Goal: Task Accomplishment & Management: Manage account settings

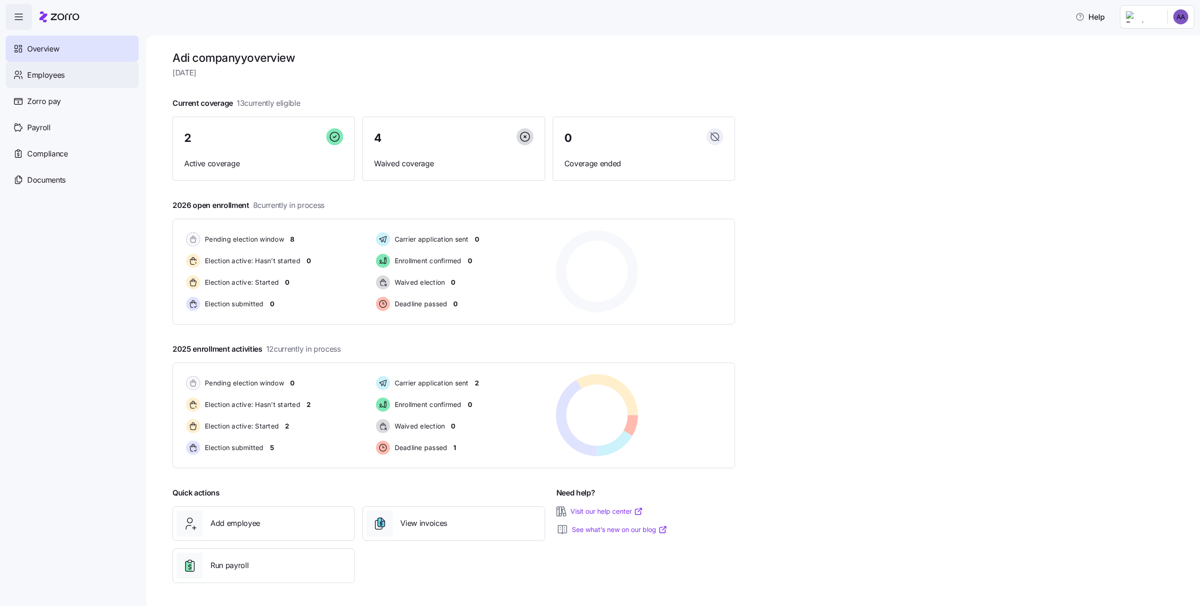
click at [77, 83] on div "Employees" at bounding box center [72, 75] width 133 height 26
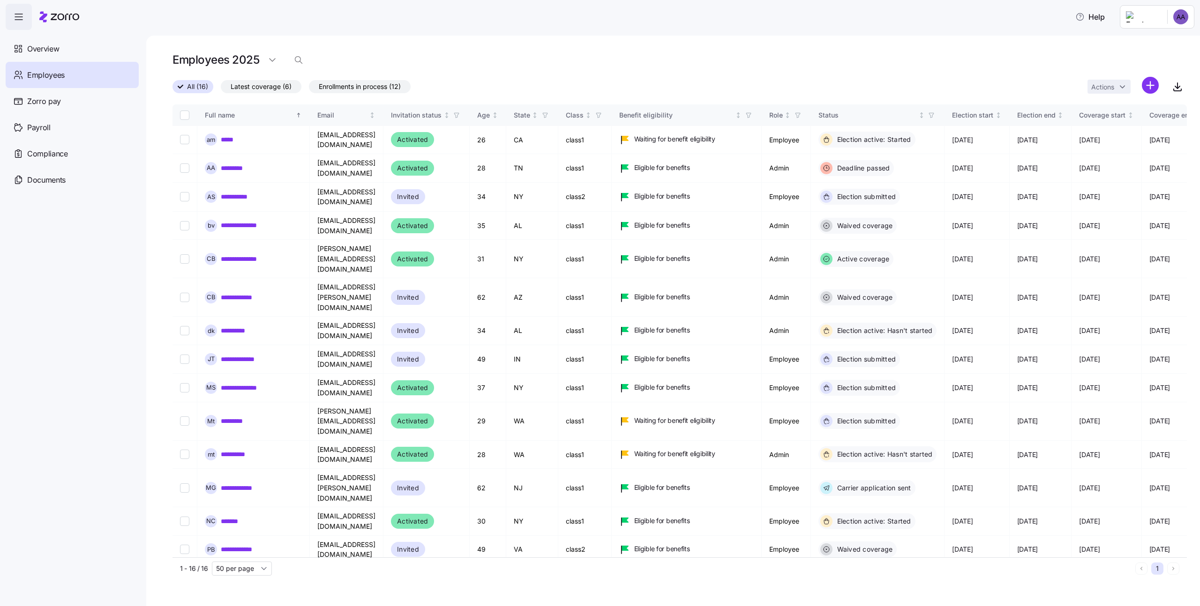
click at [1178, 19] on html "**********" at bounding box center [600, 300] width 1200 height 601
click at [998, 12] on html "**********" at bounding box center [600, 300] width 1200 height 601
click at [242, 578] on link "**********" at bounding box center [242, 582] width 42 height 9
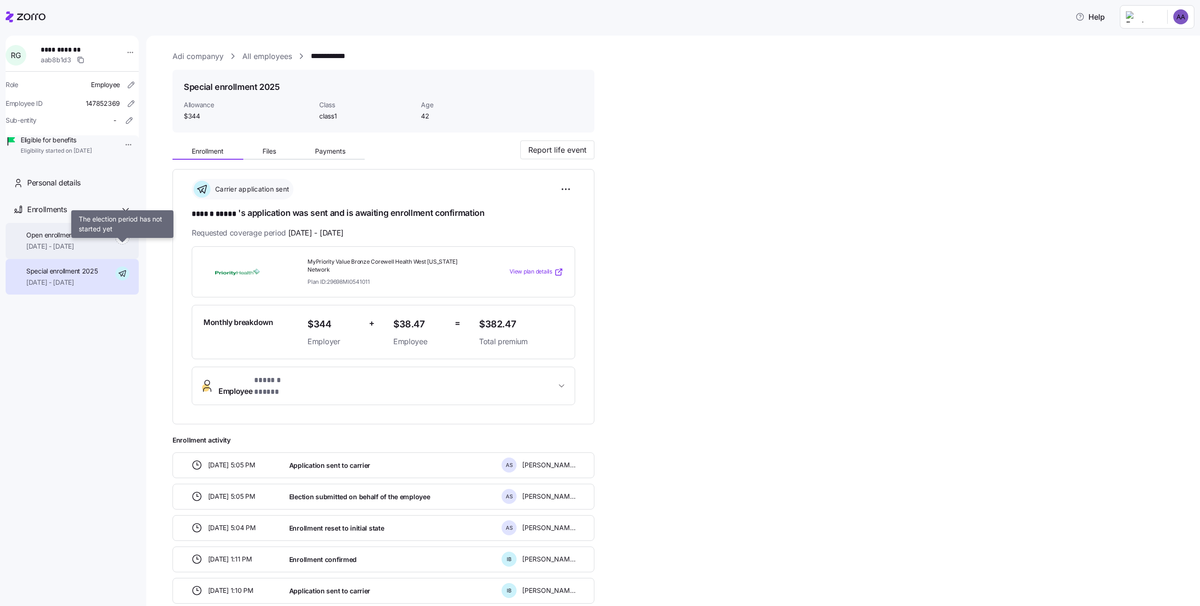
click at [120, 245] on icon at bounding box center [122, 238] width 14 height 14
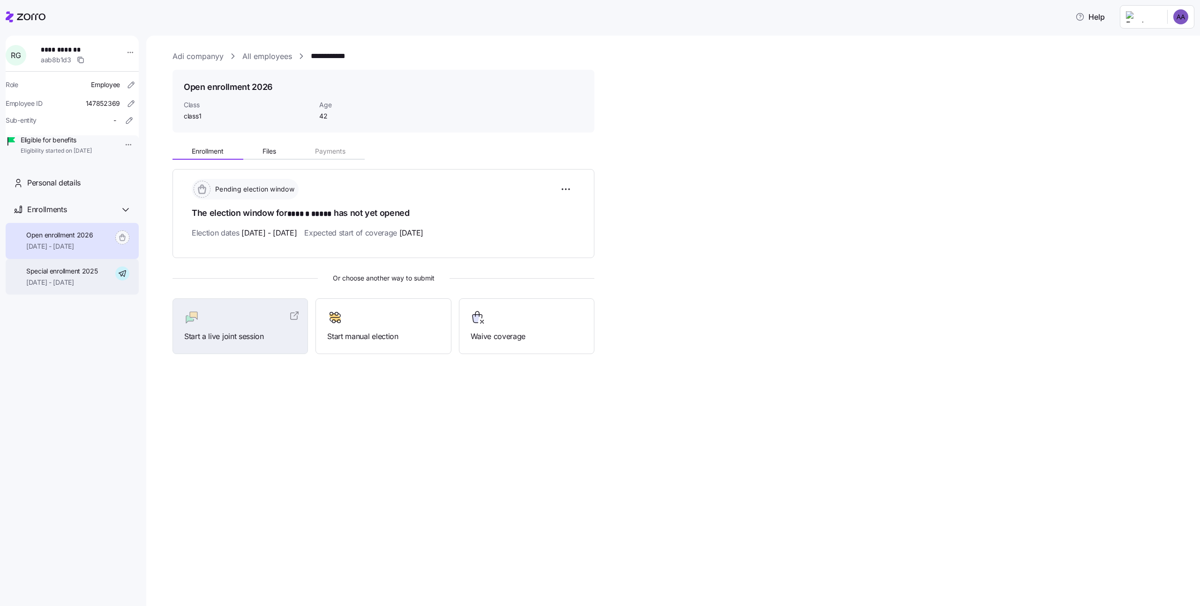
click at [107, 290] on div "Special enrollment 2025 05/01/2025 - 12/31/2025" at bounding box center [72, 277] width 133 height 36
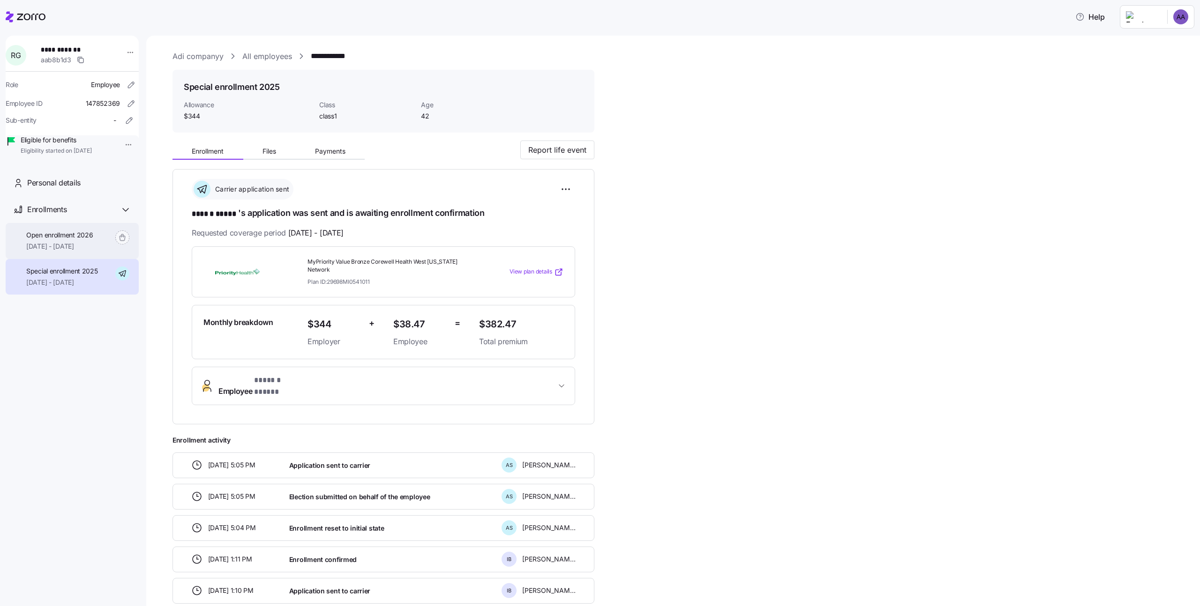
click at [106, 259] on div "Open enrollment 2026 01/01/2026 - 12/31/2026" at bounding box center [72, 241] width 133 height 36
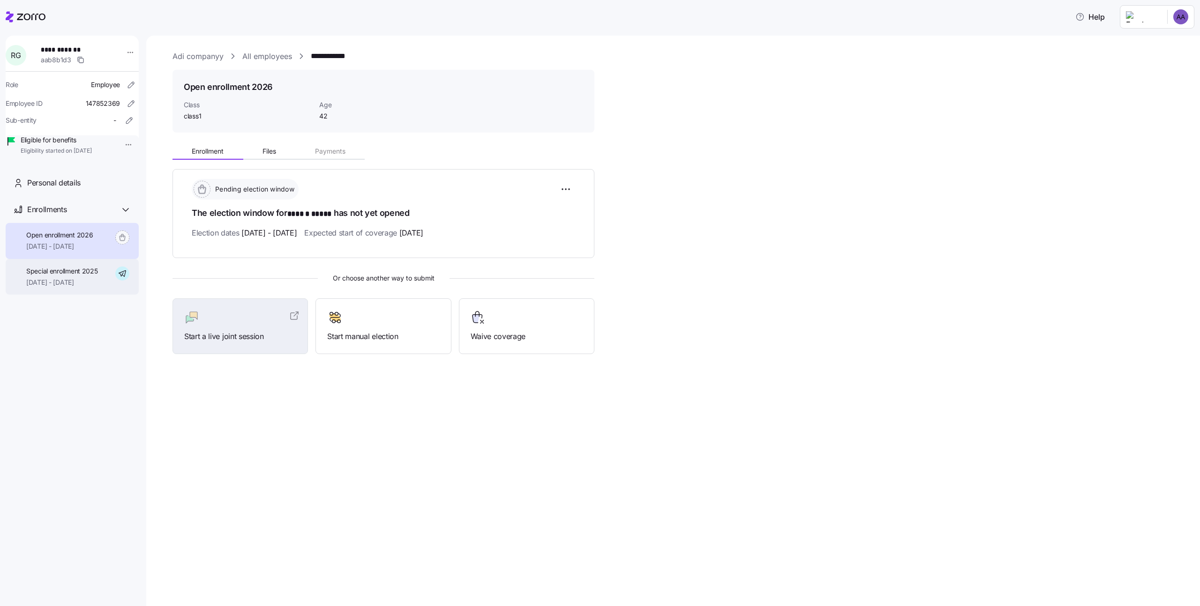
click at [94, 287] on span "05/01/2025 - 12/31/2025" at bounding box center [62, 282] width 72 height 9
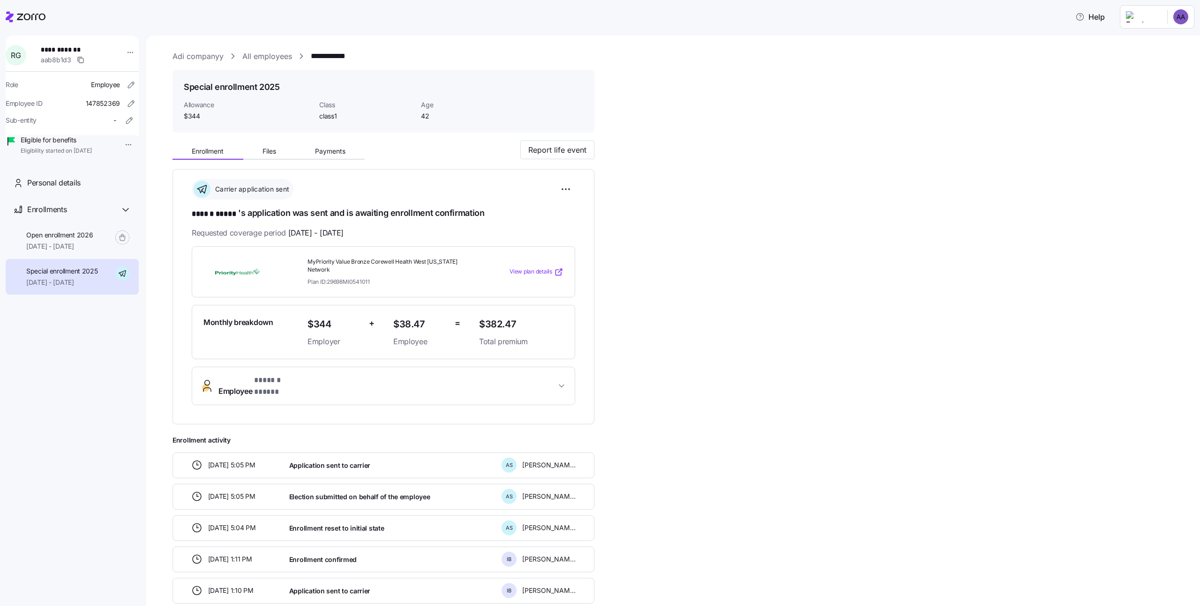
click at [277, 56] on link "All employees" at bounding box center [267, 57] width 50 height 12
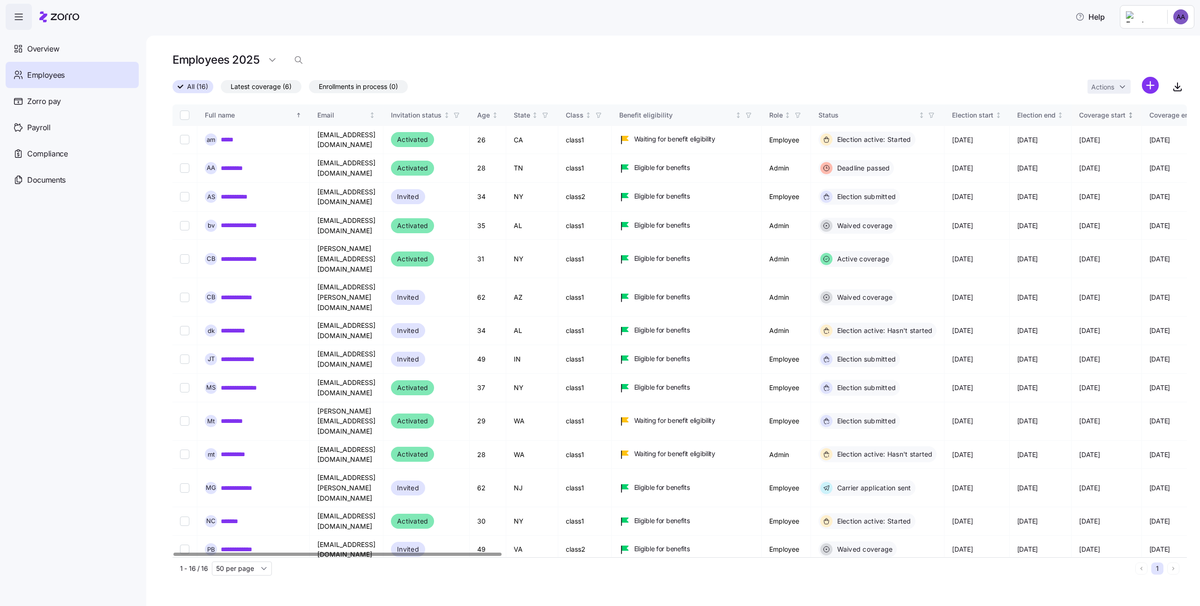
click at [1125, 110] on div "Coverage start" at bounding box center [1102, 115] width 46 height 10
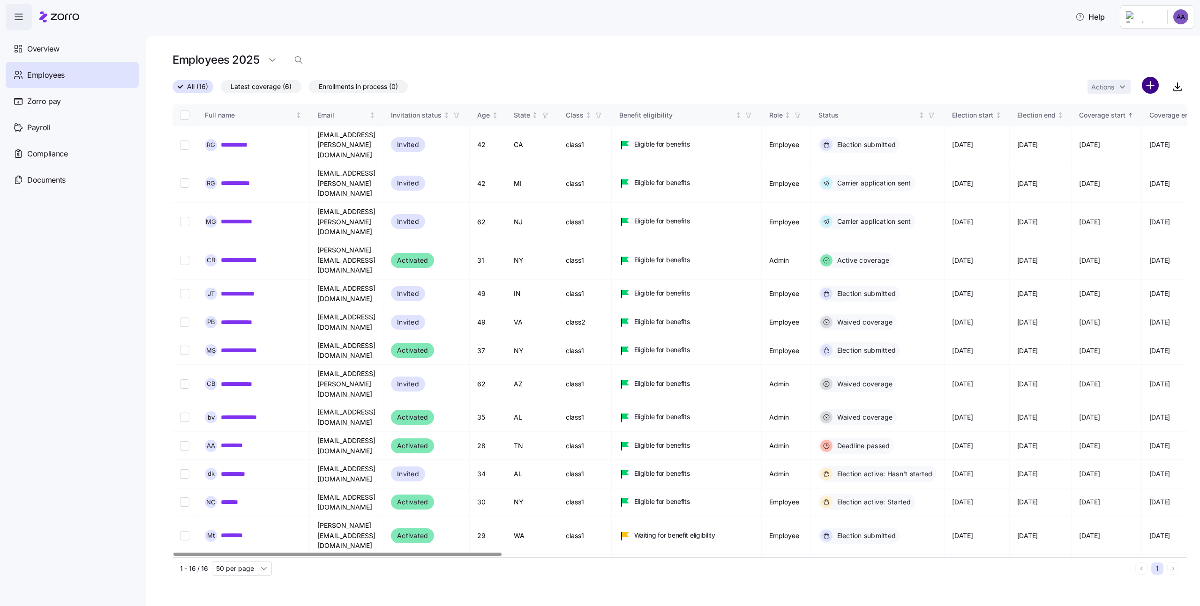
click at [1151, 80] on html "**********" at bounding box center [600, 300] width 1200 height 601
click at [1150, 84] on html "**********" at bounding box center [600, 300] width 1200 height 601
click at [256, 117] on div "Full name" at bounding box center [249, 115] width 89 height 10
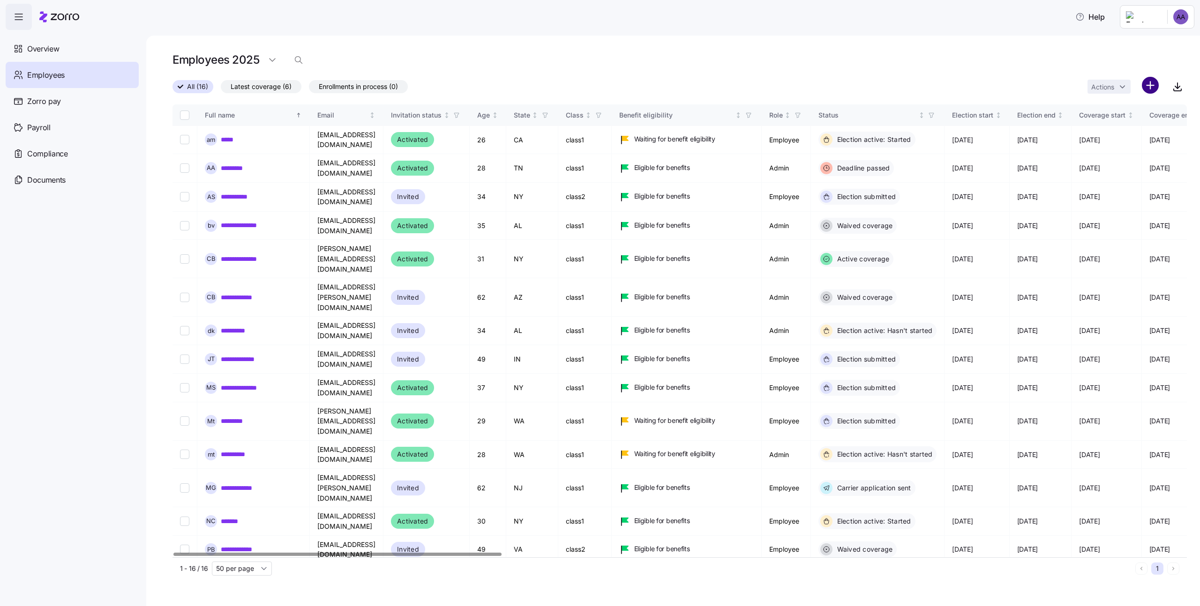
click at [1144, 81] on html "**********" at bounding box center [600, 300] width 1200 height 601
click at [1122, 130] on span "Add a new employee" at bounding box center [1119, 125] width 63 height 9
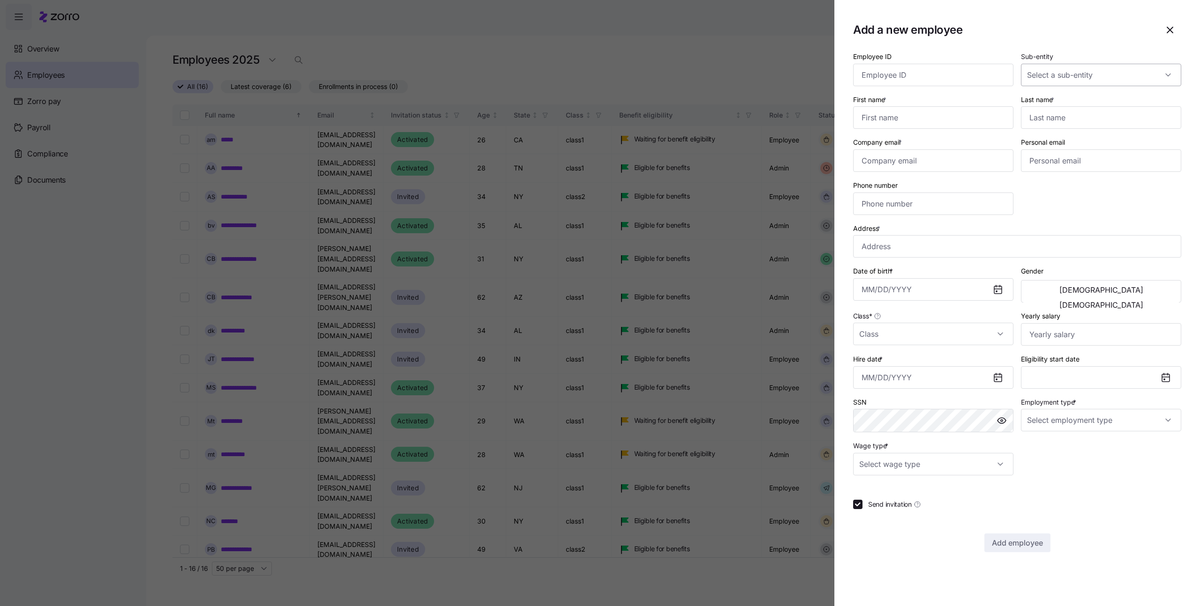
click at [1094, 74] on input "Sub-entity" at bounding box center [1101, 75] width 160 height 22
click at [970, 75] on input "Employee ID" at bounding box center [933, 75] width 160 height 22
click at [963, 119] on input "First name *" at bounding box center [933, 117] width 160 height 22
type input "n"
type input "Sanity"
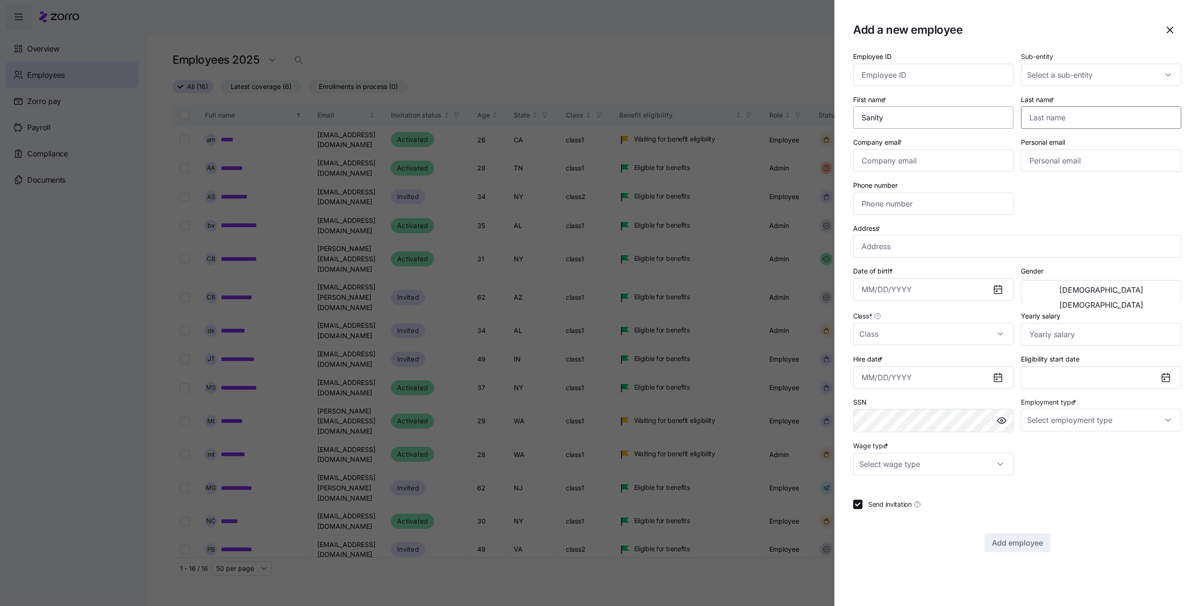
type input "S"
type input "Don"
click at [896, 155] on input "Company email *" at bounding box center [933, 160] width 160 height 22
type input "adi.s+sanitydon@myzorro.co"
type input "Sanibel Causeway, Florida, USA"
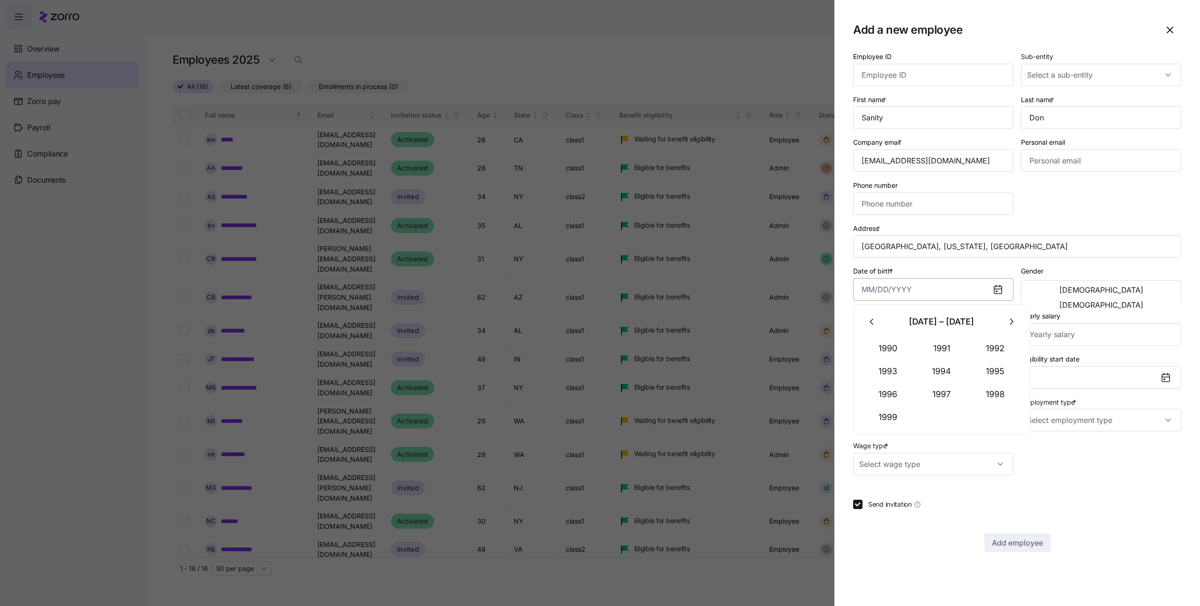
click at [900, 298] on input "Date of birth *" at bounding box center [933, 289] width 160 height 22
click at [902, 352] on button "1990" at bounding box center [887, 348] width 53 height 22
click at [902, 352] on button "Jan" at bounding box center [887, 348] width 53 height 22
click at [902, 352] on th "Tu" at bounding box center [895, 346] width 23 height 18
click at [935, 377] on button "4" at bounding box center [941, 367] width 22 height 22
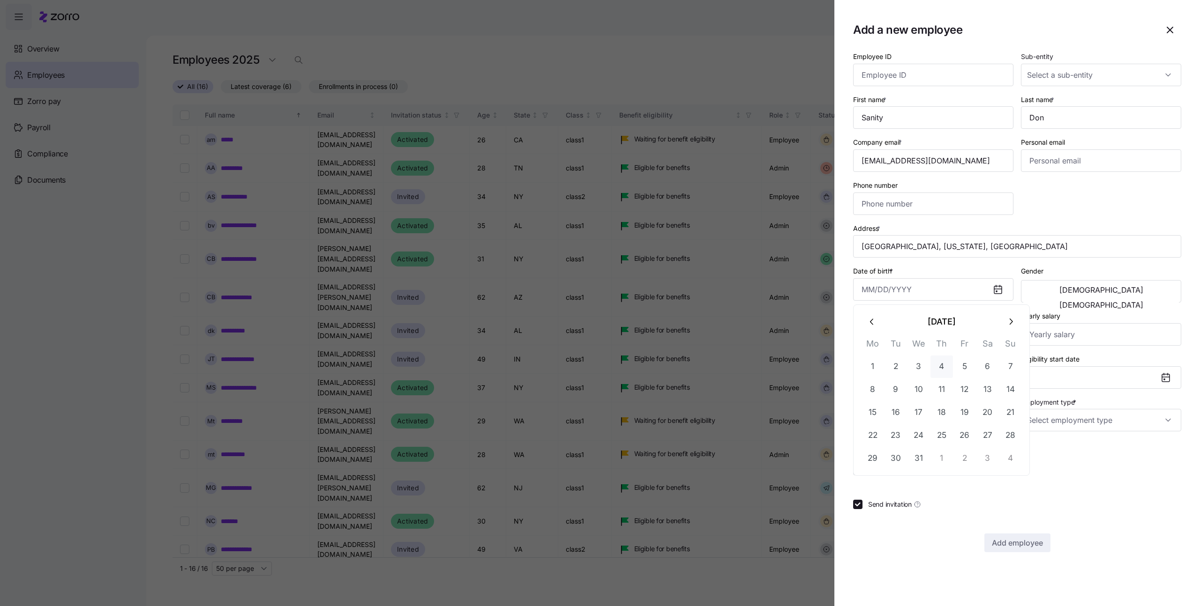
type input "January 4, 1990"
click at [953, 330] on input "Class *" at bounding box center [933, 334] width 160 height 22
click at [932, 353] on div "All Employees" at bounding box center [933, 363] width 153 height 20
click at [933, 333] on input "All Employees" at bounding box center [933, 334] width 160 height 22
click at [924, 379] on div "class1" at bounding box center [933, 383] width 153 height 20
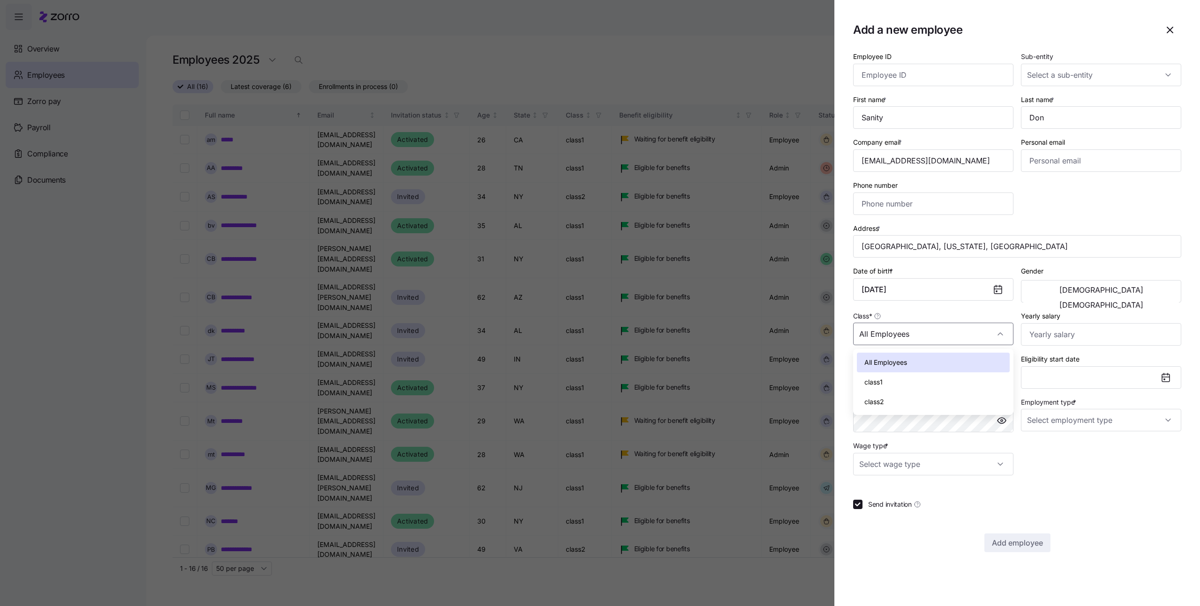
type input "class1"
click at [1060, 318] on label "Yearly salary" at bounding box center [1040, 316] width 39 height 10
click at [1060, 323] on input "Yearly salary" at bounding box center [1101, 334] width 160 height 22
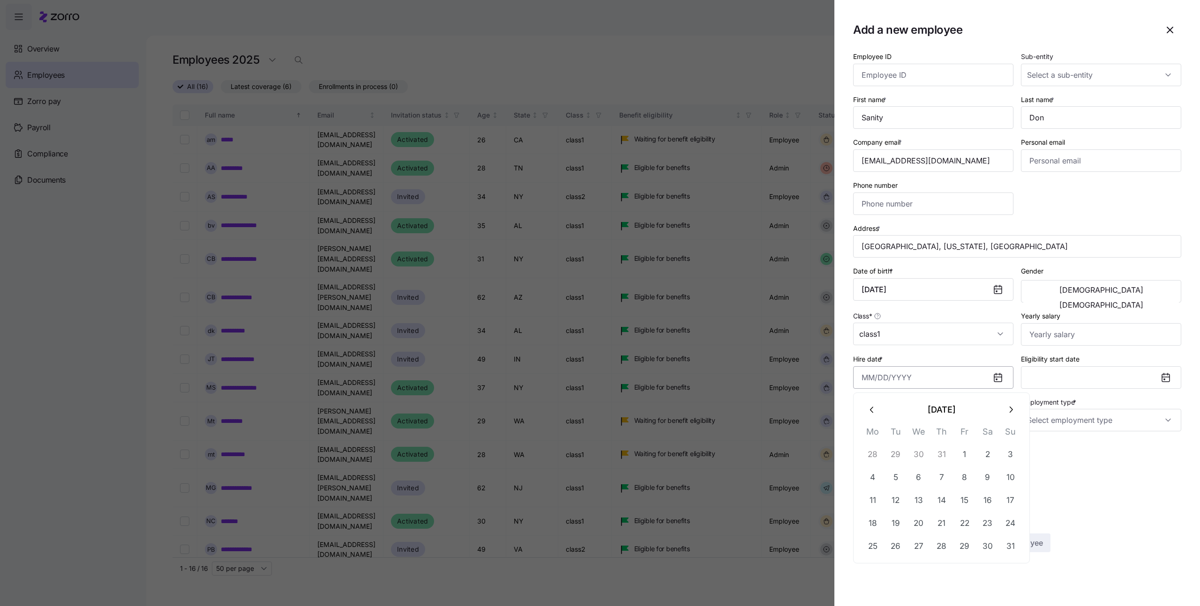
click at [953, 381] on input "Hire date *" at bounding box center [933, 377] width 160 height 22
click at [1007, 410] on icon "button" at bounding box center [1010, 410] width 10 height 10
click at [879, 453] on button "1" at bounding box center [872, 454] width 22 height 22
click at [954, 372] on input "September 1, 2025" at bounding box center [933, 377] width 160 height 22
click at [880, 408] on button "button" at bounding box center [872, 410] width 22 height 22
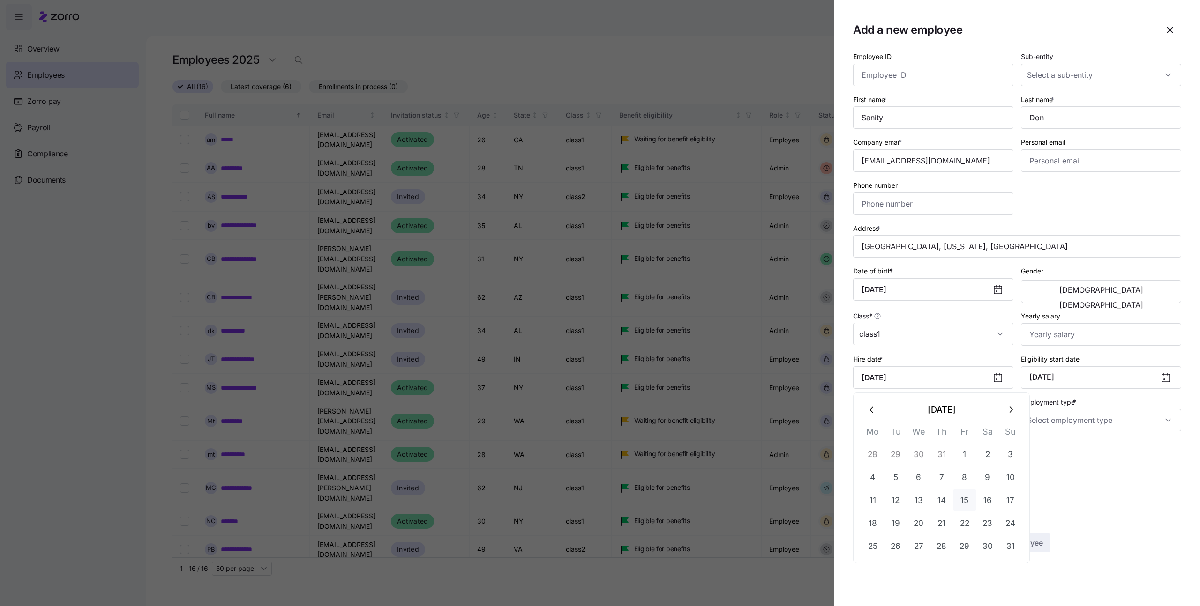
click at [958, 498] on button "15" at bounding box center [964, 500] width 22 height 22
click at [977, 370] on input "August 15, 2025" at bounding box center [933, 377] width 160 height 22
click at [1013, 404] on button "button" at bounding box center [1010, 410] width 22 height 22
click at [865, 449] on button "1" at bounding box center [872, 454] width 22 height 22
type input "September 1, 2025"
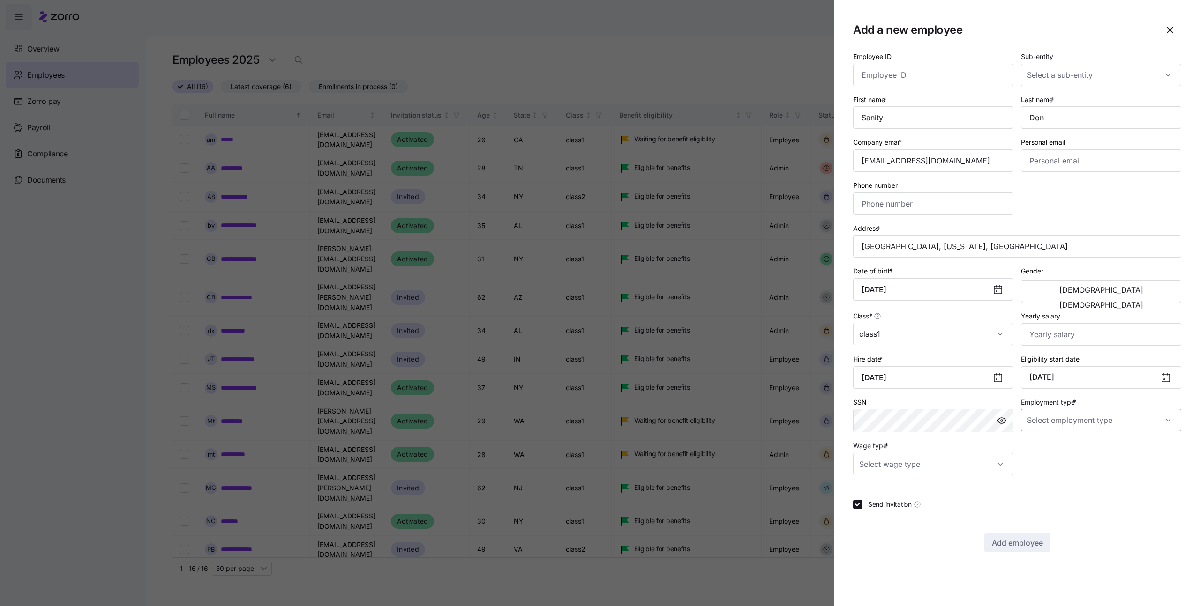
click at [1073, 422] on input "Employment type *" at bounding box center [1101, 420] width 160 height 22
click at [1059, 475] on div "Part Time" at bounding box center [1100, 469] width 153 height 20
type input "Part Time"
click at [987, 463] on input "Wage type *" at bounding box center [933, 464] width 160 height 22
click at [884, 515] on span "Hourly" at bounding box center [874, 512] width 20 height 10
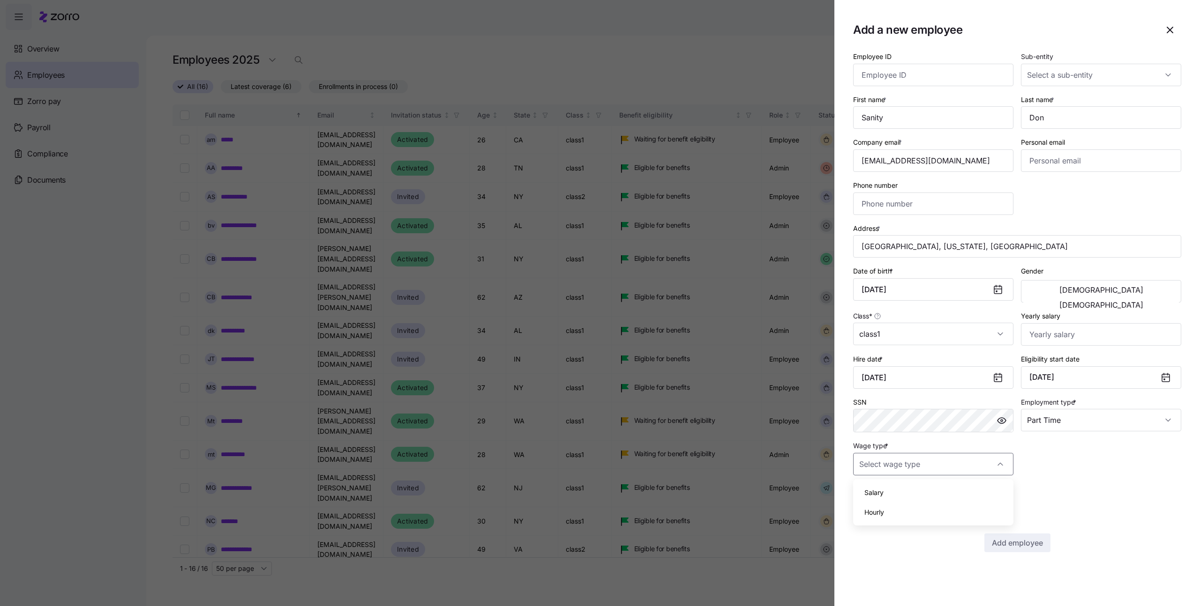
type input "Hourly"
click at [1054, 317] on label "Yearly salary" at bounding box center [1040, 316] width 39 height 10
click at [1054, 323] on input "Yearly salary" at bounding box center [1101, 334] width 160 height 22
type input "$1,000,000"
click at [930, 203] on input "Phone number" at bounding box center [933, 204] width 160 height 22
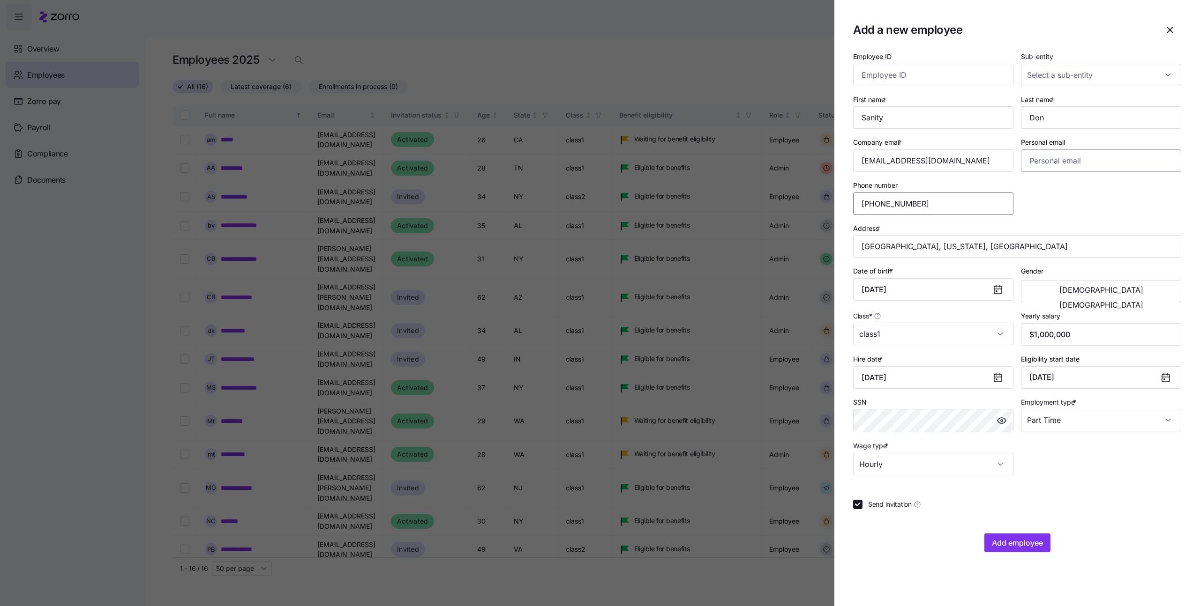
type input "(562) 313-1111"
click at [1077, 165] on input "Personal email" at bounding box center [1101, 160] width 160 height 22
click at [897, 162] on input "adi.s+sanitydon@myzorro.co" at bounding box center [933, 160] width 160 height 22
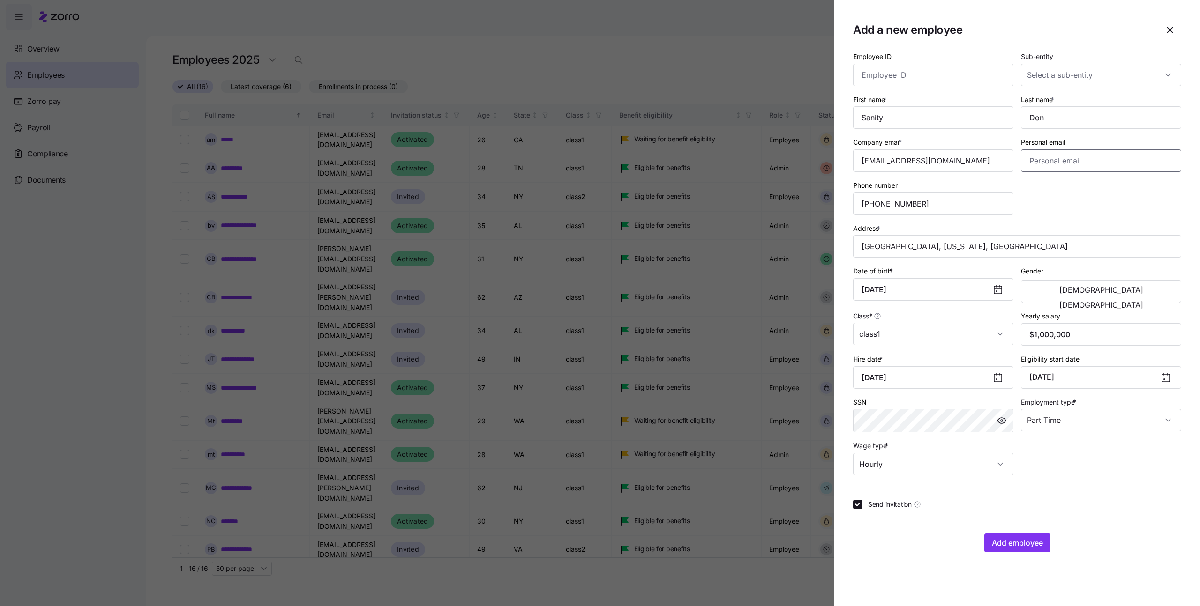
click at [1060, 160] on input "Personal email" at bounding box center [1101, 160] width 160 height 22
paste input "adi.s+sanitydon@myzorro.co"
type input "adi.s+sanitydon@myzorro.co"
click at [970, 79] on input "Employee ID" at bounding box center [933, 75] width 160 height 22
type input "123456789"
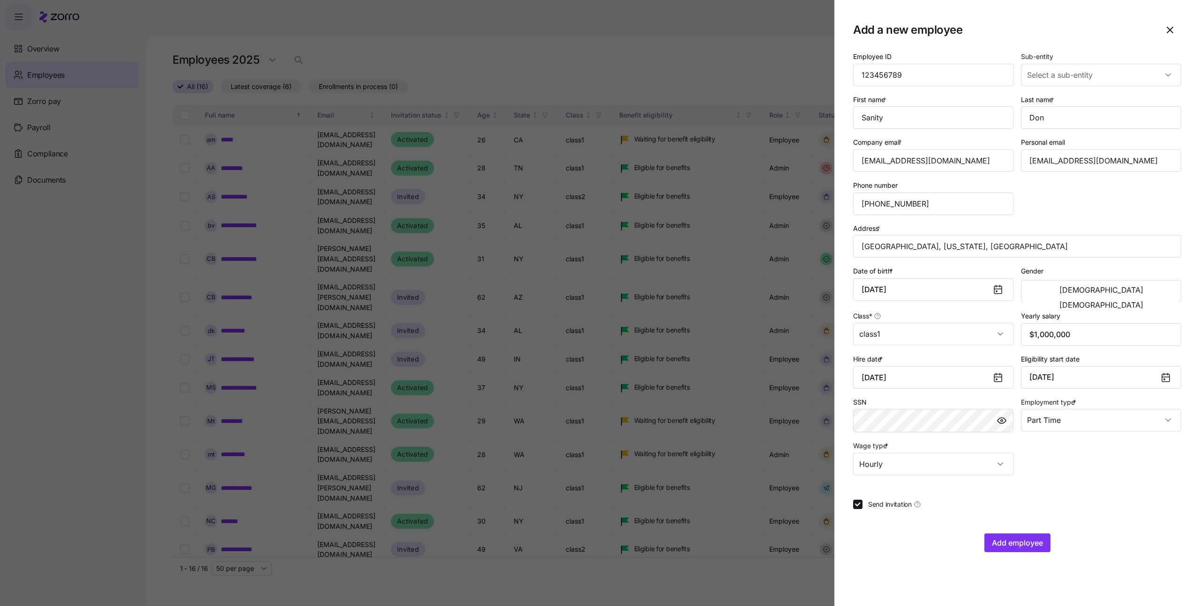
click at [903, 401] on div "SSN" at bounding box center [933, 414] width 160 height 37
click at [1068, 69] on input "Sub-entity" at bounding box center [1101, 75] width 160 height 22
click at [1055, 139] on span "NY Office" at bounding box center [1047, 142] width 30 height 10
type input "NY Office"
click at [1030, 548] on span "Add employee" at bounding box center [1017, 542] width 51 height 11
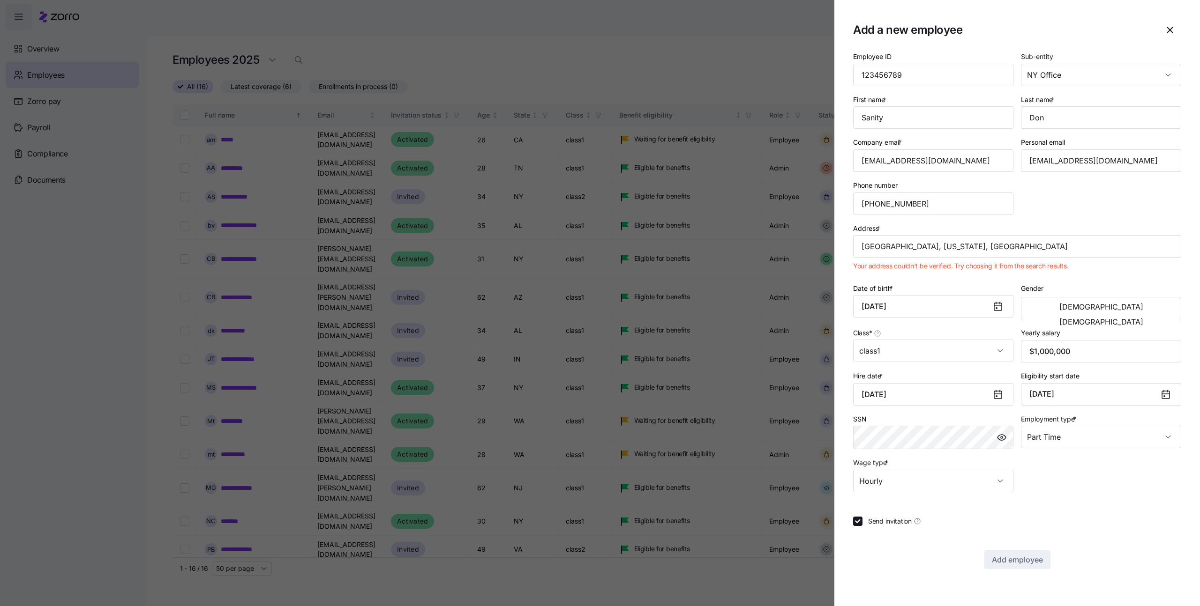
click at [950, 259] on div "Address * Sanibel Causeway, Florida, USA Your address couldn't be verified. Try…" at bounding box center [1017, 249] width 336 height 60
click at [950, 254] on input "Sanibel Causeway, Florida, USA" at bounding box center [1017, 246] width 328 height 22
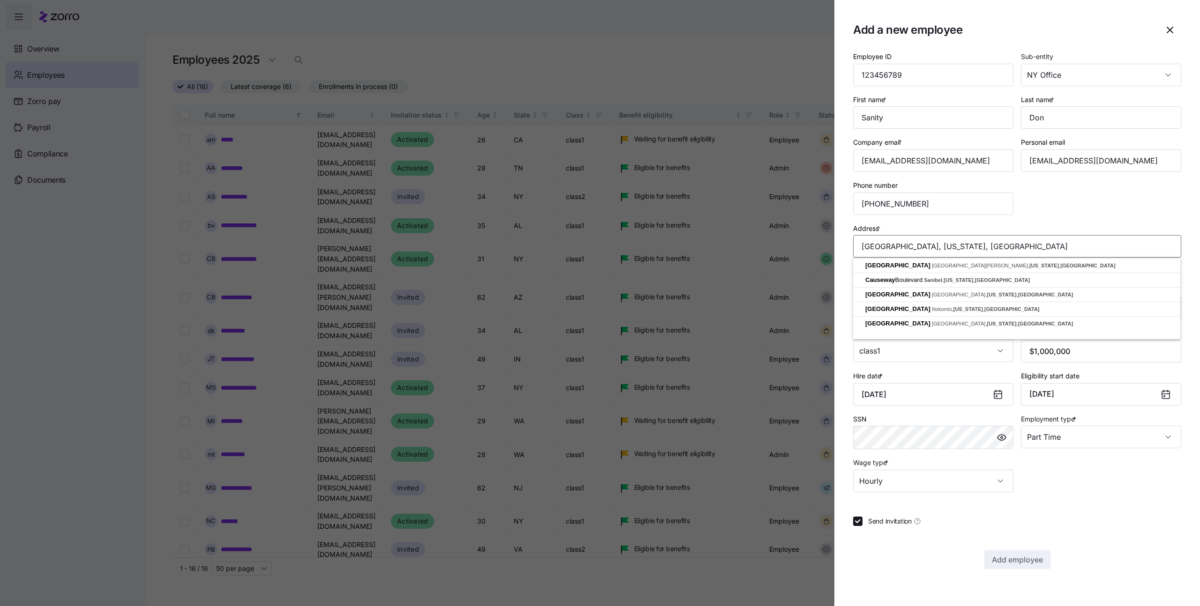
click at [950, 254] on input "Sanibel Causeway, Florida, USA" at bounding box center [1017, 246] width 328 height 22
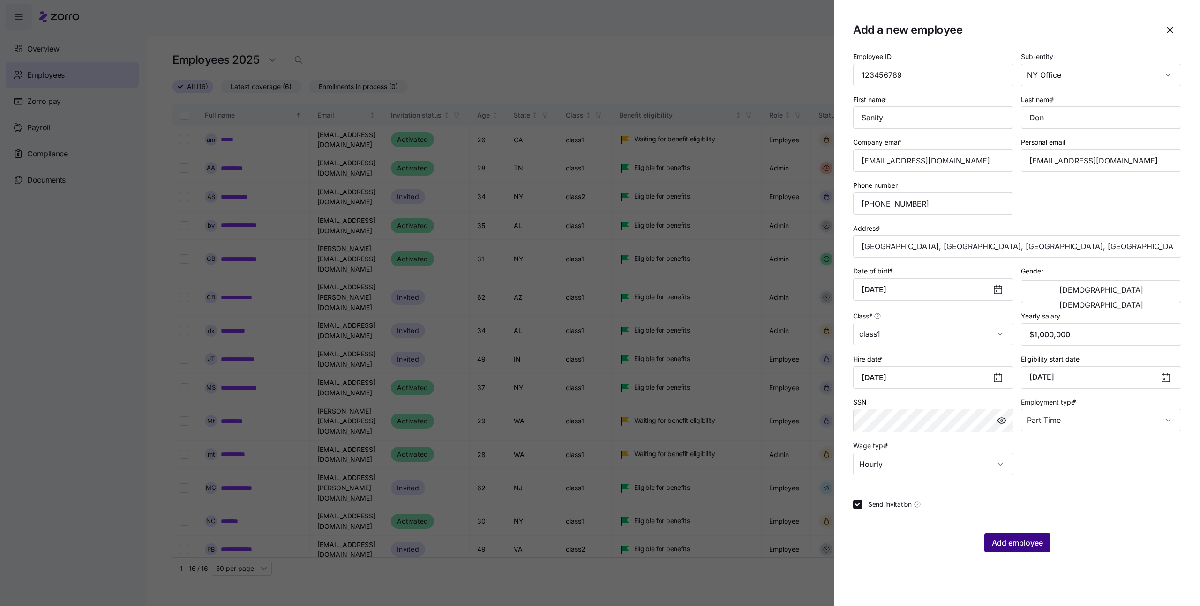
click at [1027, 544] on span "Add employee" at bounding box center [1017, 542] width 51 height 11
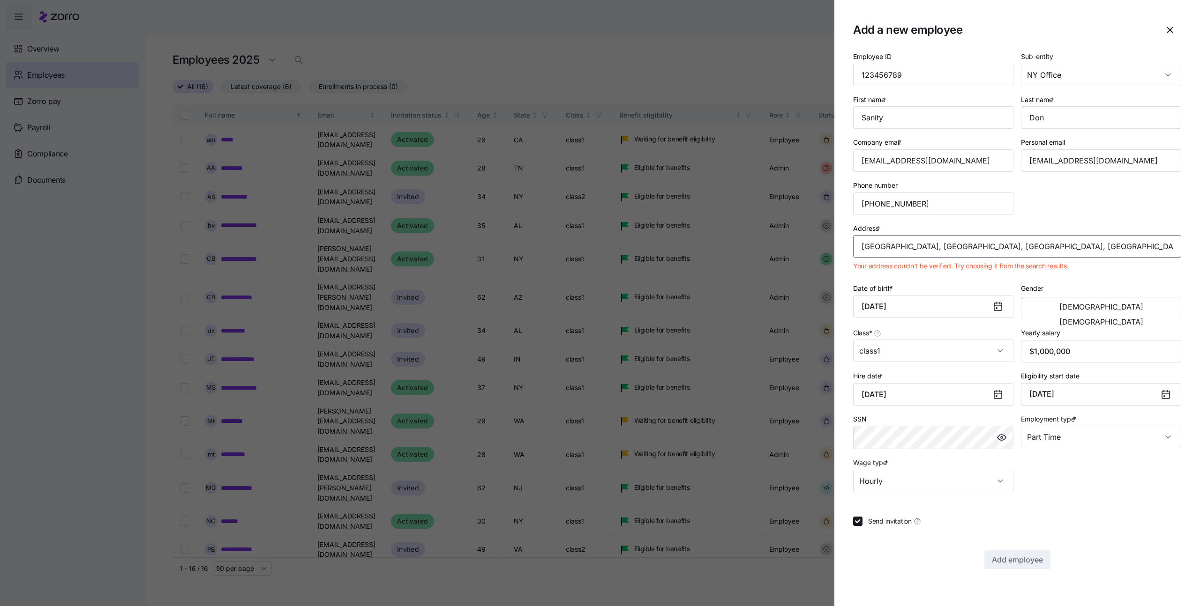
click at [928, 247] on input "Mount Sanitas Trail, Boulder, CO, USA" at bounding box center [1017, 246] width 328 height 22
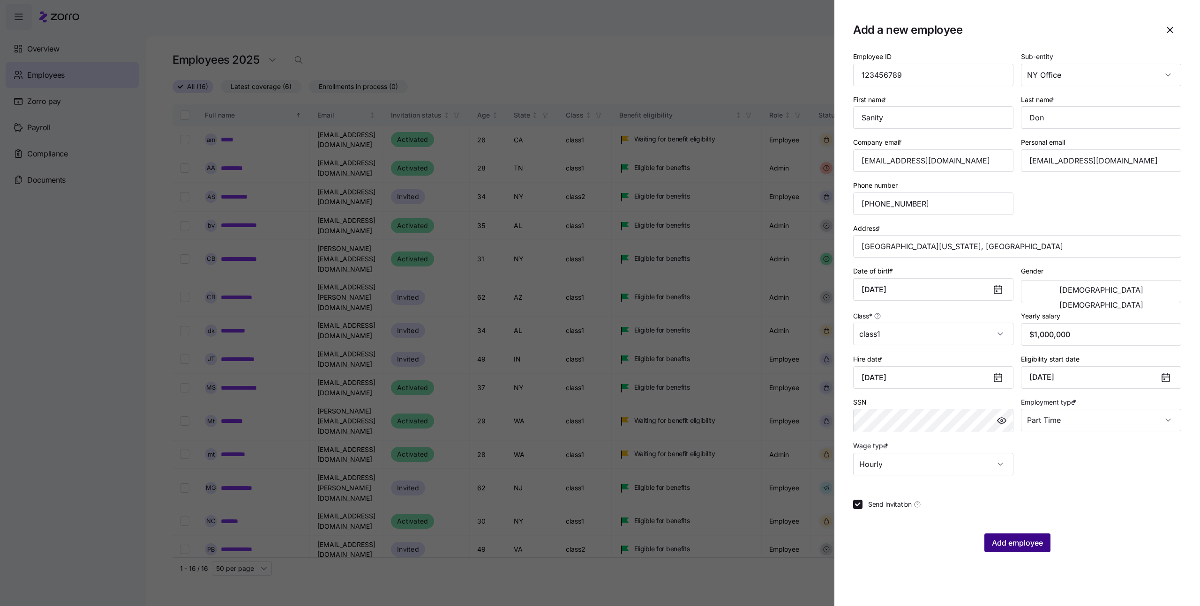
click at [1028, 552] on button "Add employee" at bounding box center [1017, 543] width 66 height 19
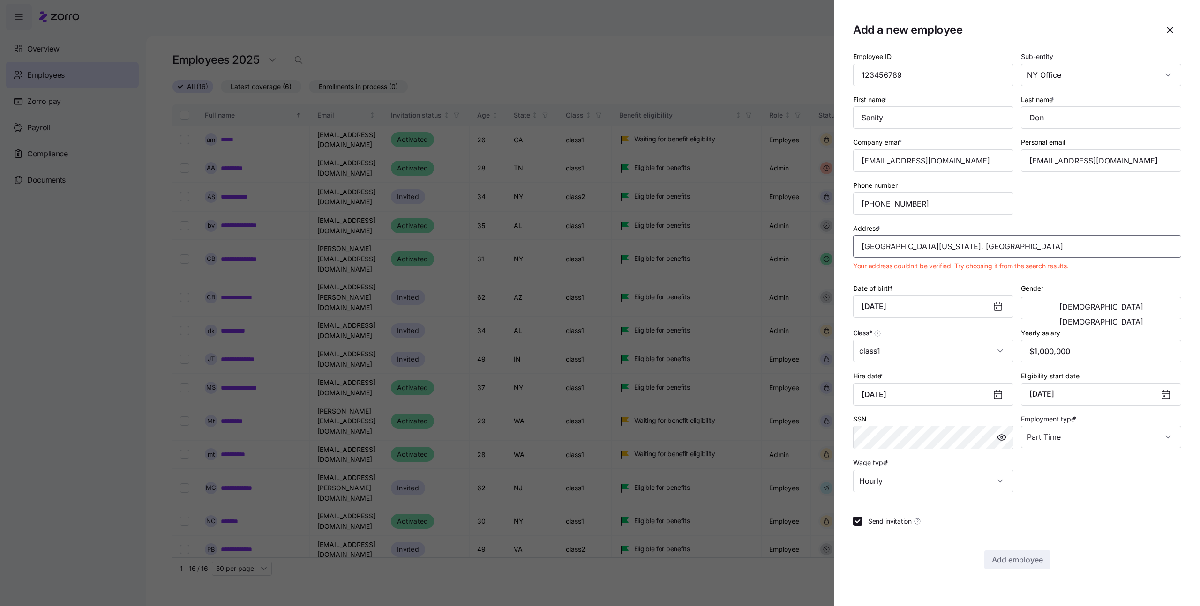
click at [948, 236] on input "Sanitarium Rd, Pennsylvania 15301, USA" at bounding box center [1017, 246] width 328 height 22
type input "a"
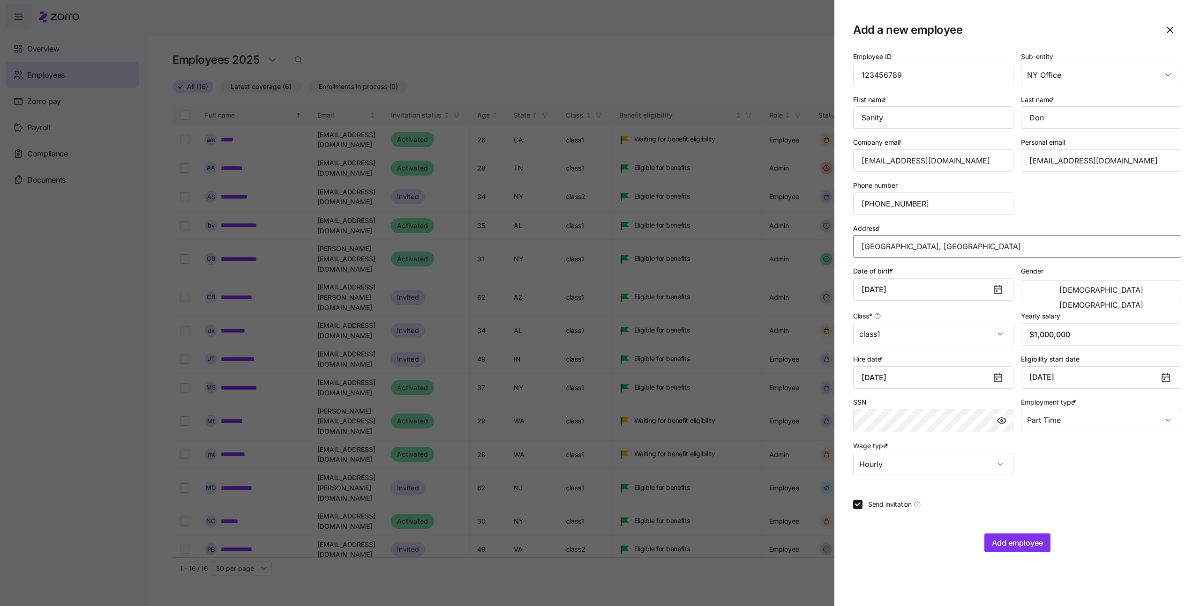
type input "Sanibel Captiva Rd, Sanibel, FL 33957, USA"
click at [1018, 550] on button "Add employee" at bounding box center [1017, 543] width 66 height 19
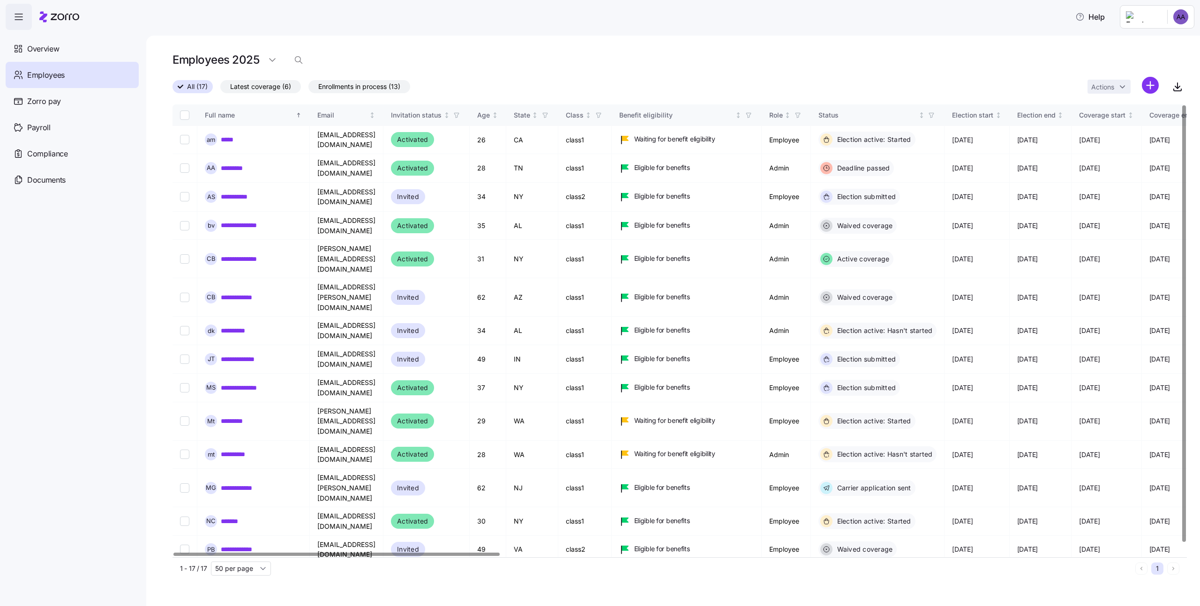
scroll to position [9, 0]
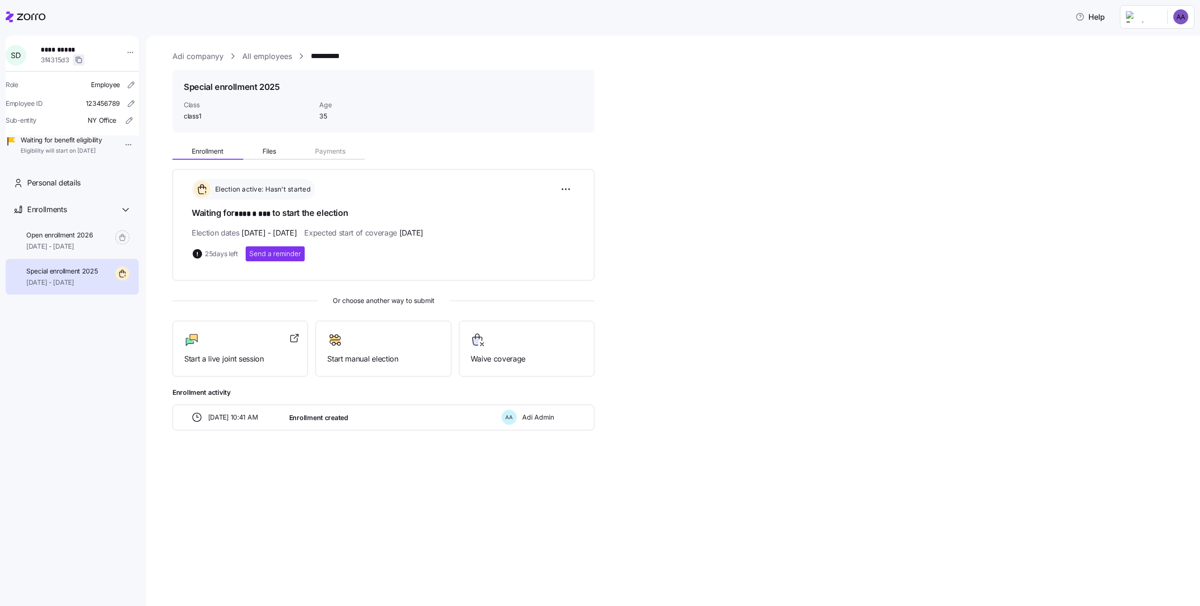
click at [84, 60] on span "button" at bounding box center [79, 60] width 10 height 10
click at [411, 353] on span "Start manual election" at bounding box center [383, 359] width 112 height 12
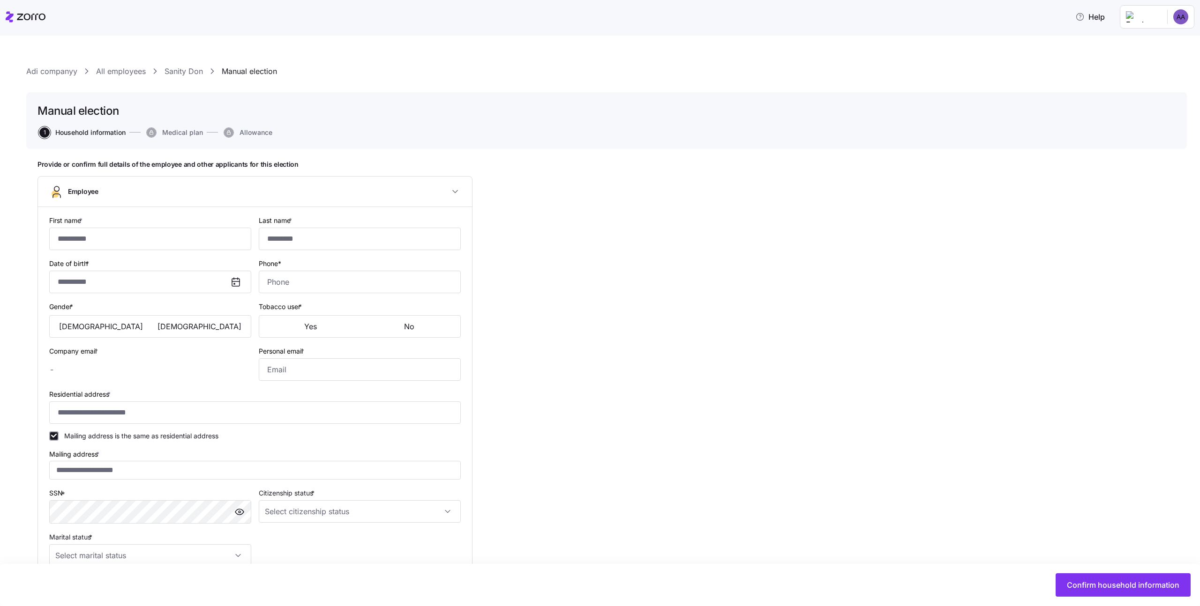
type input "******"
type input "***"
type input "adi.s+sanitydon@myzorro.co"
type input "**********"
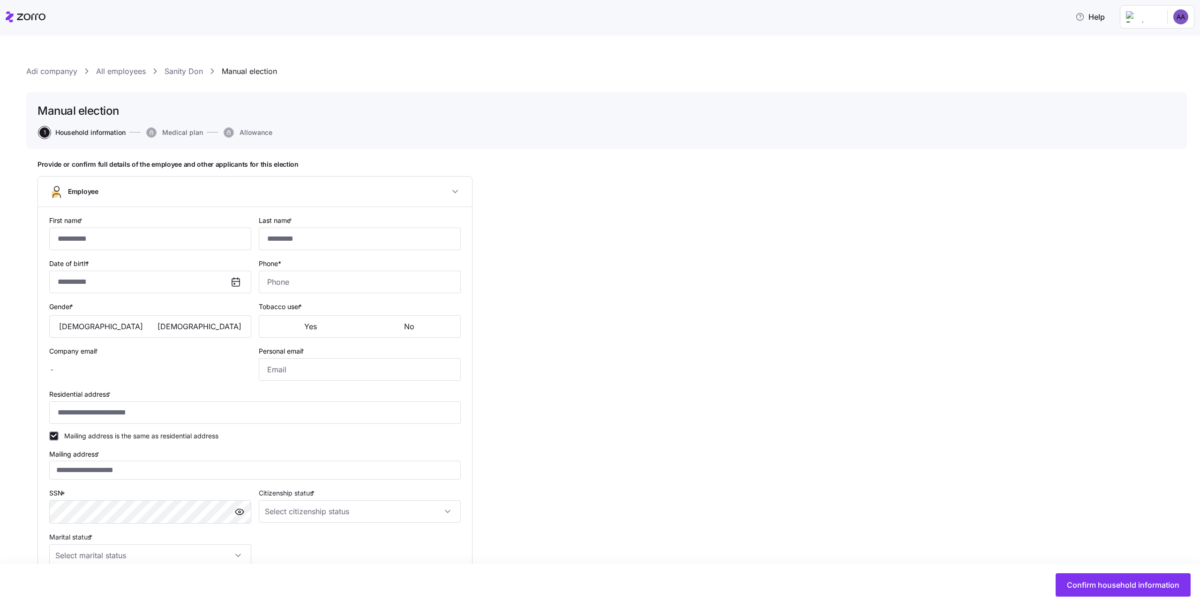
checkbox input "true"
type input "**********"
type input "(562) 313-1111"
type input "class1"
type input "Part time"
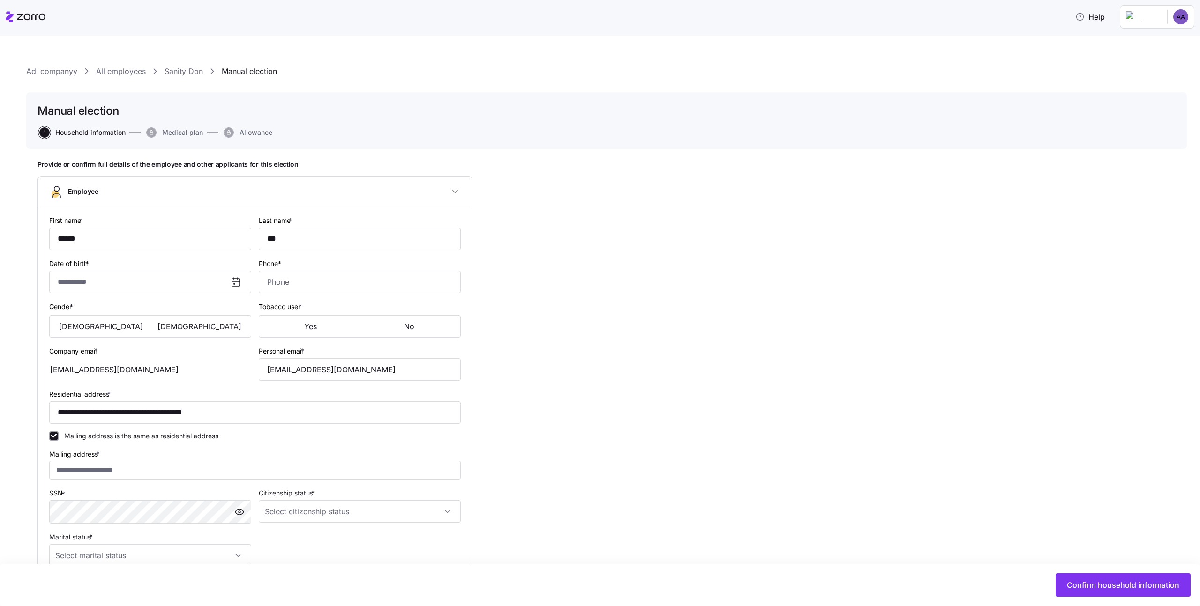
type input "Hourly"
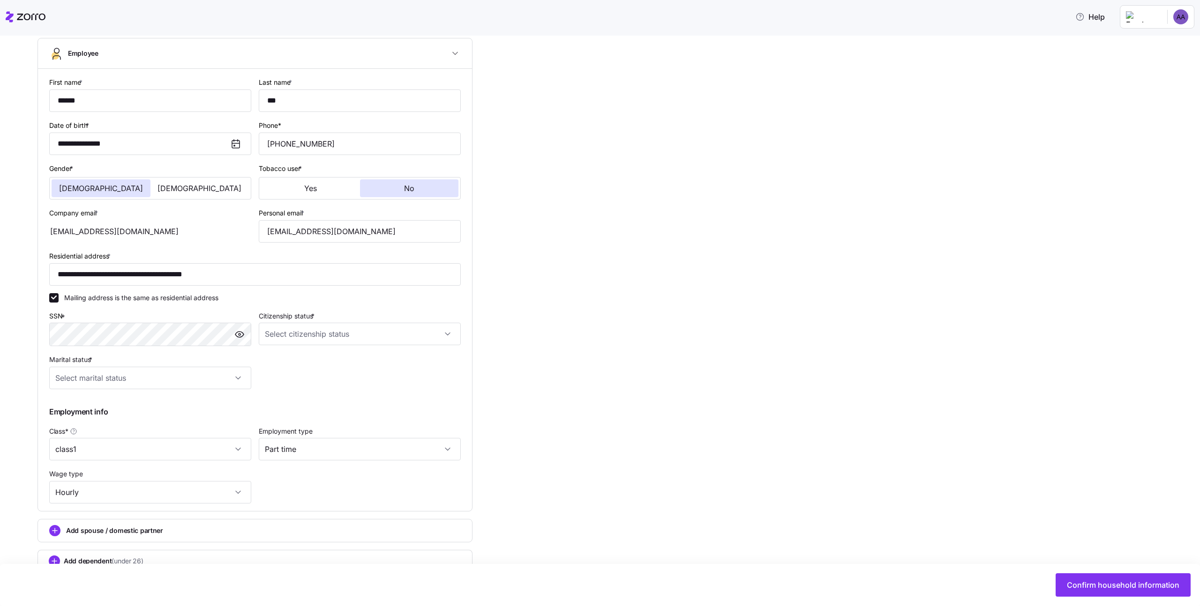
scroll to position [163, 0]
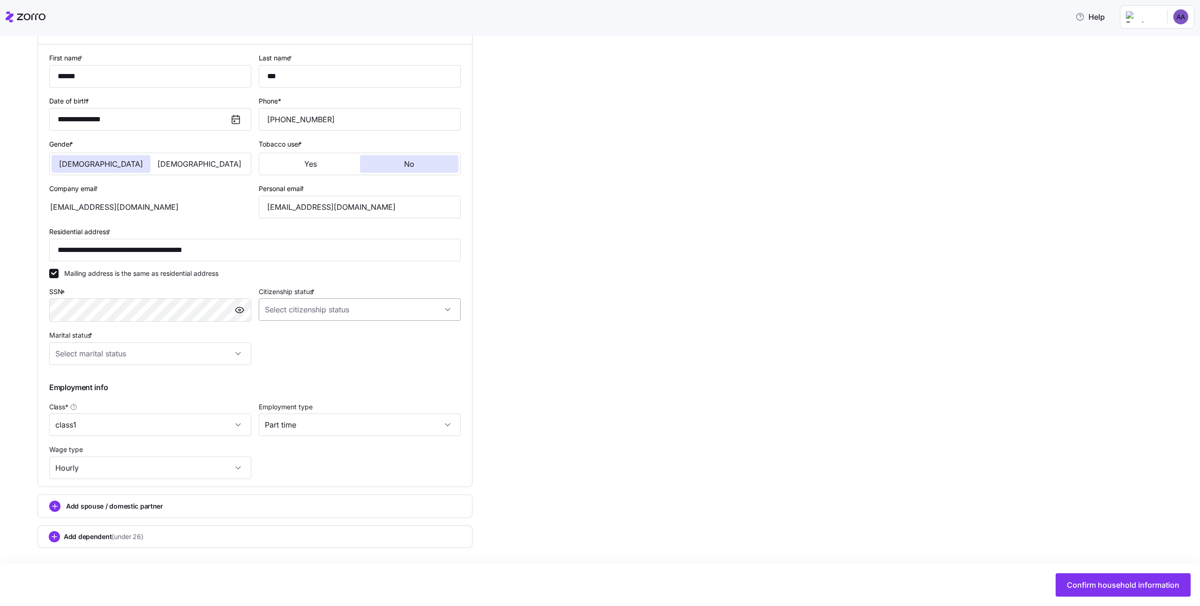
click at [299, 316] on input "Citizenship status *" at bounding box center [360, 309] width 202 height 22
click at [299, 350] on div "Resident alien" at bounding box center [359, 358] width 194 height 20
type input "Resident alien"
click at [142, 346] on input "Marital status *" at bounding box center [150, 354] width 202 height 22
click at [132, 428] on div "In domestic partnership" at bounding box center [150, 421] width 194 height 20
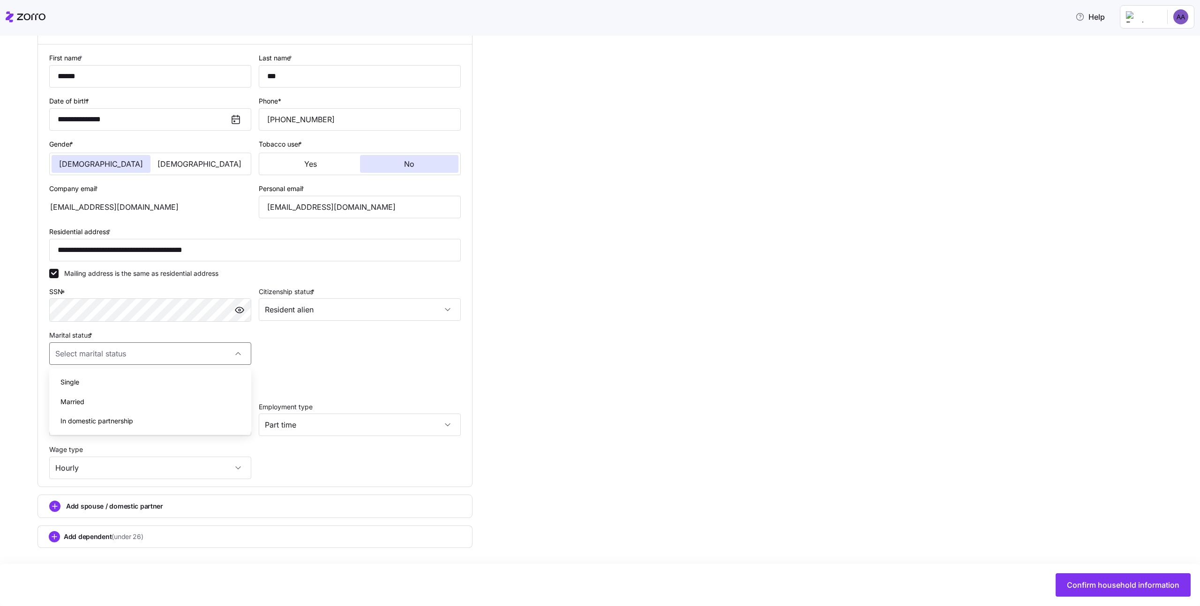
type input "In domestic partnership"
click at [173, 514] on div "Add spouse / domestic partner" at bounding box center [254, 506] width 435 height 23
click at [147, 506] on span "Add spouse / domestic partner" at bounding box center [114, 506] width 97 height 9
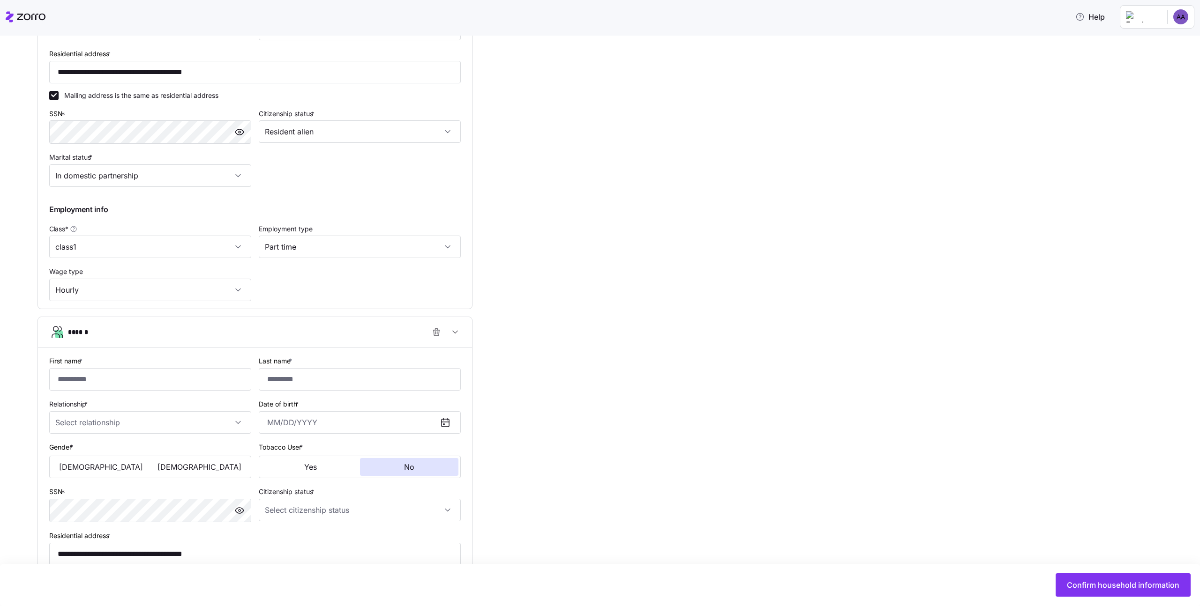
scroll to position [396, 0]
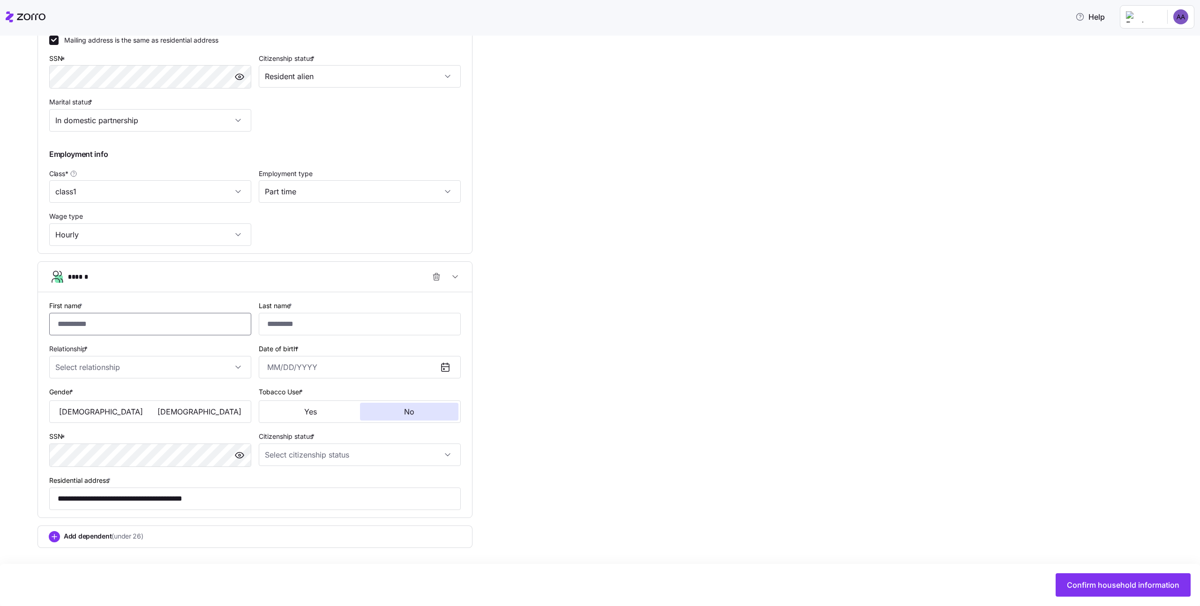
click at [96, 314] on input "First name *" at bounding box center [150, 324] width 202 height 22
type input "******"
type input "***"
click at [79, 354] on label "Relationship *" at bounding box center [69, 349] width 40 height 10
click at [79, 356] on input "Relationship *" at bounding box center [150, 367] width 202 height 22
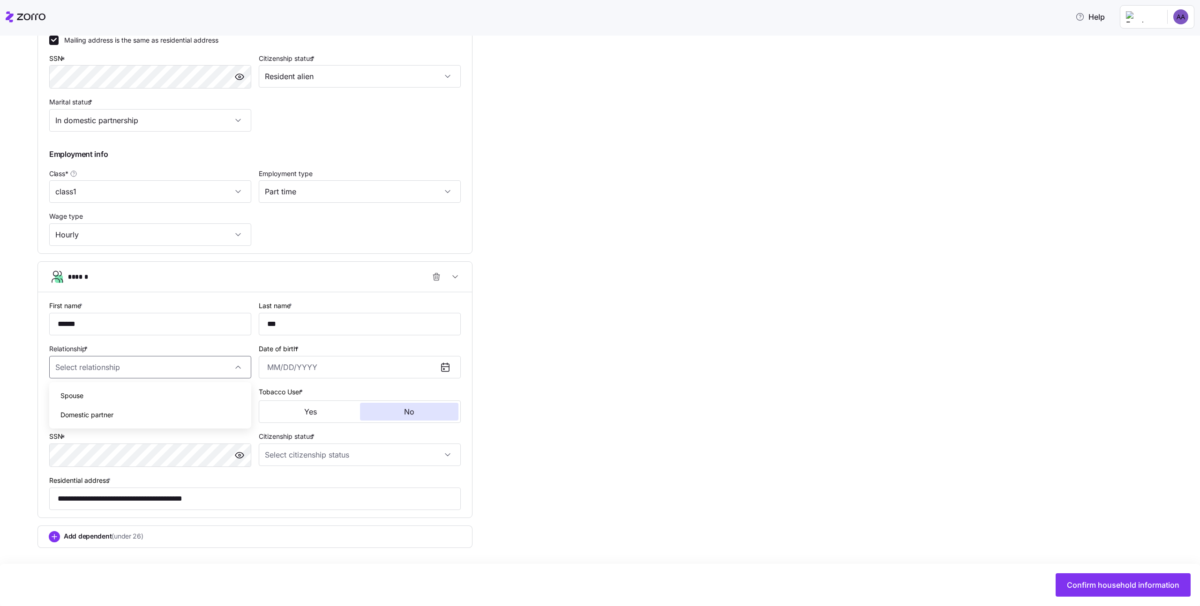
click at [90, 418] on span "Domestic partner" at bounding box center [86, 415] width 53 height 10
type input "Domestic partner"
click at [322, 369] on input "Date of birth *" at bounding box center [360, 367] width 202 height 22
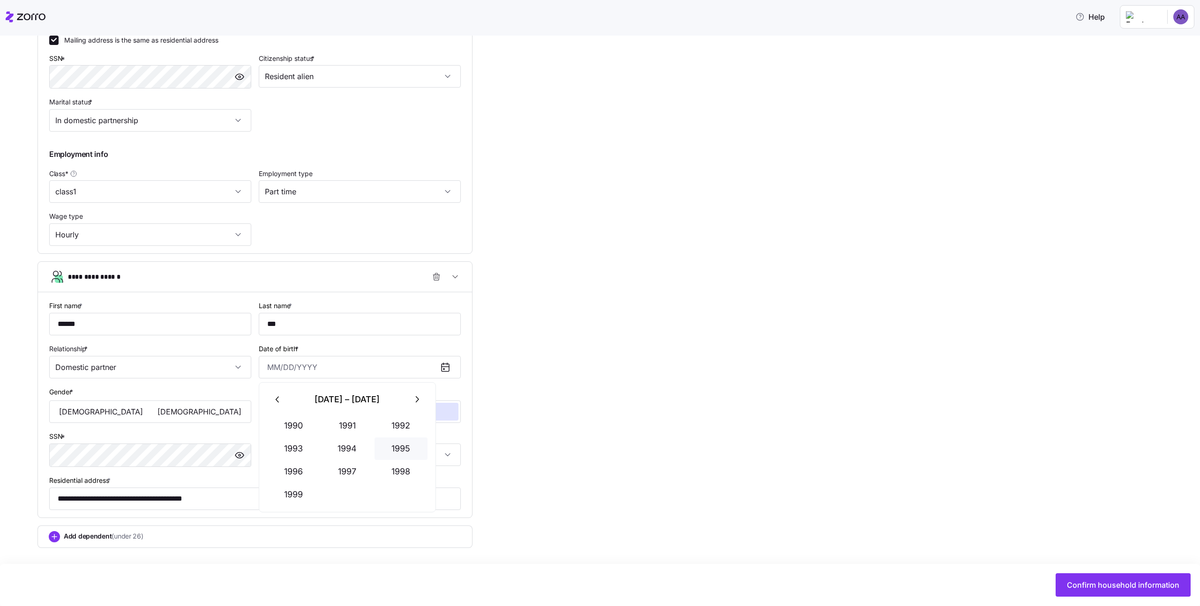
click at [375, 451] on button "1995" at bounding box center [400, 449] width 53 height 22
click at [375, 451] on button "Jun" at bounding box center [400, 449] width 53 height 22
click at [342, 437] on button "1" at bounding box center [347, 444] width 22 height 22
type input "June 1, 1995"
click at [150, 407] on button "Female" at bounding box center [199, 412] width 99 height 18
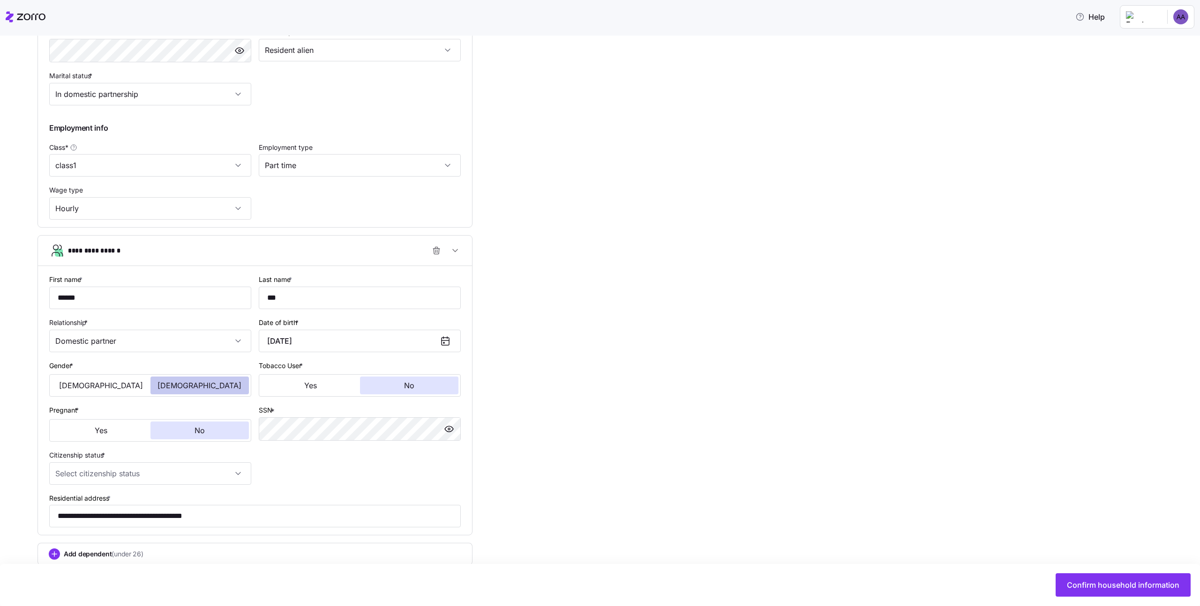
scroll to position [440, 0]
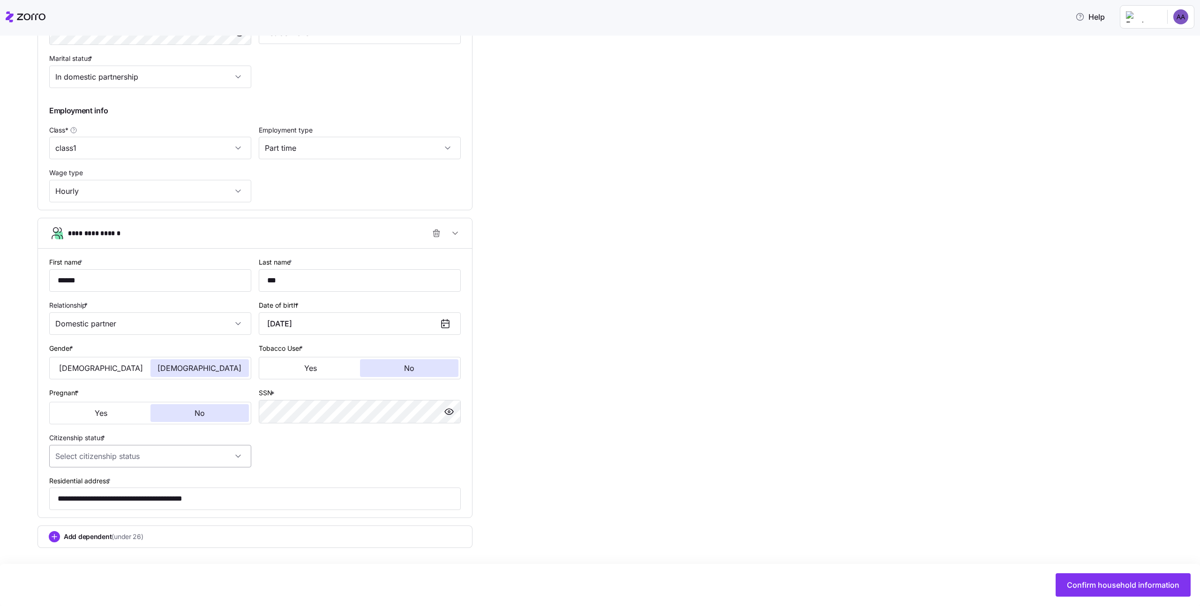
click at [158, 454] on input "Citizenship status *" at bounding box center [150, 456] width 202 height 22
click at [150, 488] on div "US citizen" at bounding box center [150, 485] width 194 height 20
type input "US citizen"
click at [1097, 575] on button "Confirm household information" at bounding box center [1122, 585] width 135 height 23
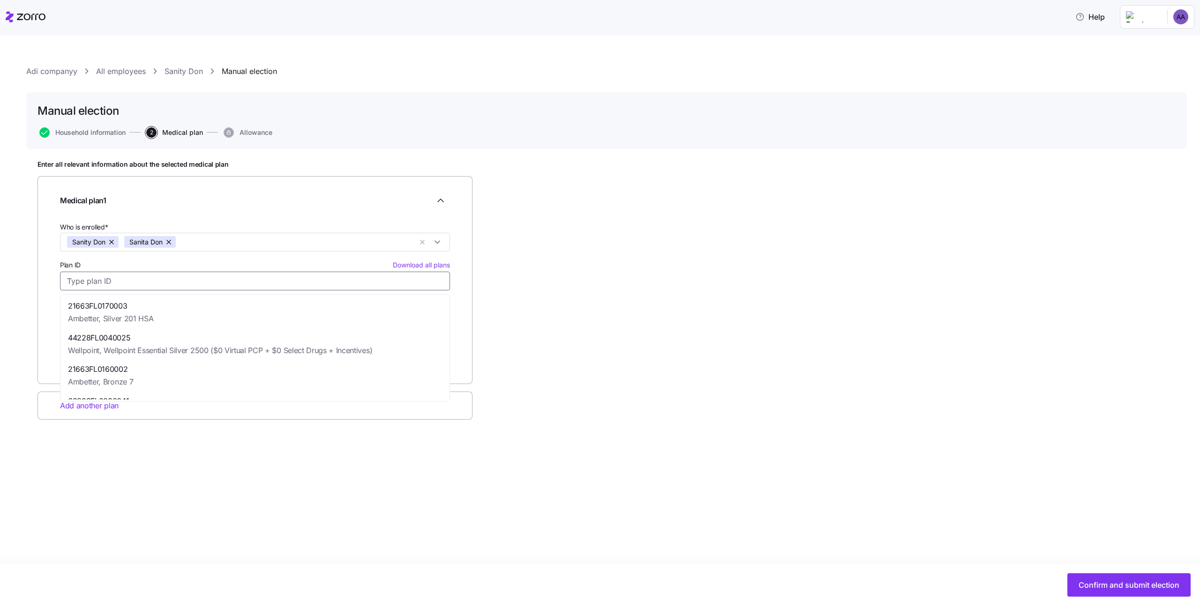
click at [226, 275] on input "Plan ID Download all plans" at bounding box center [255, 281] width 390 height 19
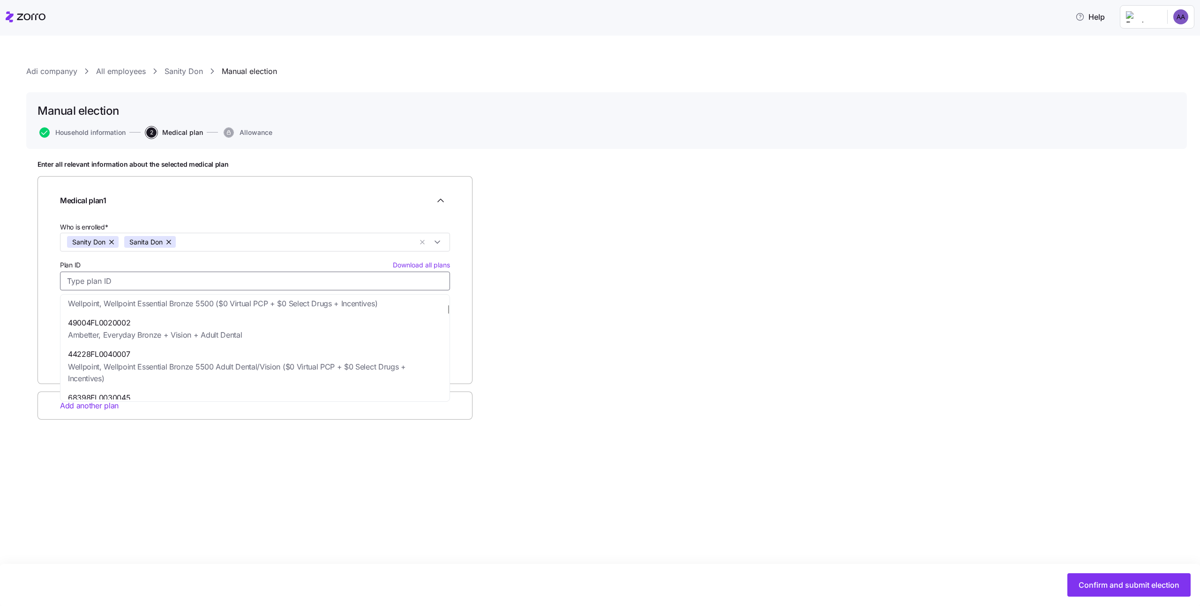
scroll to position [433, 0]
click at [223, 355] on span "Wellpoint, Wellpoint Essential Bronze 5500 Adult Dental/Vision ($0 Virtual PCP …" at bounding box center [255, 366] width 374 height 23
type input "44228FL0040007"
type input "Wellpoint"
type input "Wellpoint Essential Bronze 5500 Adult Dental/Vision ($0 Virtual PCP + $0 Select…"
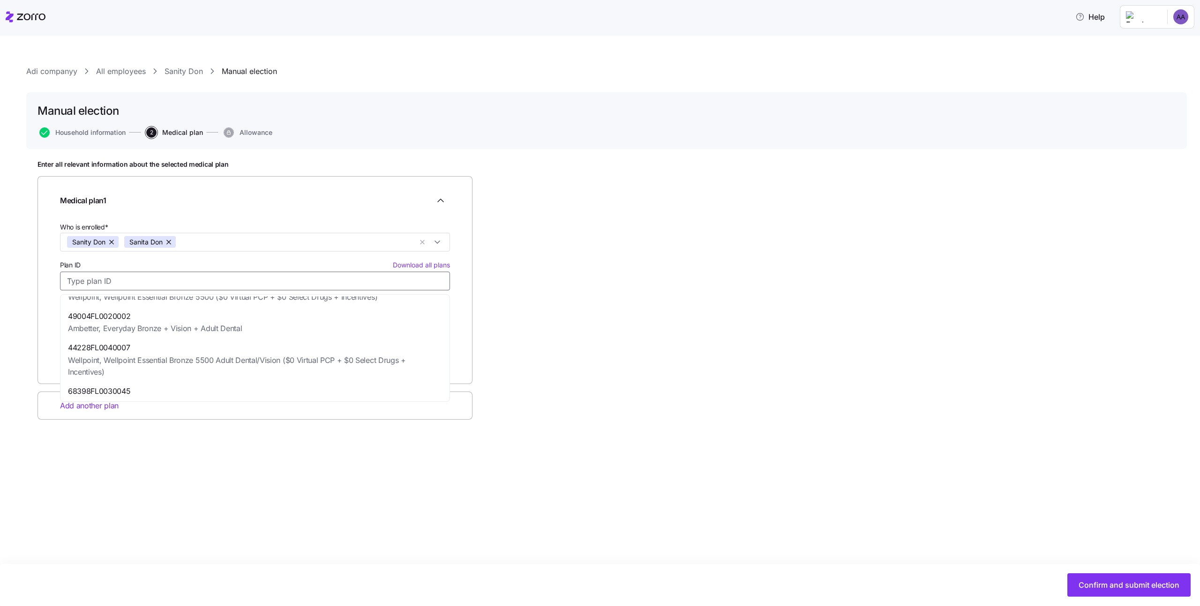
type input "$839.32"
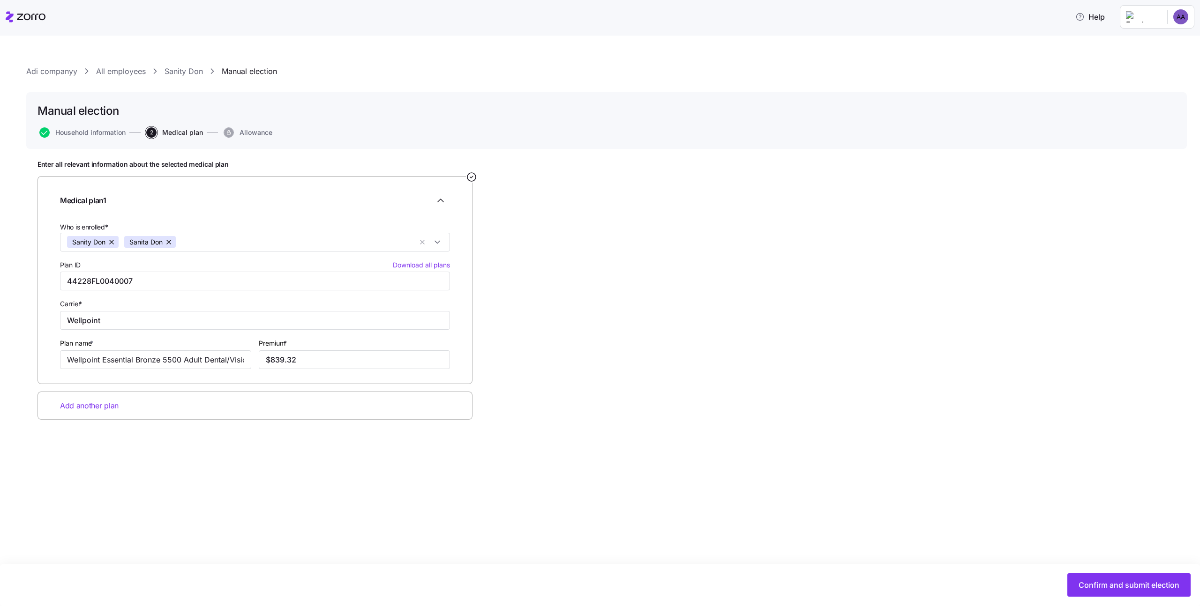
drag, startPoint x: 1135, startPoint y: 580, endPoint x: 866, endPoint y: 349, distance: 354.3
click at [866, 349] on div "Adi companyy All employees Sanity Don Manual election Manual election Household…" at bounding box center [606, 266] width 1160 height 401
click at [97, 401] on span "Add another plan" at bounding box center [89, 406] width 59 height 12
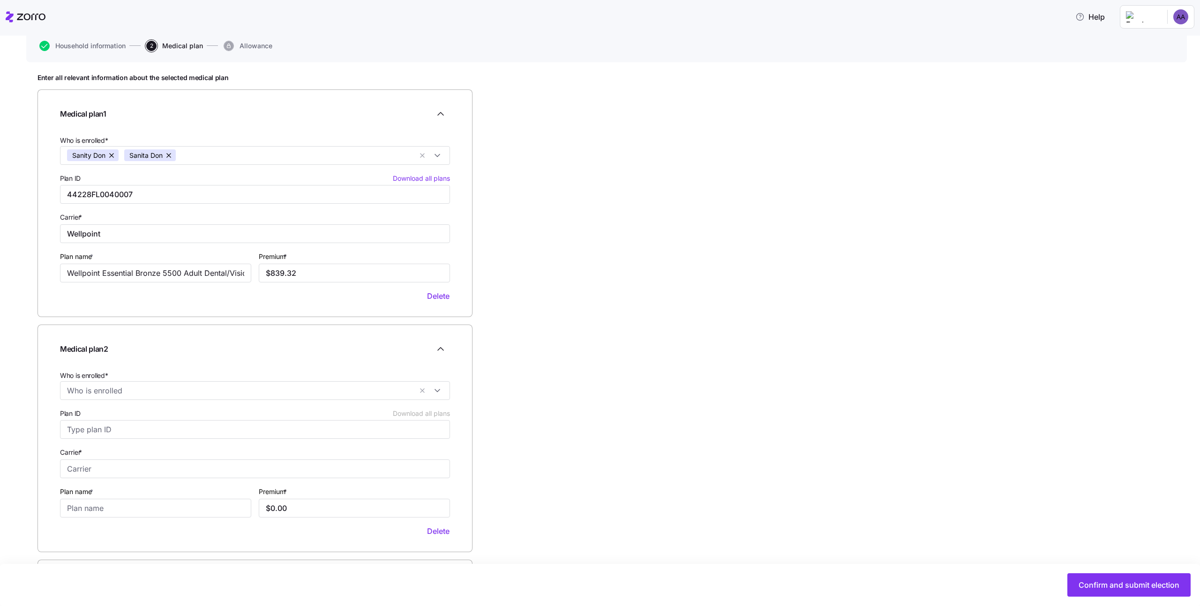
scroll to position [88, 0]
click at [97, 373] on span "Who is enrolled*" at bounding box center [84, 374] width 48 height 9
click at [97, 383] on input "Who is enrolled*" at bounding box center [239, 389] width 345 height 12
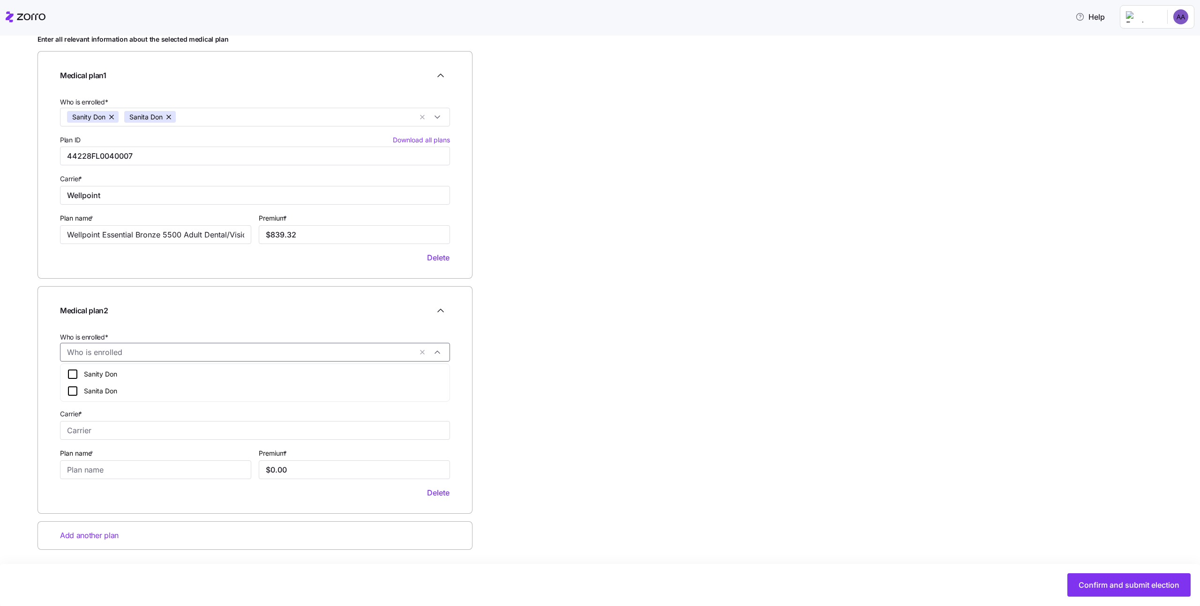
scroll to position [127, 0]
click at [104, 384] on div "Sanita Don" at bounding box center [254, 391] width 385 height 17
click at [53, 366] on div "Medical plan 2 Who is enrolled* Sanita Don Plan ID Download all plans Carrier *…" at bounding box center [254, 398] width 435 height 228
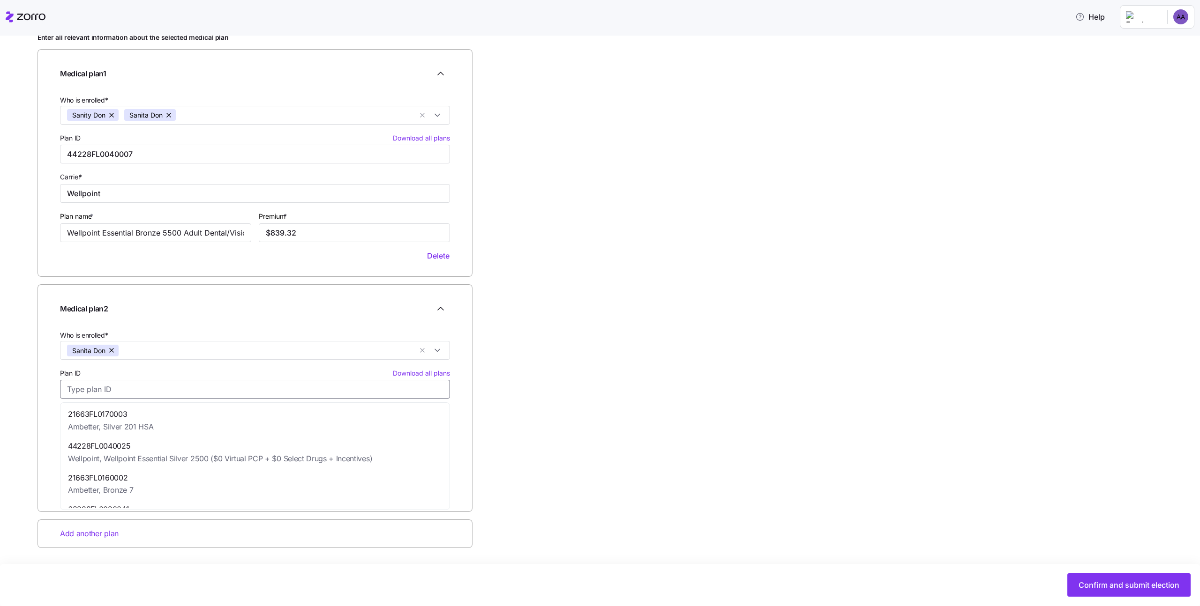
click at [178, 385] on input "Plan ID Download all plans" at bounding box center [255, 389] width 390 height 19
click at [176, 462] on div "68398FL0030055 UnitedHealthcare, UHC Silver-X Value HSA ($5 Tier 2 Rx) (Off-Exc…" at bounding box center [254, 448] width 385 height 32
type input "68398FL0030055"
type input "UnitedHealthcare"
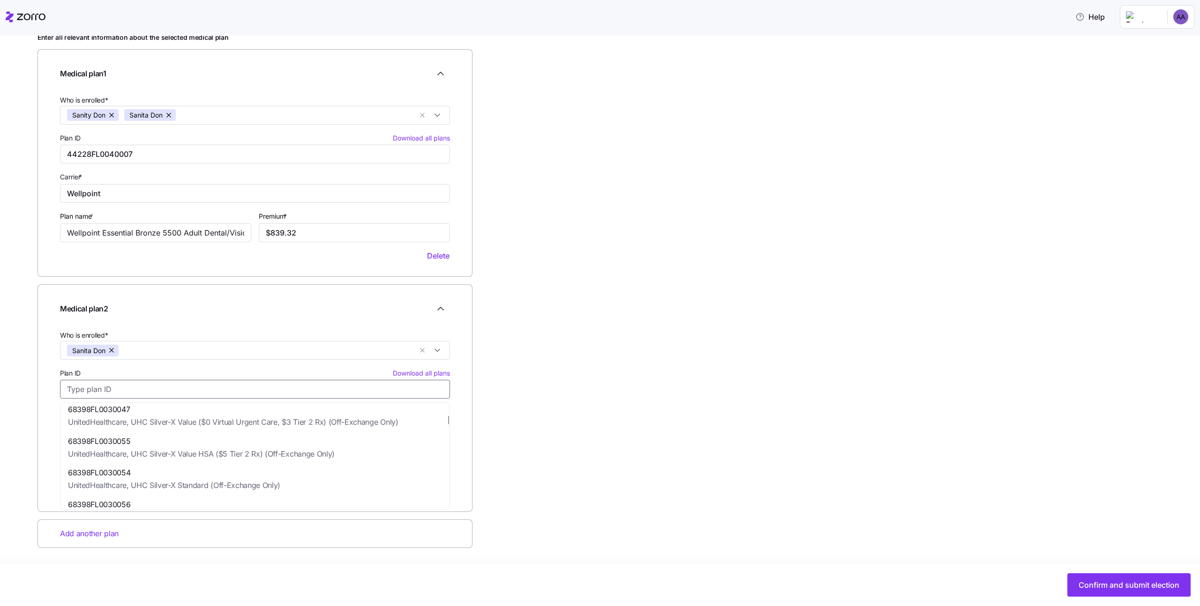
type input "UHC Silver-X Value HSA ($5 Tier 2 Rx) (Off-Exchange Only)"
type input "$416.09"
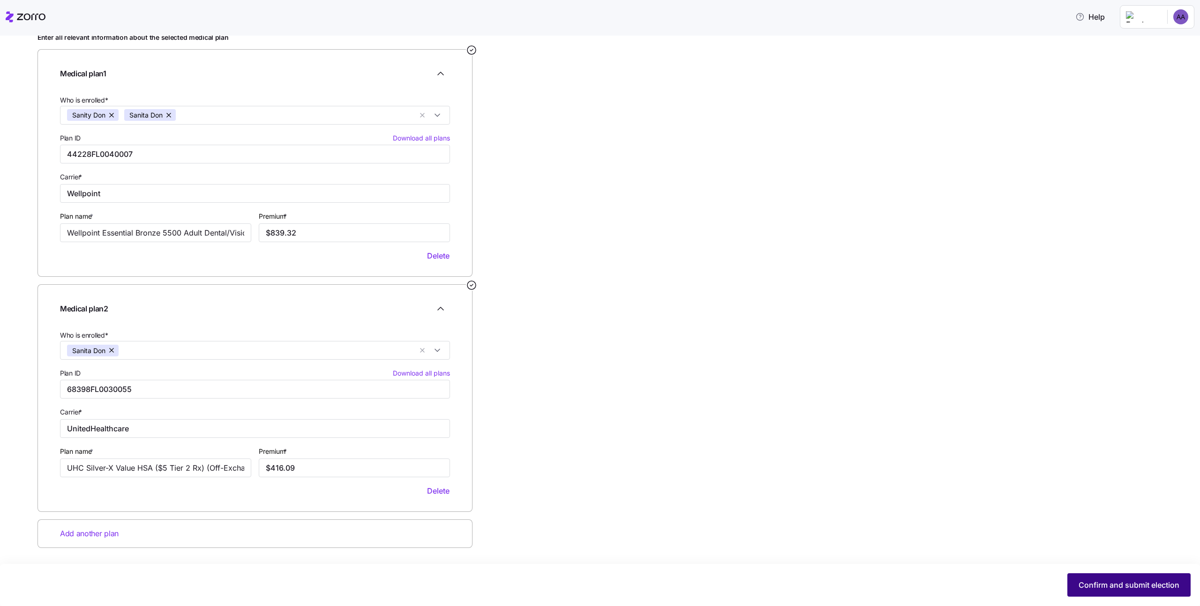
click at [1103, 584] on span "Confirm and submit election" at bounding box center [1128, 585] width 101 height 11
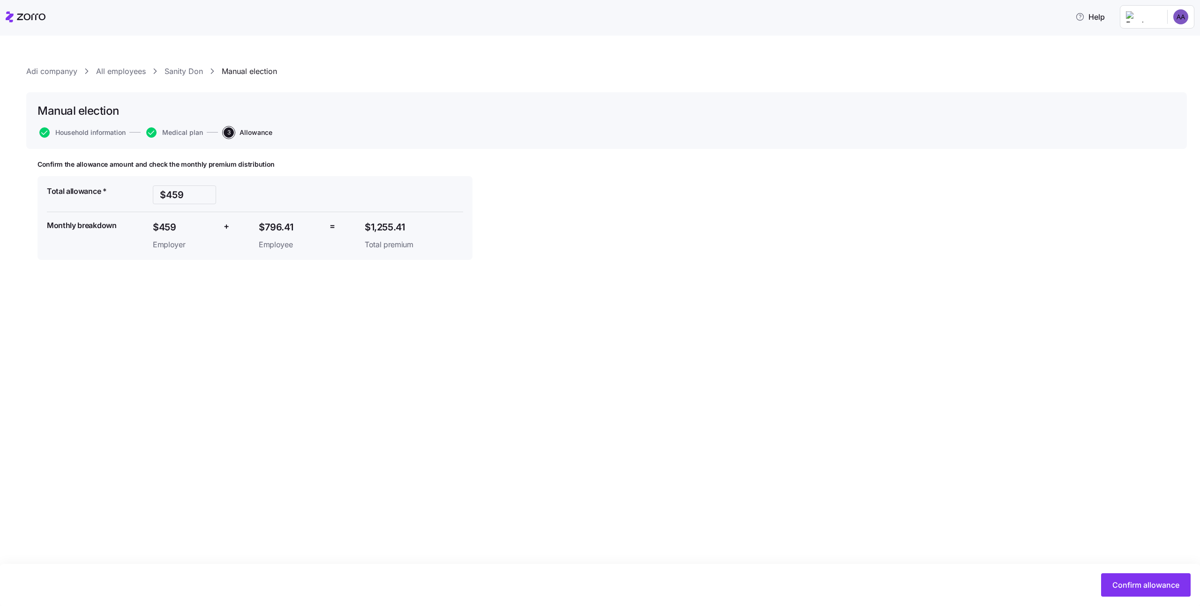
click at [187, 125] on div "Manual election Household information Medical plan 3 Allowance" at bounding box center [606, 120] width 1160 height 57
click at [188, 133] on span "Medical plan" at bounding box center [182, 132] width 41 height 7
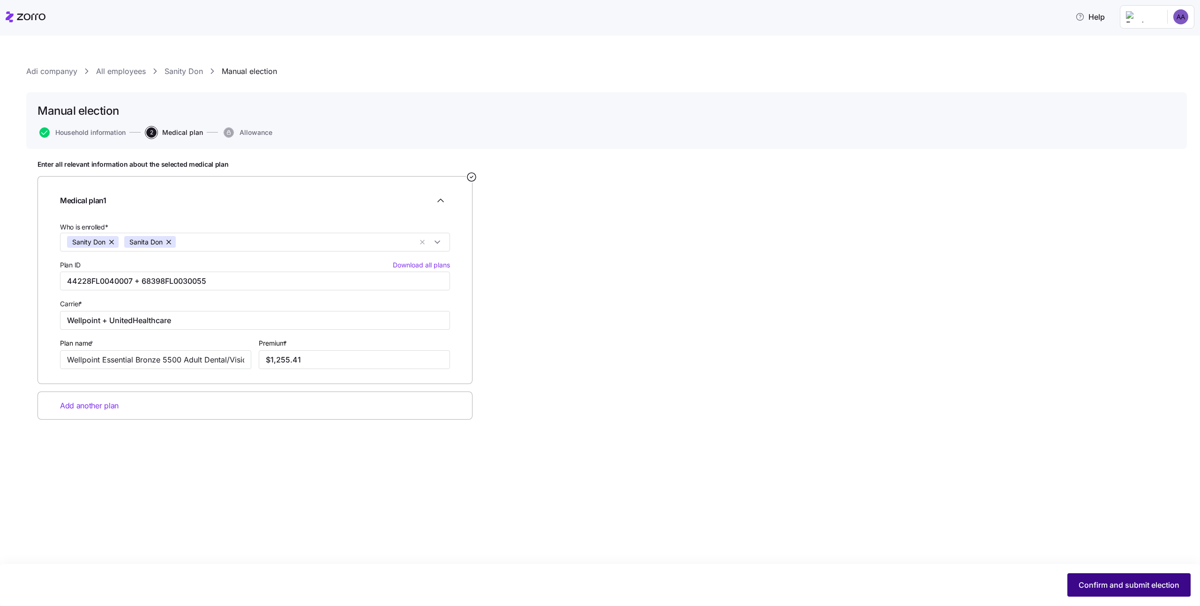
click at [1101, 589] on span "Confirm and submit election" at bounding box center [1128, 585] width 101 height 11
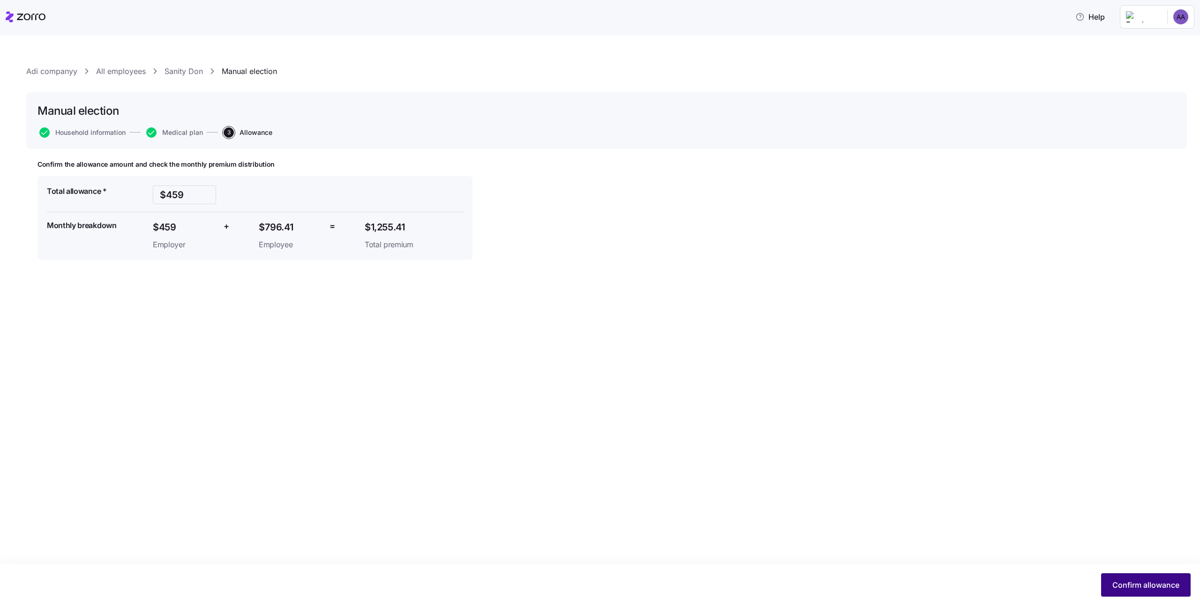
click at [1162, 578] on button "Confirm allowance" at bounding box center [1146, 585] width 90 height 23
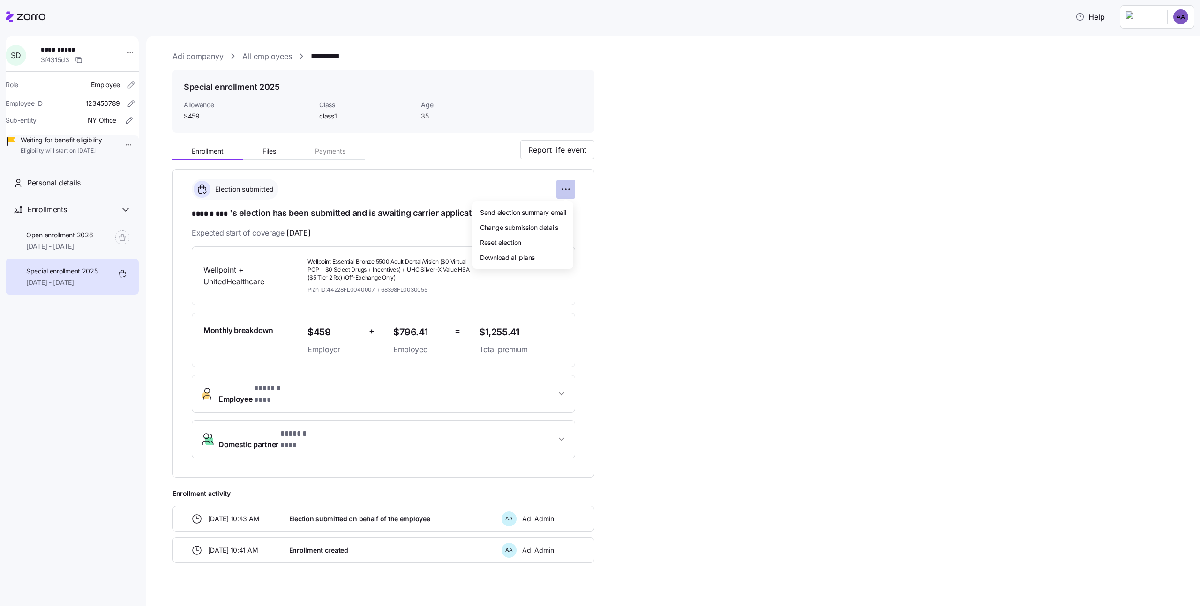
click at [567, 191] on html "**********" at bounding box center [600, 300] width 1200 height 601
click at [563, 189] on html "**********" at bounding box center [600, 300] width 1200 height 601
click at [560, 188] on html "**********" at bounding box center [600, 300] width 1200 height 601
click at [546, 243] on div "Reset election" at bounding box center [522, 242] width 93 height 15
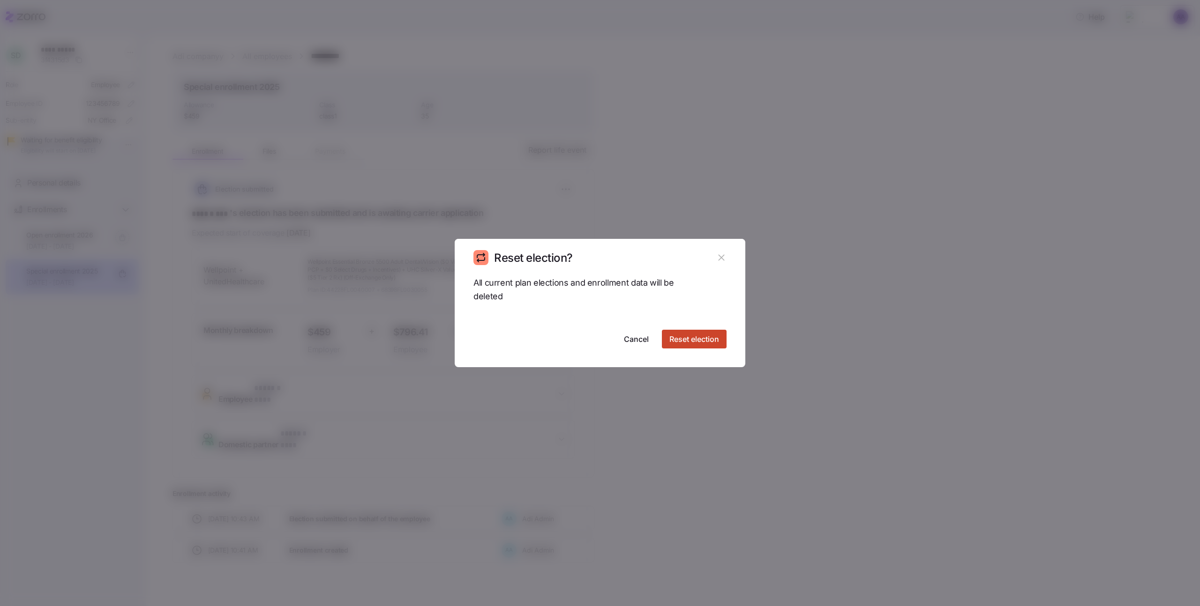
click at [672, 344] on span "Reset election" at bounding box center [694, 339] width 50 height 11
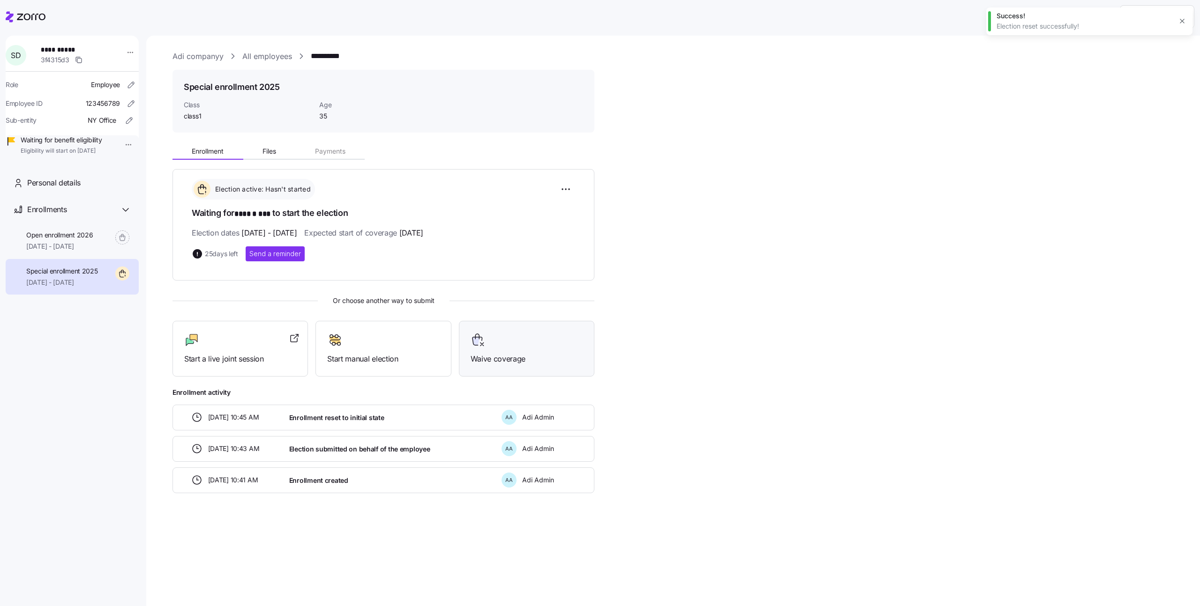
click at [536, 356] on span "Waive coverage" at bounding box center [526, 359] width 112 height 12
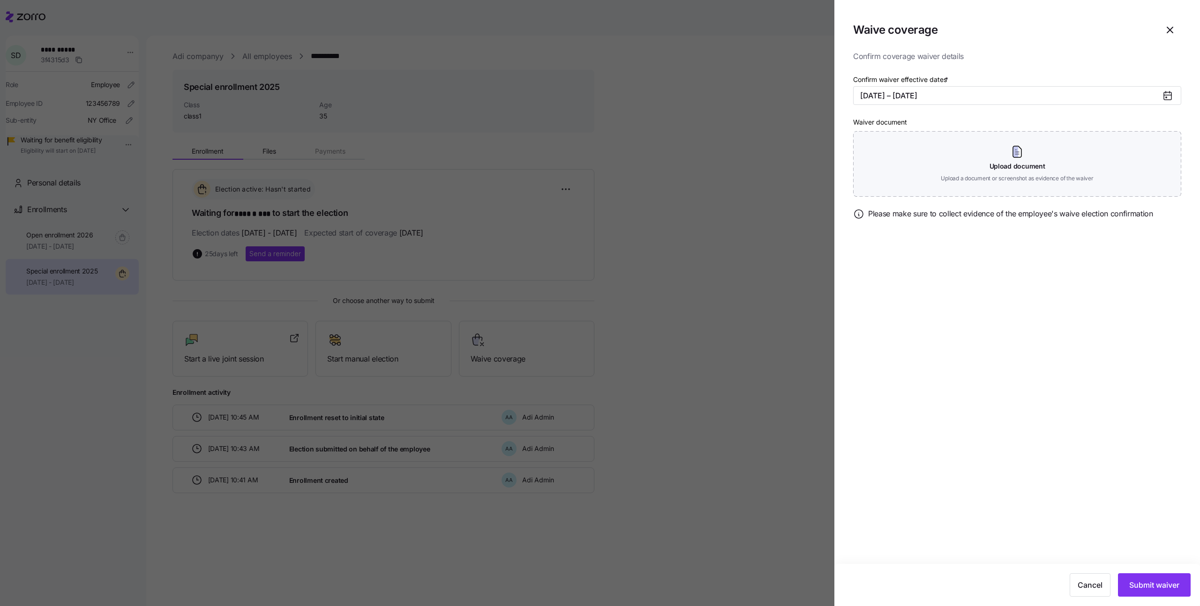
click at [1005, 80] on div "Confirm waiver effective dates * 10/01/2025 – 12/31/2025" at bounding box center [1017, 90] width 328 height 32
click at [1005, 88] on button "10/01/2025 – 12/31/2025" at bounding box center [1017, 95] width 328 height 19
click at [1005, 48] on section "Waive coverage Confirm coverage waiver details Confirm waiver effective dates *…" at bounding box center [1017, 303] width 366 height 606
click at [992, 99] on button "10/01/2025 – 12/31/2025" at bounding box center [1017, 95] width 328 height 19
click at [941, 200] on button "Nov" at bounding box center [931, 209] width 47 height 20
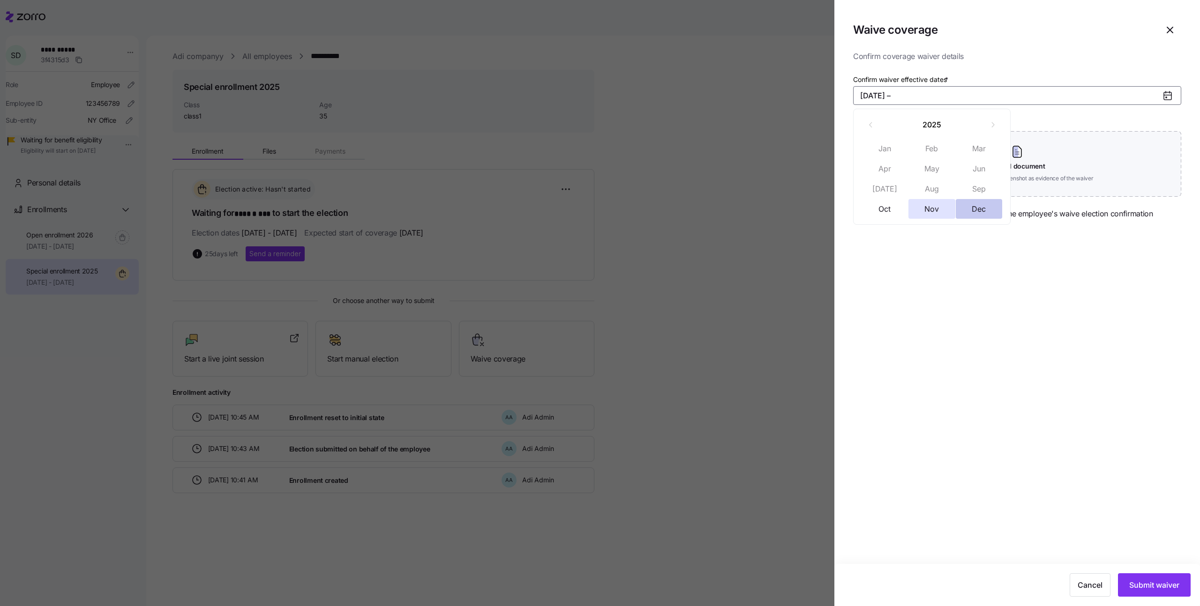
click at [972, 205] on button "Dec" at bounding box center [978, 209] width 47 height 20
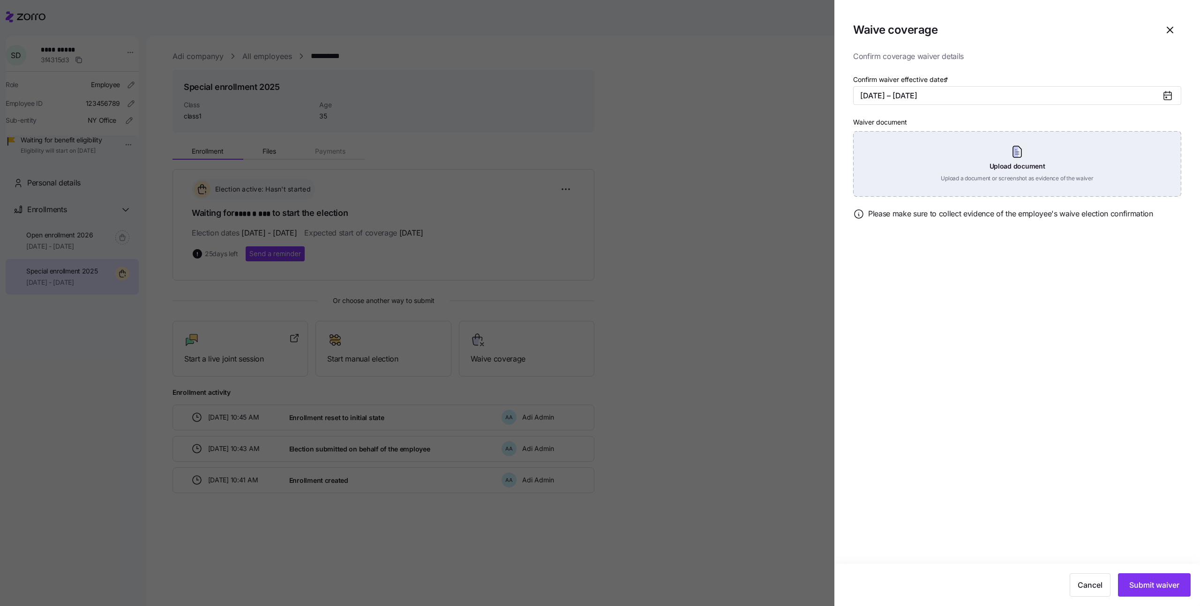
click at [1089, 184] on div "Upload document Upload a document or screenshot as evidence of the waiver" at bounding box center [1017, 164] width 328 height 66
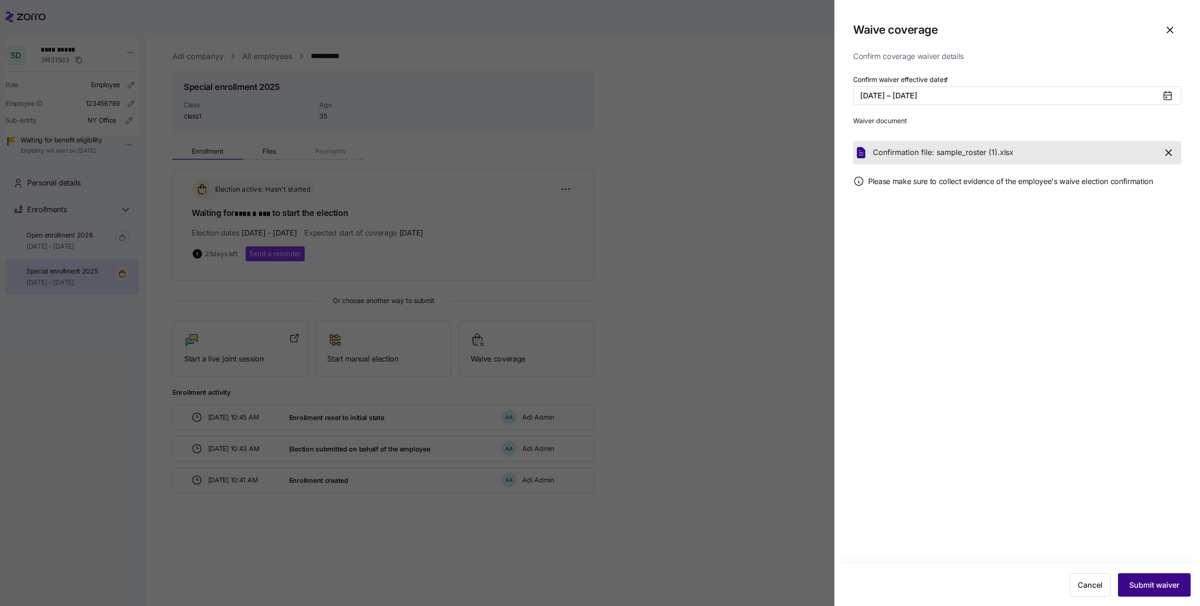
click at [1148, 578] on button "Submit waiver" at bounding box center [1154, 585] width 73 height 23
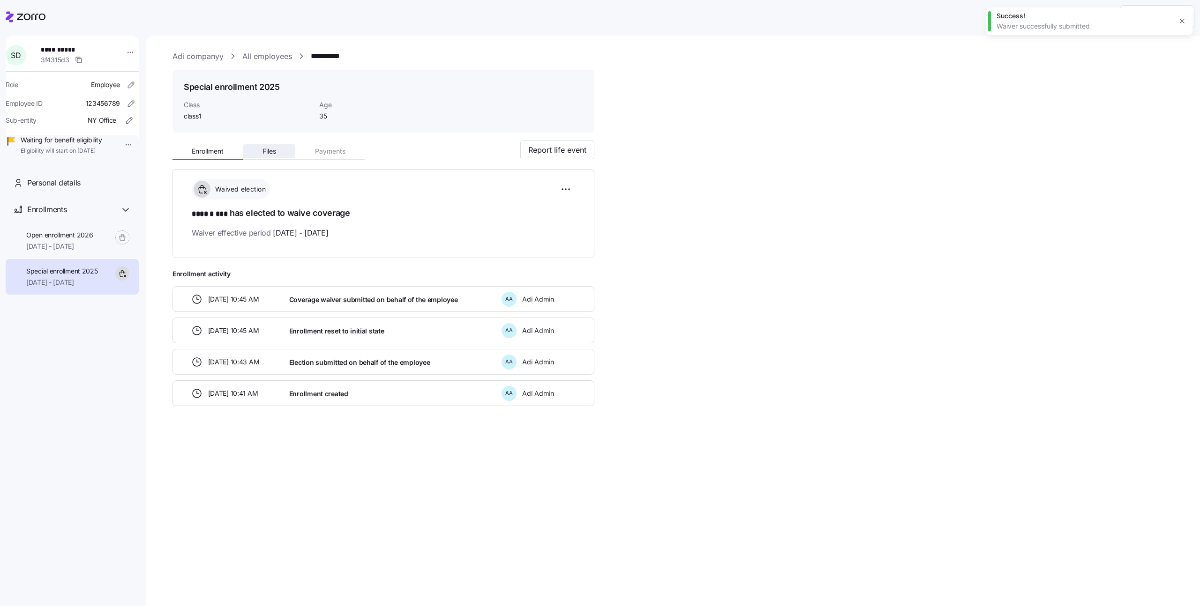
click at [276, 157] on button "Files" at bounding box center [269, 151] width 52 height 14
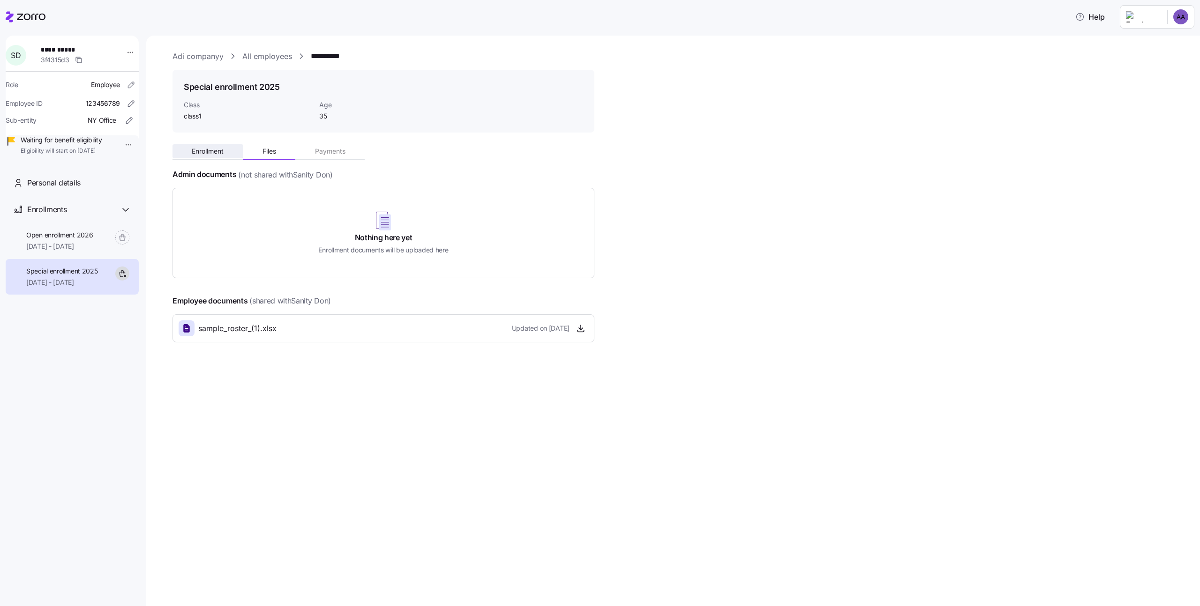
click at [217, 151] on span "Enrollment" at bounding box center [208, 151] width 32 height 7
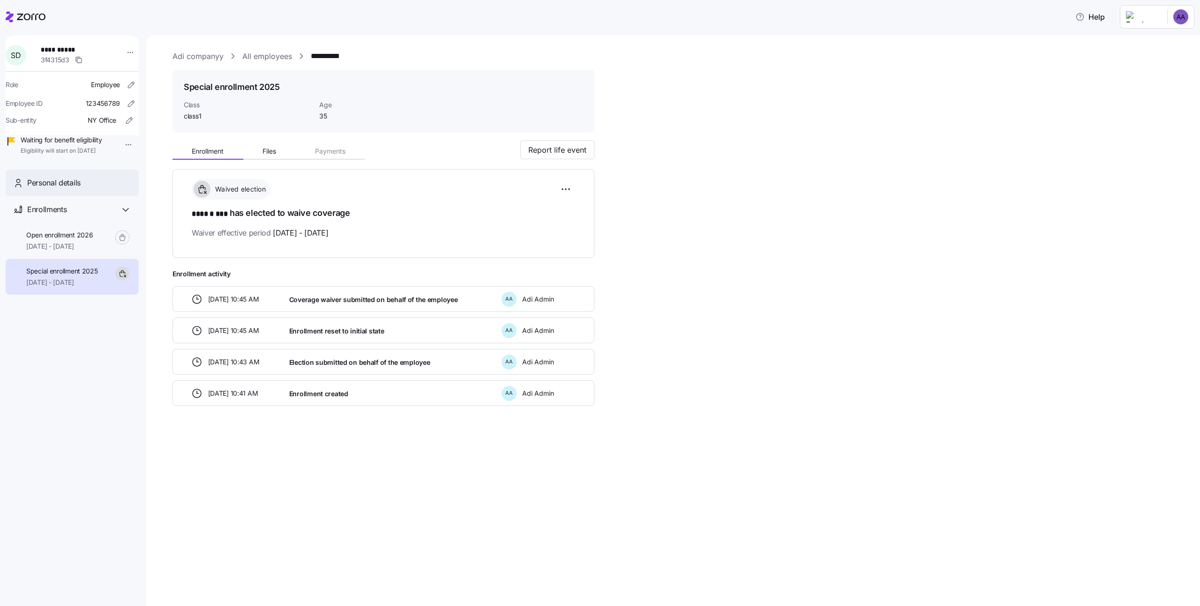
click at [112, 189] on div "Personal details" at bounding box center [79, 183] width 104 height 12
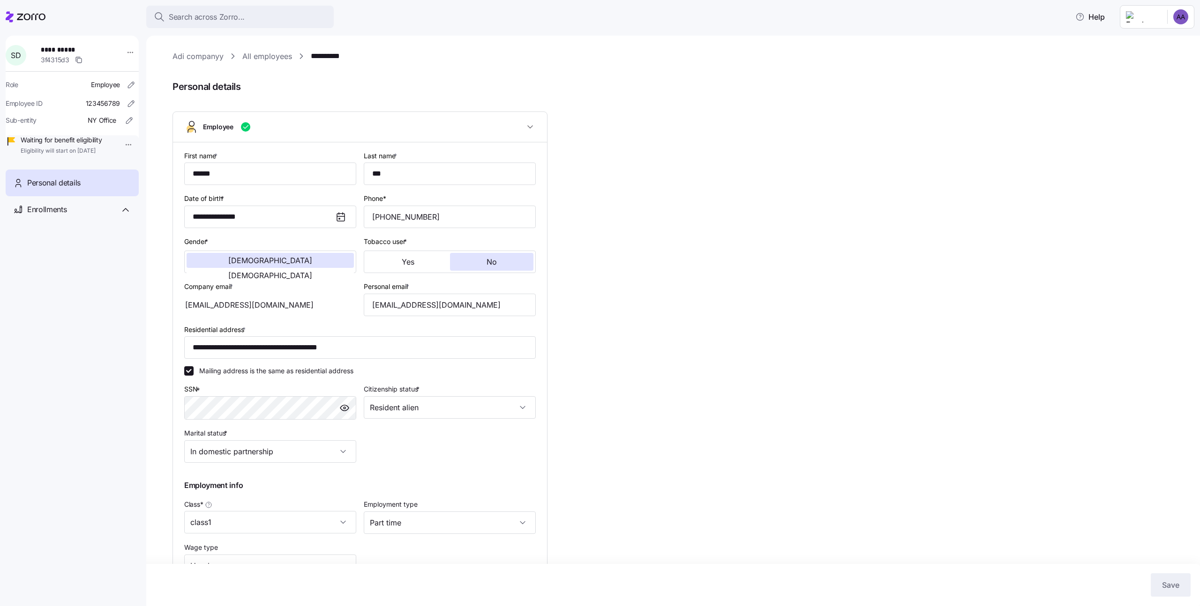
click at [68, 196] on div "Personal details" at bounding box center [72, 183] width 133 height 27
click at [68, 212] on div "Enrollments" at bounding box center [72, 209] width 133 height 27
click at [83, 276] on div "Special enrollment 2025 11/01/2025 - 12/31/2025" at bounding box center [72, 277] width 133 height 36
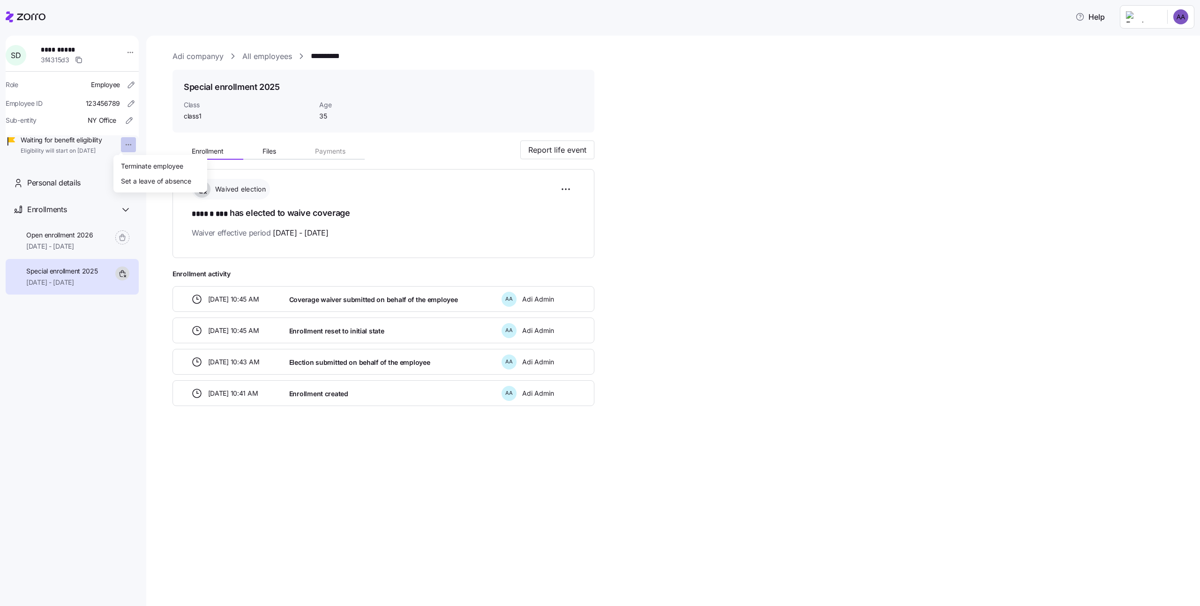
click at [124, 147] on html "**********" at bounding box center [600, 300] width 1200 height 601
click at [115, 95] on html "**********" at bounding box center [600, 300] width 1200 height 601
click at [126, 50] on html "**********" at bounding box center [600, 300] width 1200 height 601
click at [560, 184] on html "**********" at bounding box center [600, 300] width 1200 height 601
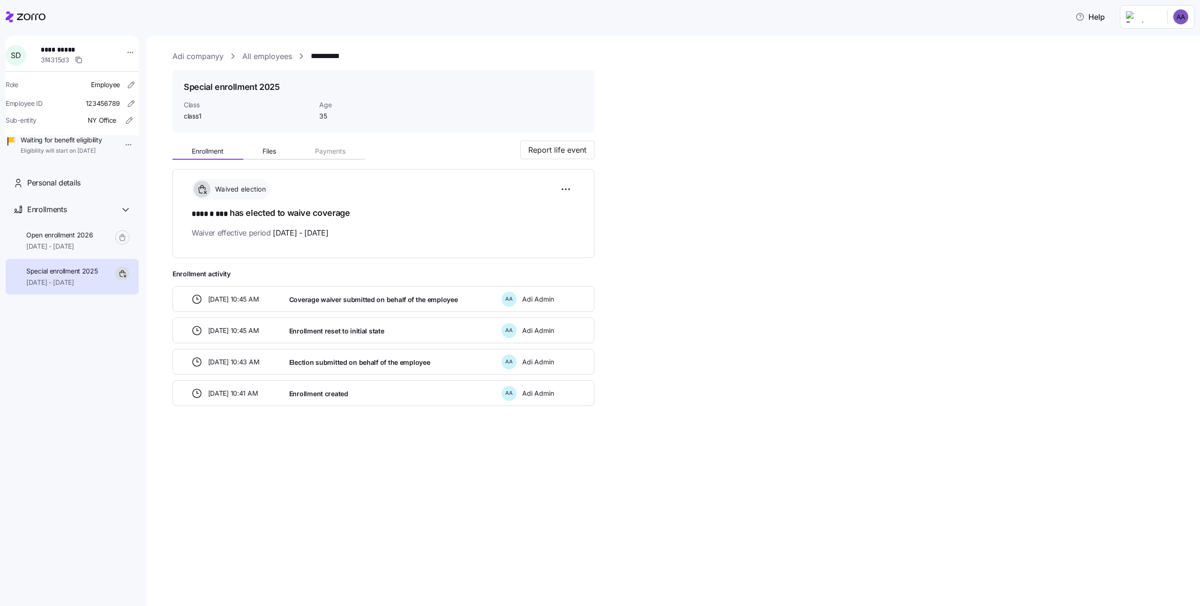
click at [606, 191] on html "**********" at bounding box center [600, 300] width 1200 height 601
click at [121, 142] on html "**********" at bounding box center [600, 300] width 1200 height 601
click at [148, 141] on html "**********" at bounding box center [600, 300] width 1200 height 601
click at [123, 55] on html "**********" at bounding box center [600, 300] width 1200 height 601
click at [151, 119] on div "Log in as" at bounding box center [150, 119] width 28 height 10
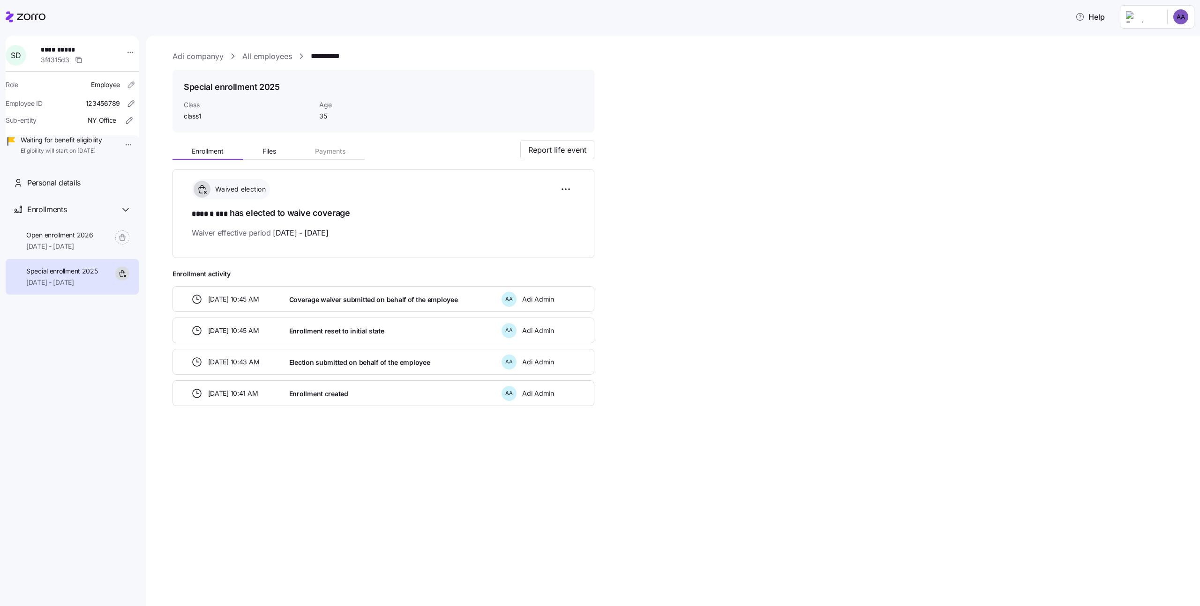
click at [251, 61] on link "All employees" at bounding box center [267, 57] width 50 height 12
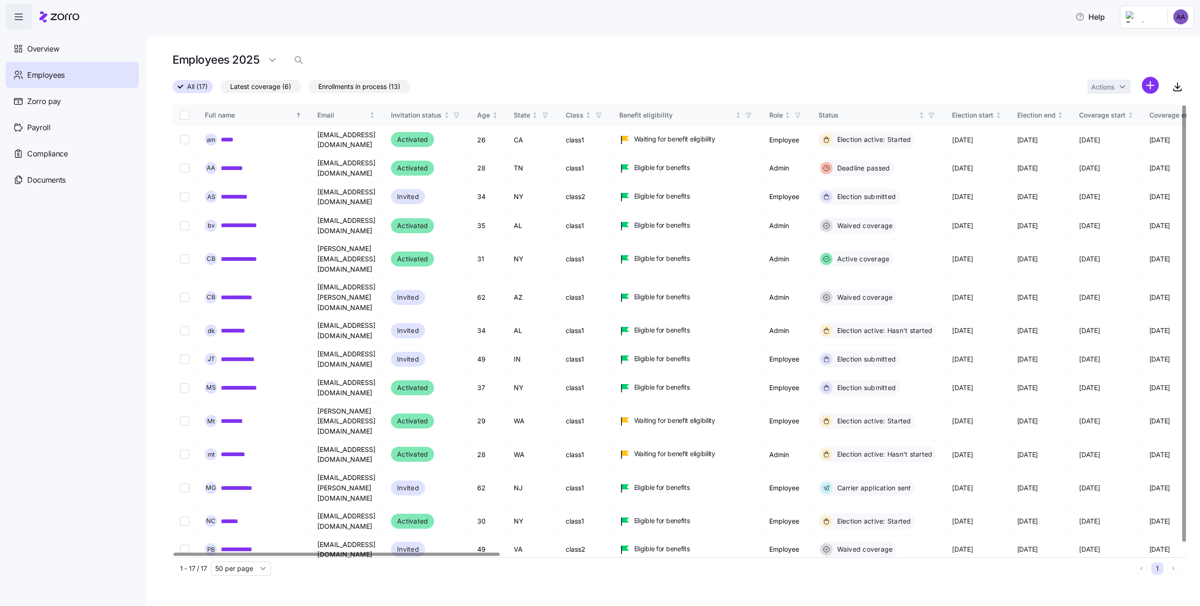
scroll to position [9, 0]
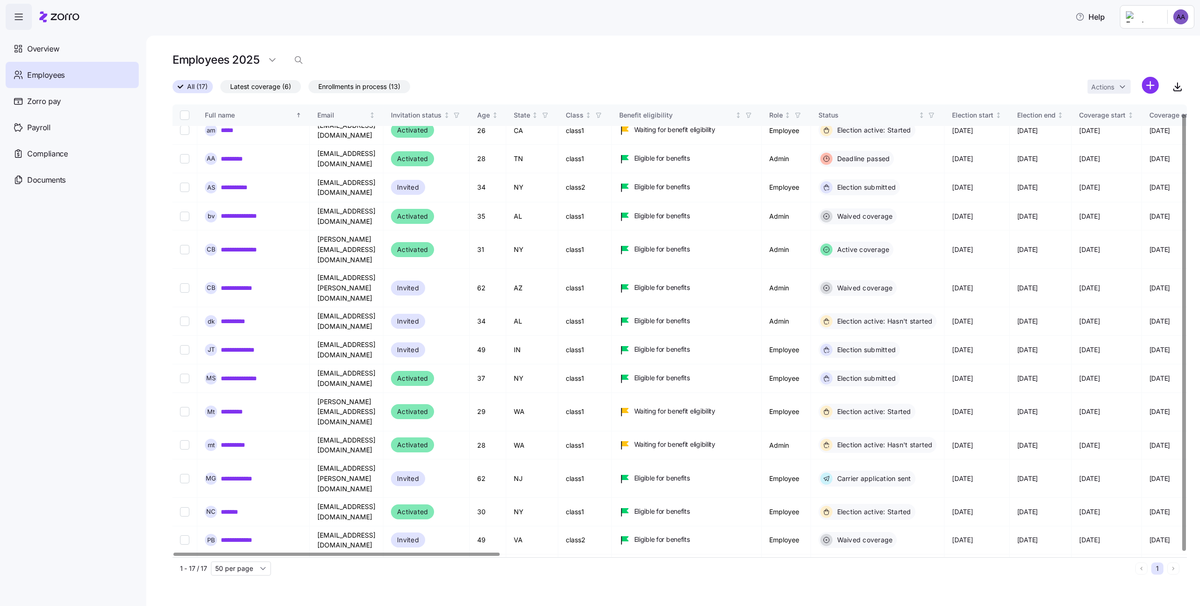
checkbox input "true"
click at [186, 606] on input "Select record 16" at bounding box center [184, 612] width 9 height 9
checkbox input "false"
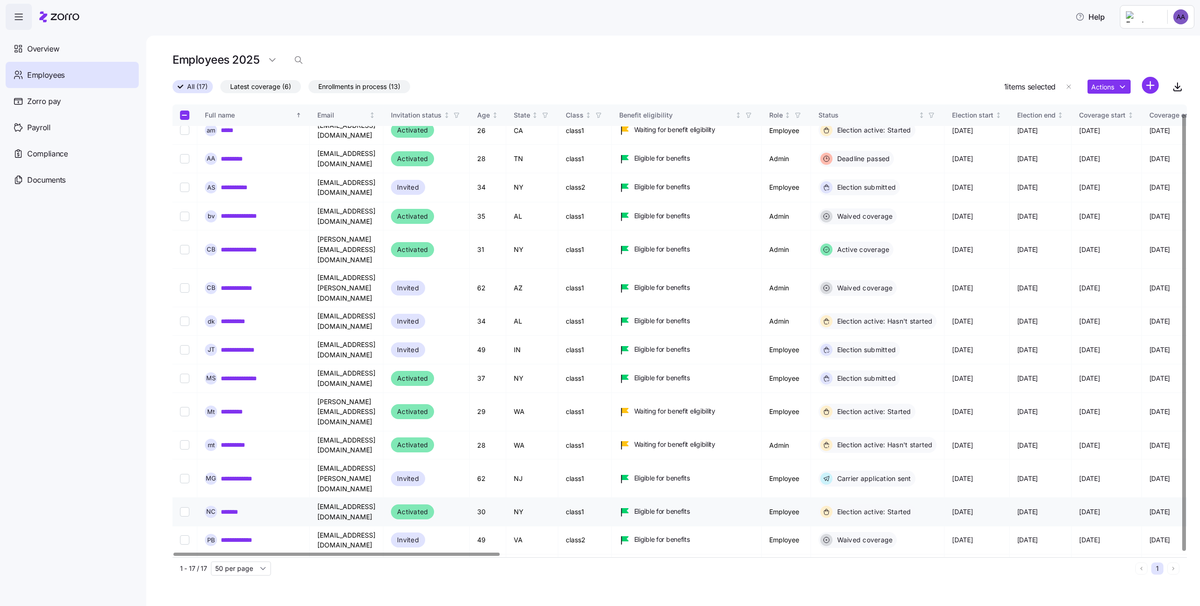
click at [176, 498] on td at bounding box center [184, 512] width 25 height 28
click at [180, 507] on input "Select record 13" at bounding box center [184, 511] width 9 height 9
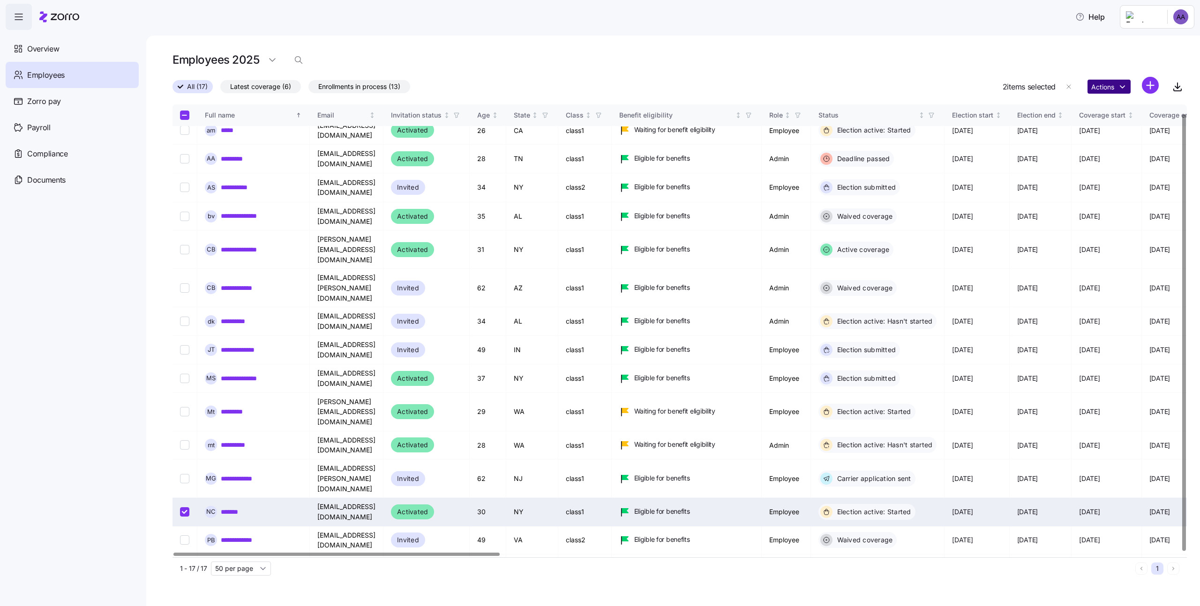
click at [1103, 84] on html "**********" at bounding box center [600, 300] width 1200 height 601
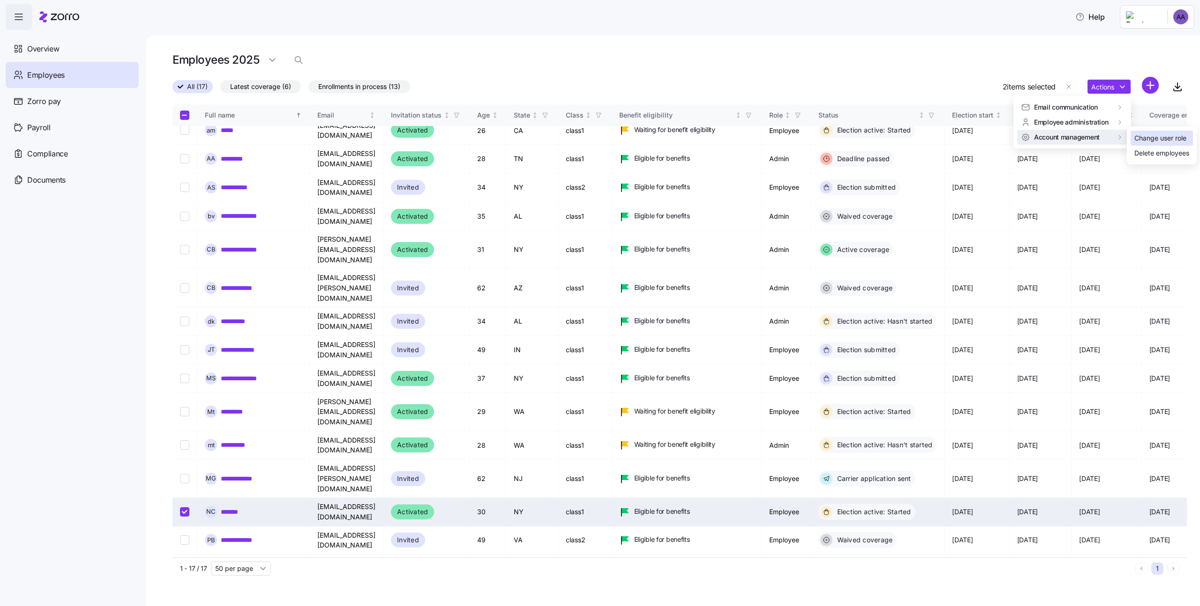
click at [1164, 136] on div "Change user role" at bounding box center [1160, 138] width 52 height 10
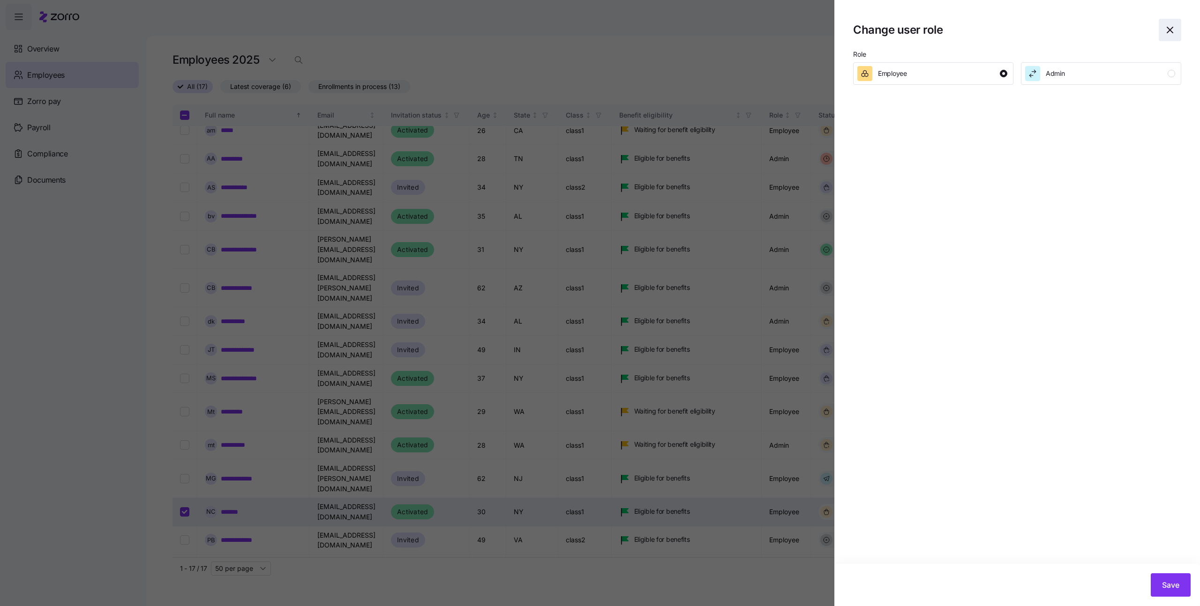
click at [1164, 30] on icon "button" at bounding box center [1169, 29] width 11 height 11
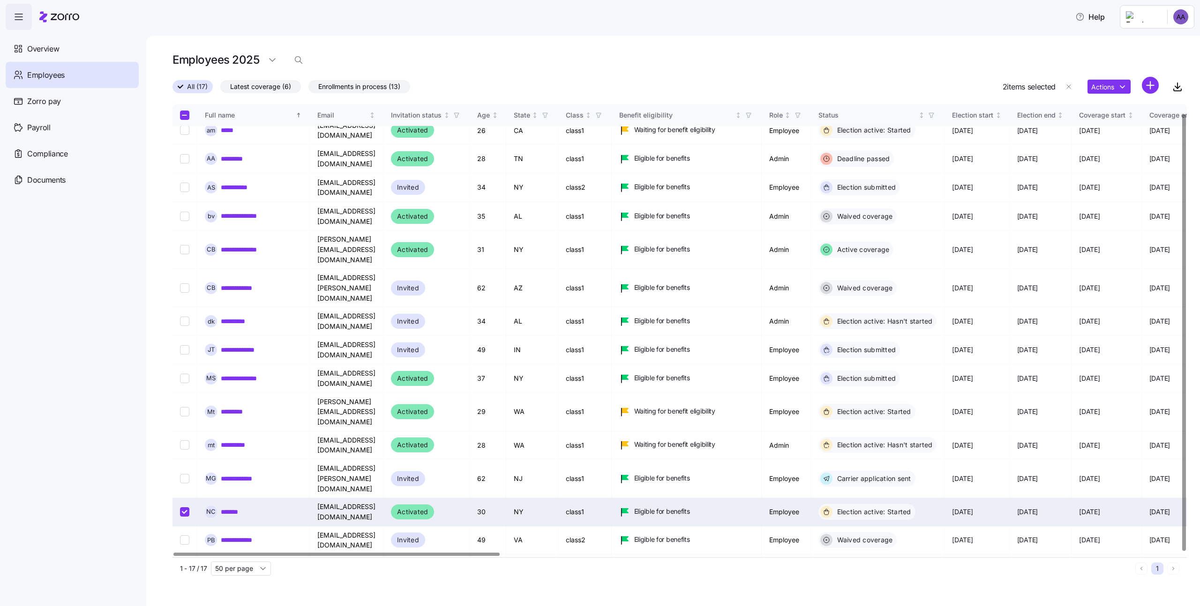
click at [183, 507] on input "Select record 13" at bounding box center [184, 511] width 9 height 9
checkbox input "false"
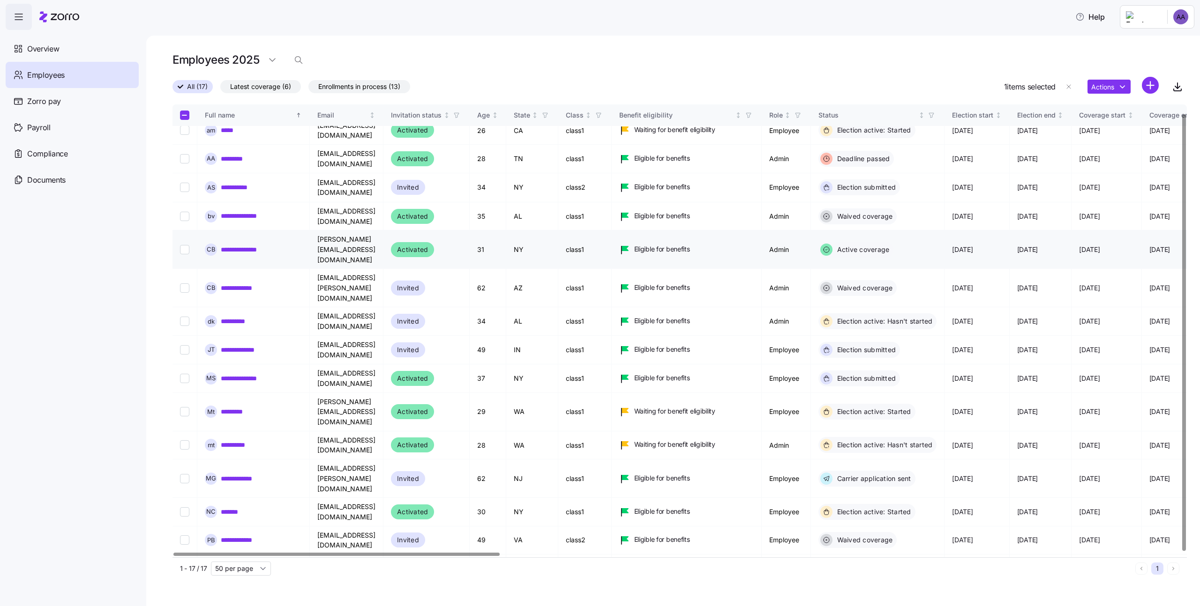
scroll to position [0, 0]
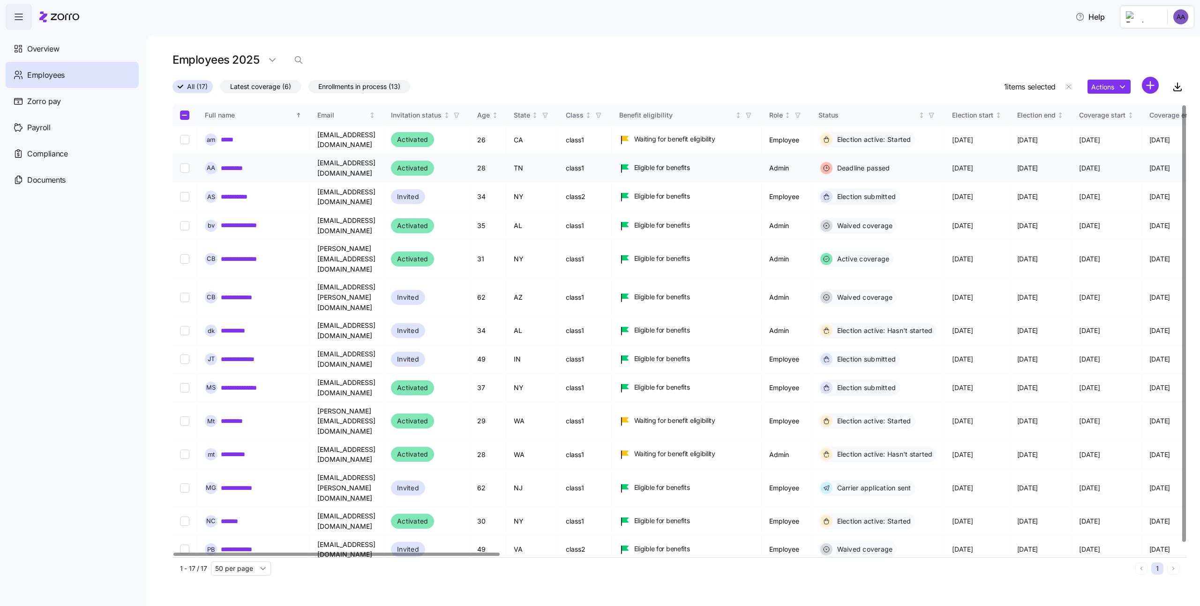
click at [182, 164] on input "Select record 2" at bounding box center [184, 168] width 9 height 9
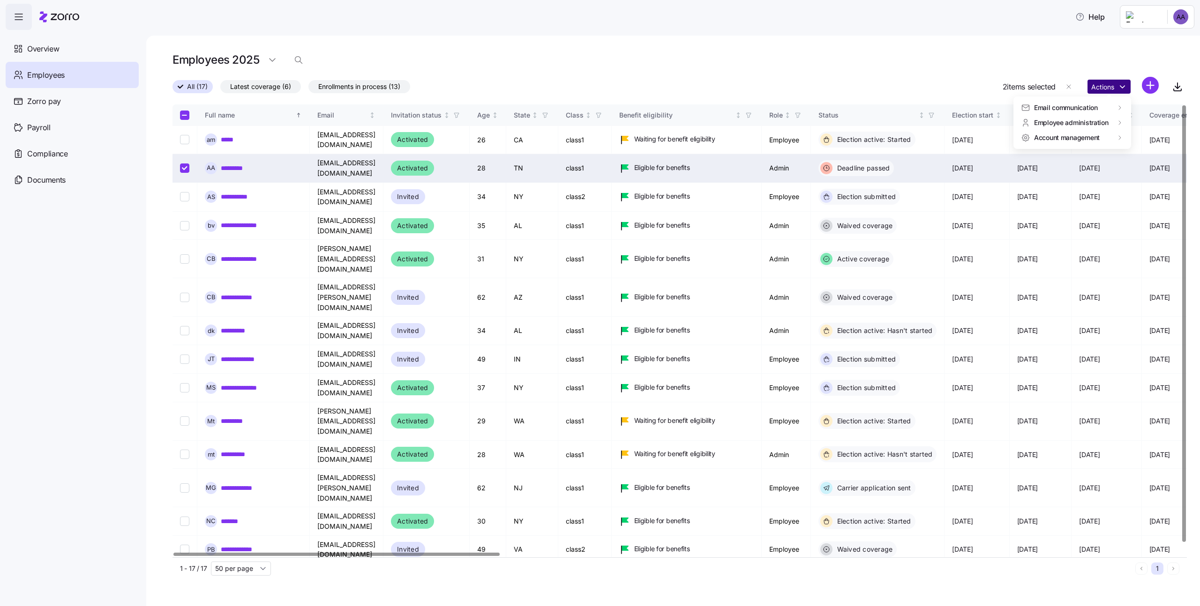
click at [1112, 86] on html "**********" at bounding box center [600, 300] width 1200 height 601
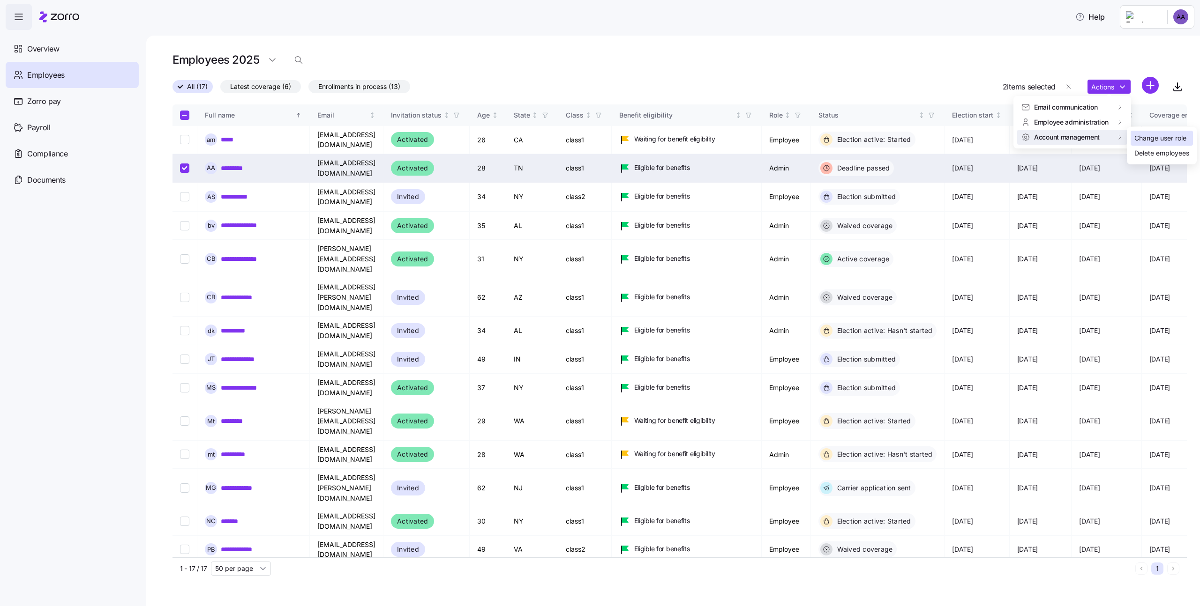
click at [1149, 140] on div "Change user role" at bounding box center [1160, 138] width 52 height 10
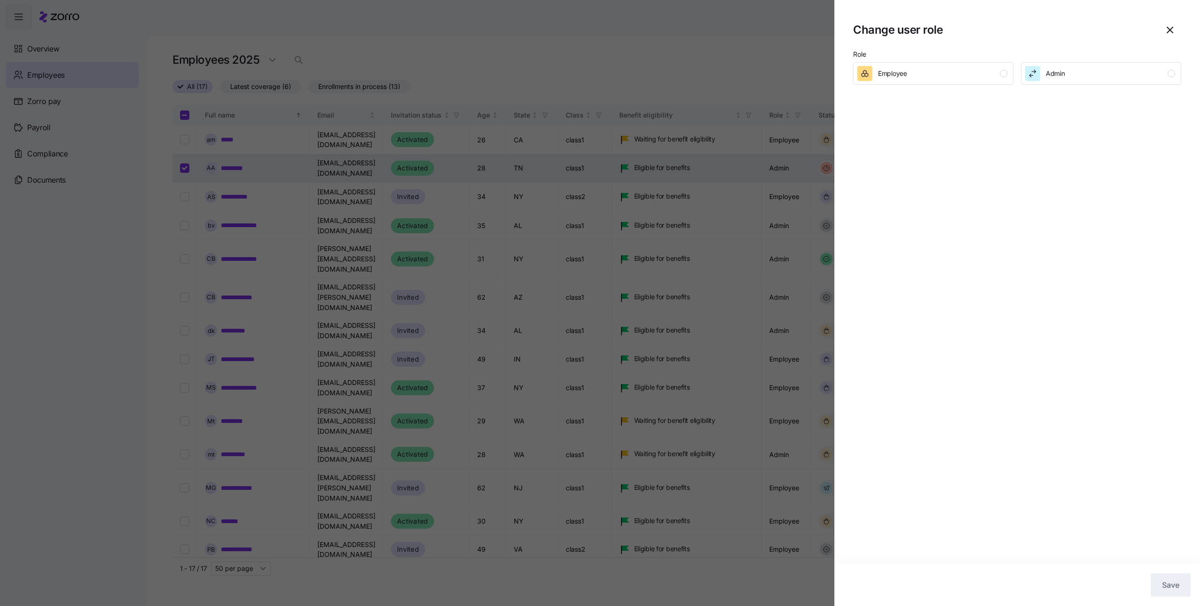
click at [714, 26] on div at bounding box center [600, 303] width 1200 height 606
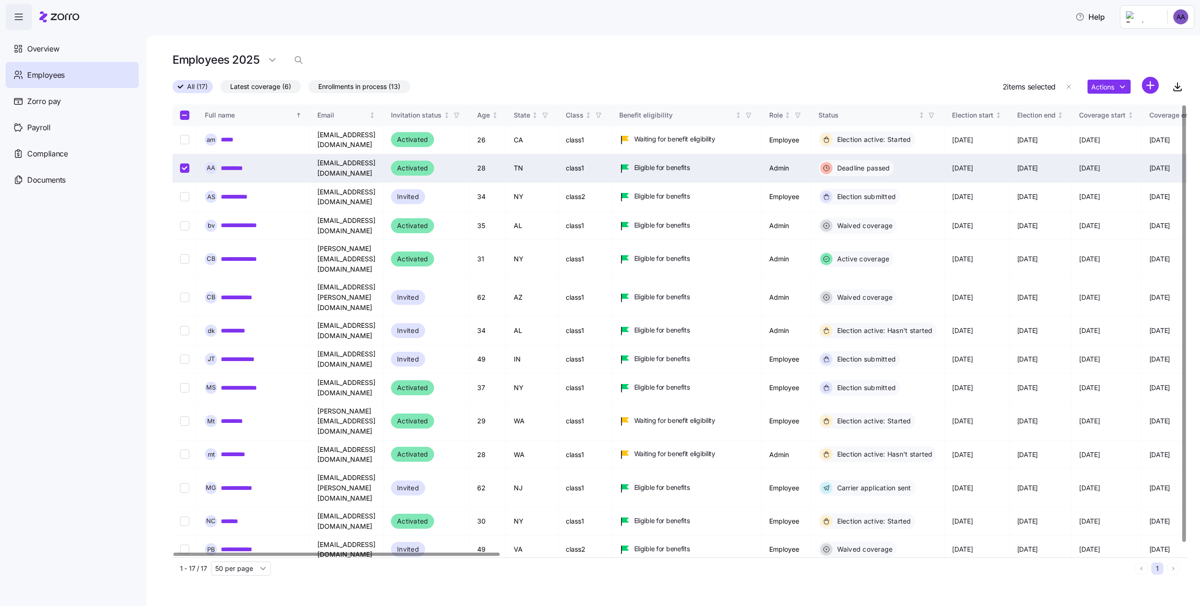
click at [183, 164] on input "Select record 2" at bounding box center [184, 168] width 9 height 9
checkbox input "false"
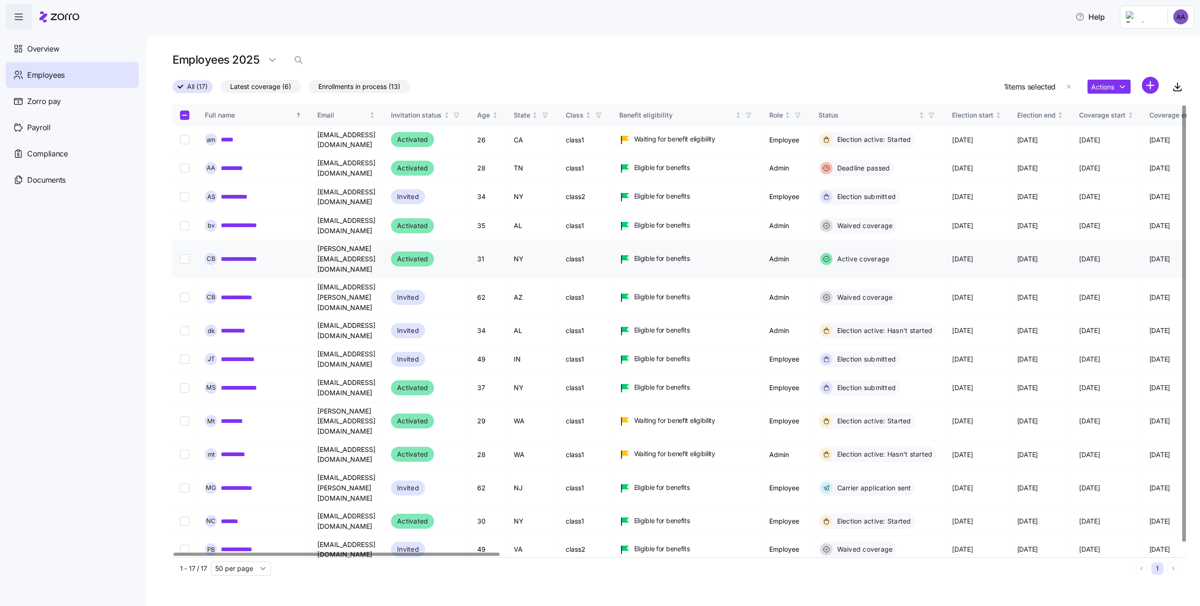
click at [181, 247] on td at bounding box center [184, 259] width 25 height 38
click at [186, 246] on td at bounding box center [184, 259] width 25 height 38
click at [186, 254] on input "Select record 5" at bounding box center [184, 258] width 9 height 9
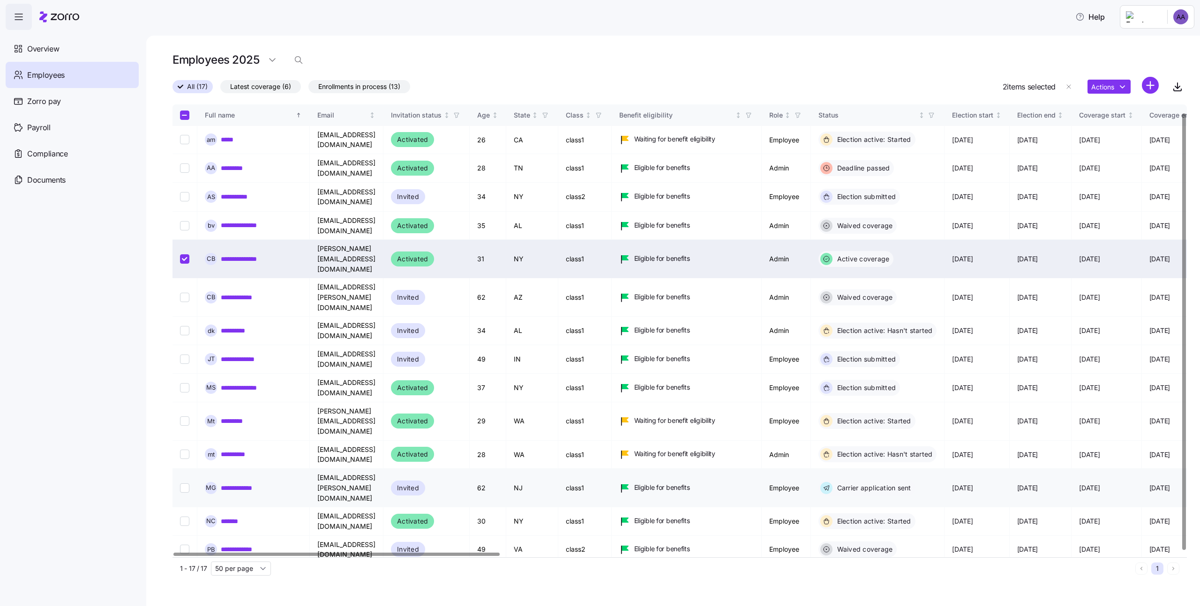
scroll to position [9, 0]
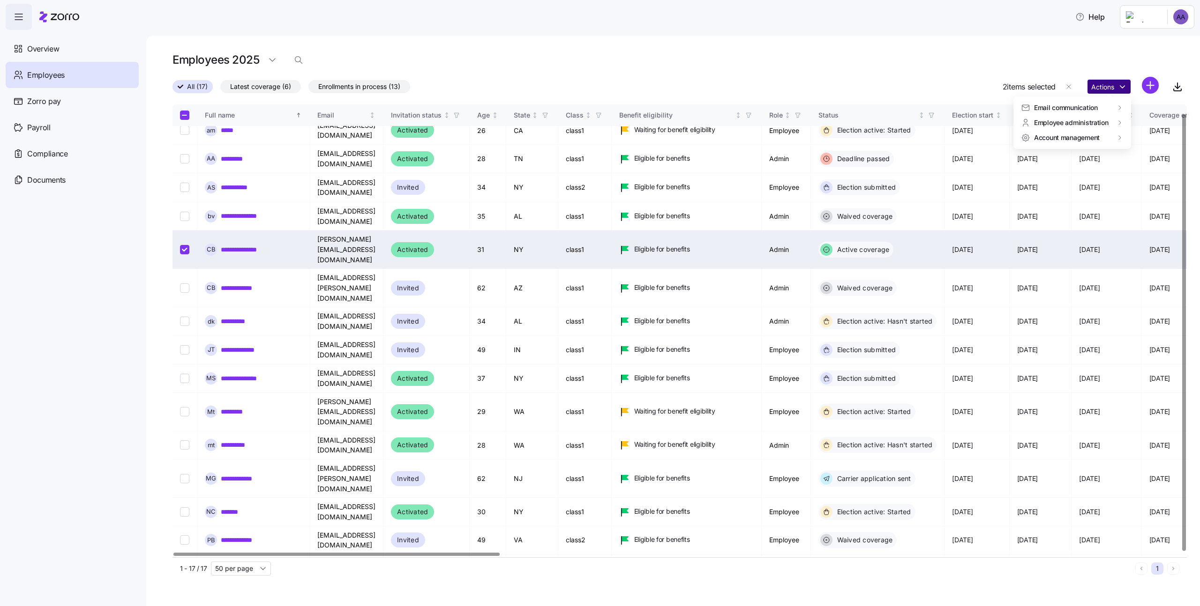
click at [1113, 80] on html "**********" at bounding box center [600, 300] width 1200 height 601
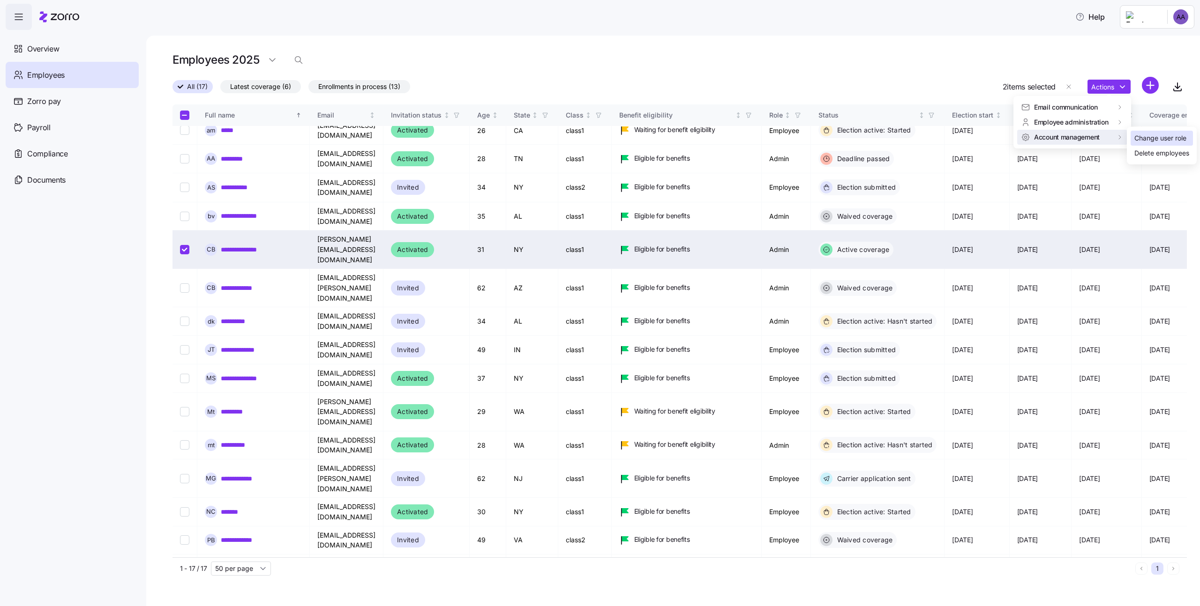
click at [1160, 137] on div "Change user role" at bounding box center [1160, 138] width 52 height 10
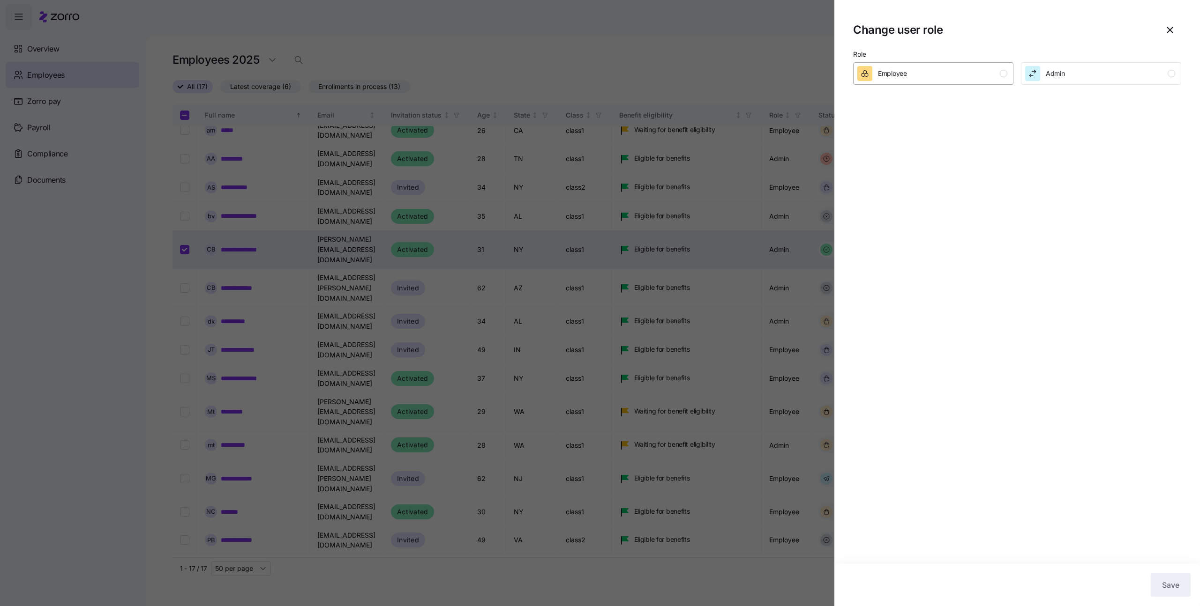
click at [957, 67] on div "Employee" at bounding box center [932, 73] width 150 height 15
click at [1176, 567] on div "Save" at bounding box center [1017, 585] width 366 height 42
click at [1176, 577] on button "Save" at bounding box center [1170, 585] width 40 height 23
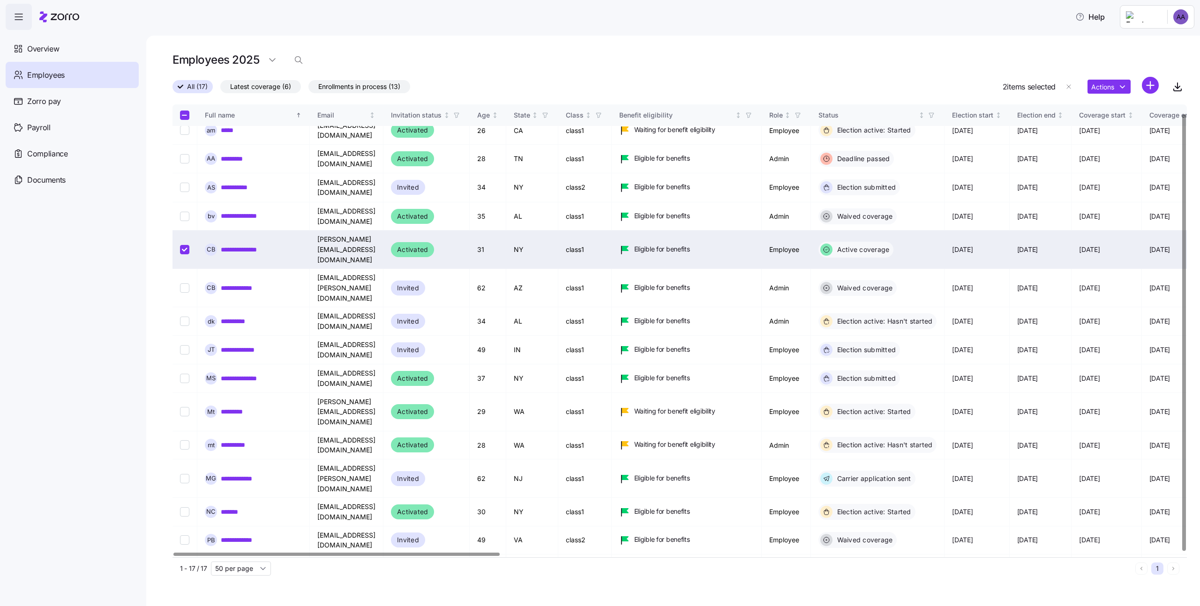
click at [1097, 97] on div "Actions" at bounding box center [1122, 87] width 71 height 20
click at [1097, 83] on html "**********" at bounding box center [600, 300] width 1200 height 601
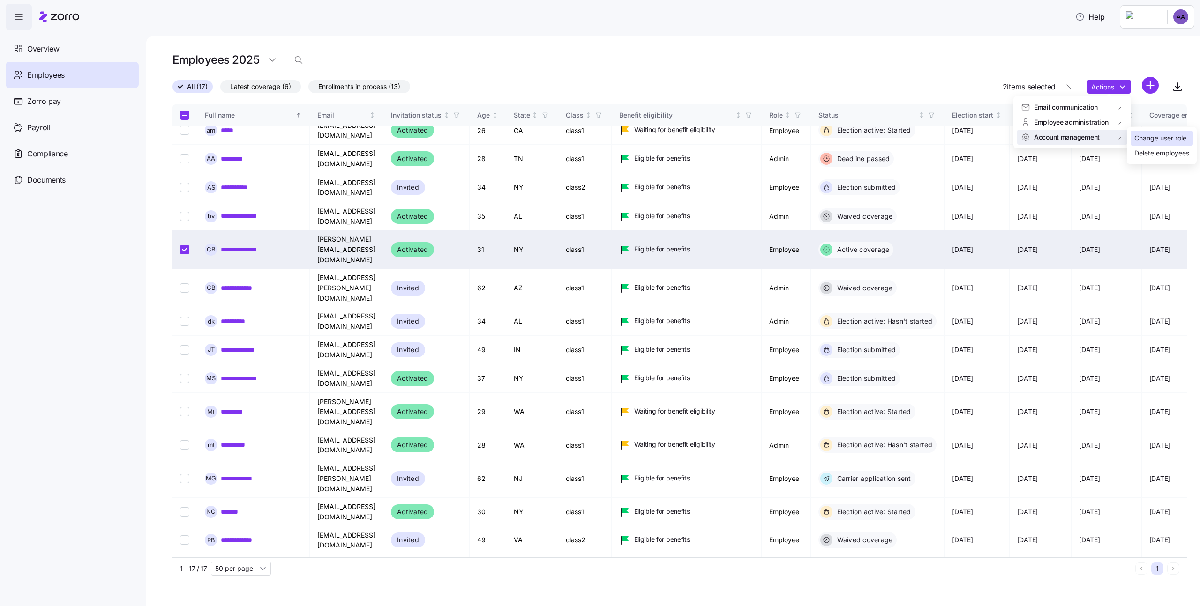
click at [1144, 139] on div "Change user role" at bounding box center [1160, 138] width 52 height 10
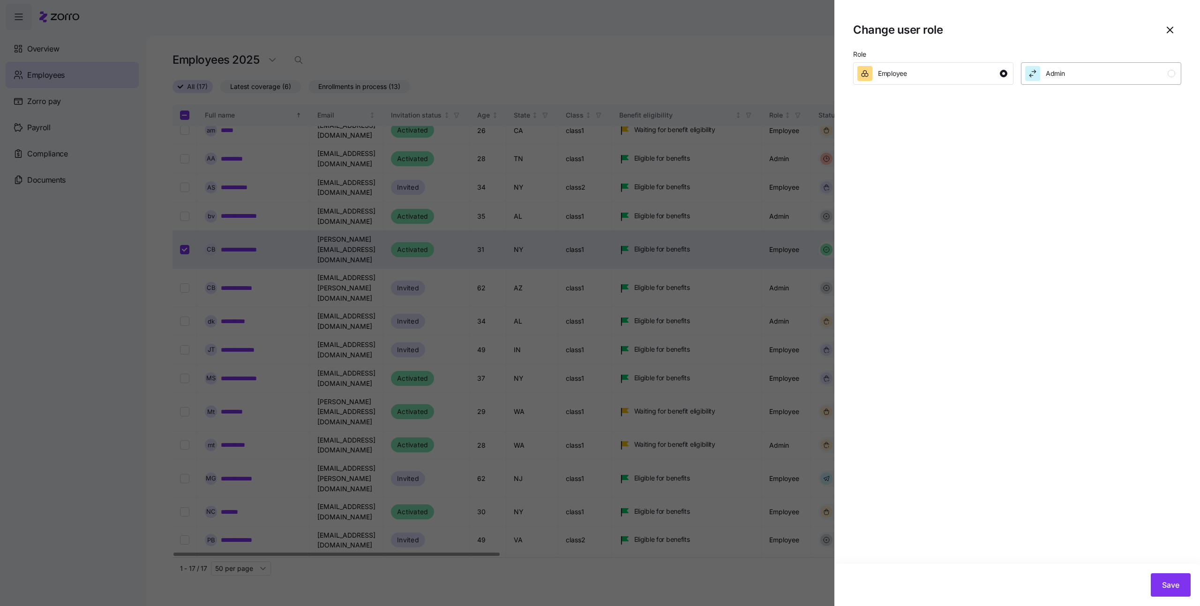
click at [1114, 68] on div "Admin" at bounding box center [1100, 73] width 150 height 15
click at [1178, 597] on div "Save" at bounding box center [1017, 585] width 366 height 42
click at [1178, 591] on button "Save" at bounding box center [1170, 585] width 40 height 23
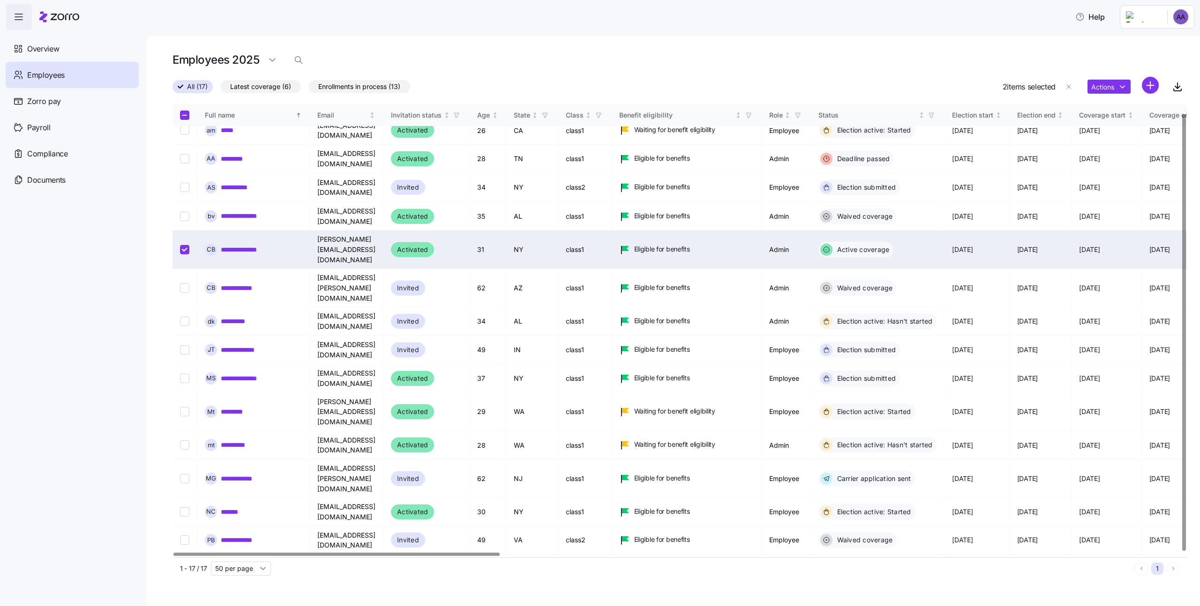
click at [184, 245] on input "Select record 5" at bounding box center [184, 249] width 9 height 9
checkbox input "false"
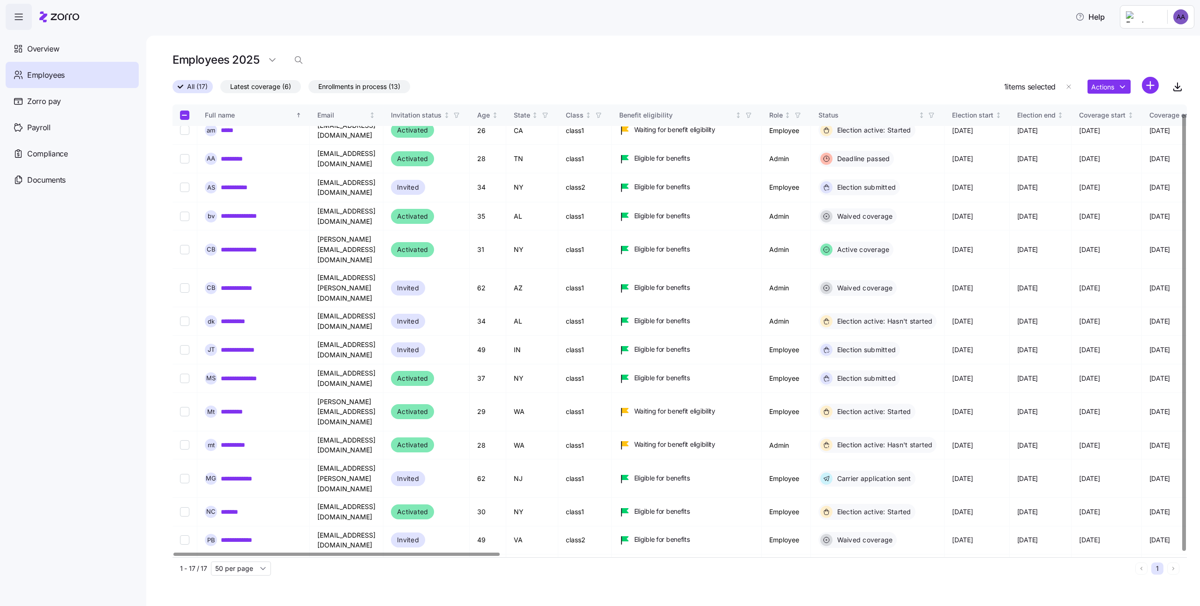
click at [184, 606] on input "Select record 16" at bounding box center [184, 612] width 9 height 9
click at [188, 606] on input "Select record 16" at bounding box center [184, 612] width 9 height 9
checkbox input "true"
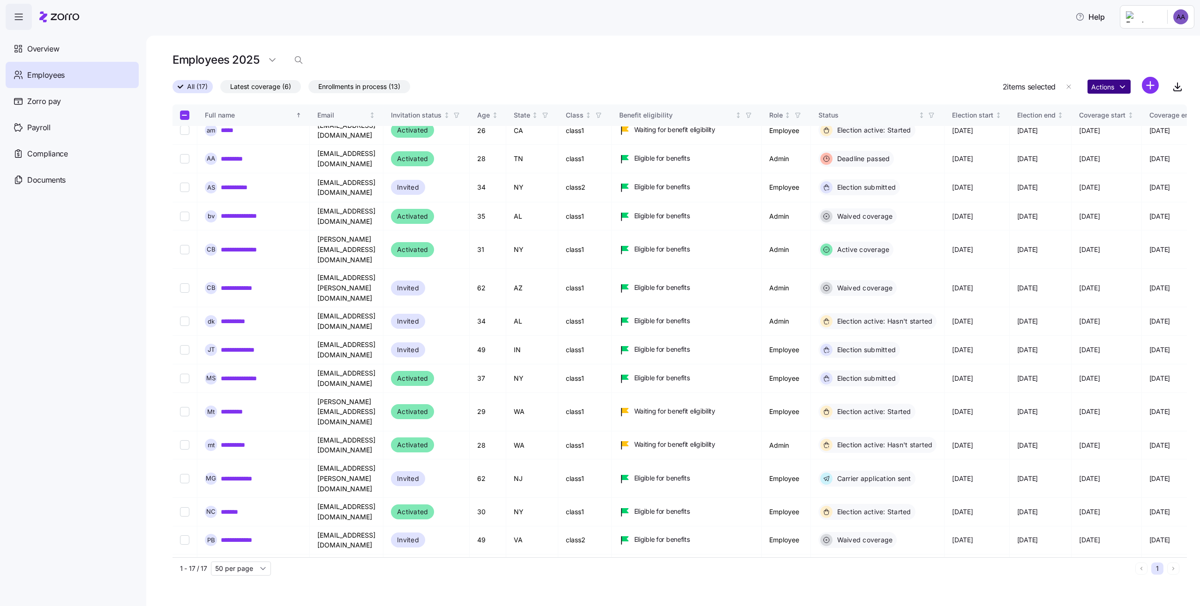
click at [1087, 86] on html "**********" at bounding box center [600, 300] width 1200 height 601
click at [988, 105] on div "Account invitation" at bounding box center [967, 108] width 89 height 15
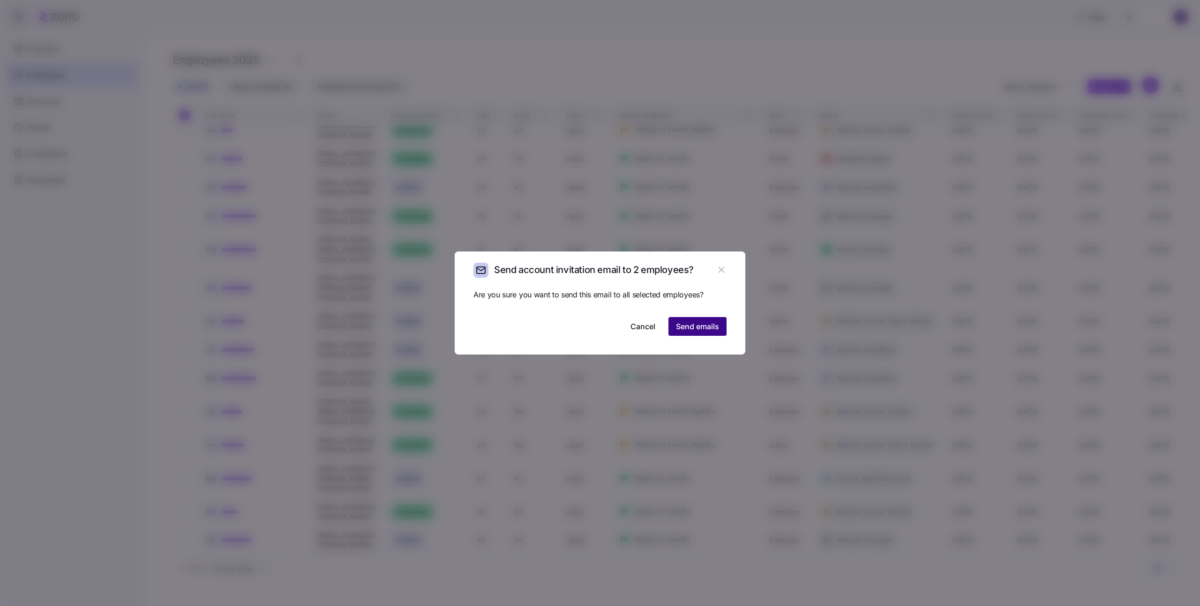
click at [718, 321] on button "Send emails" at bounding box center [697, 326] width 58 height 19
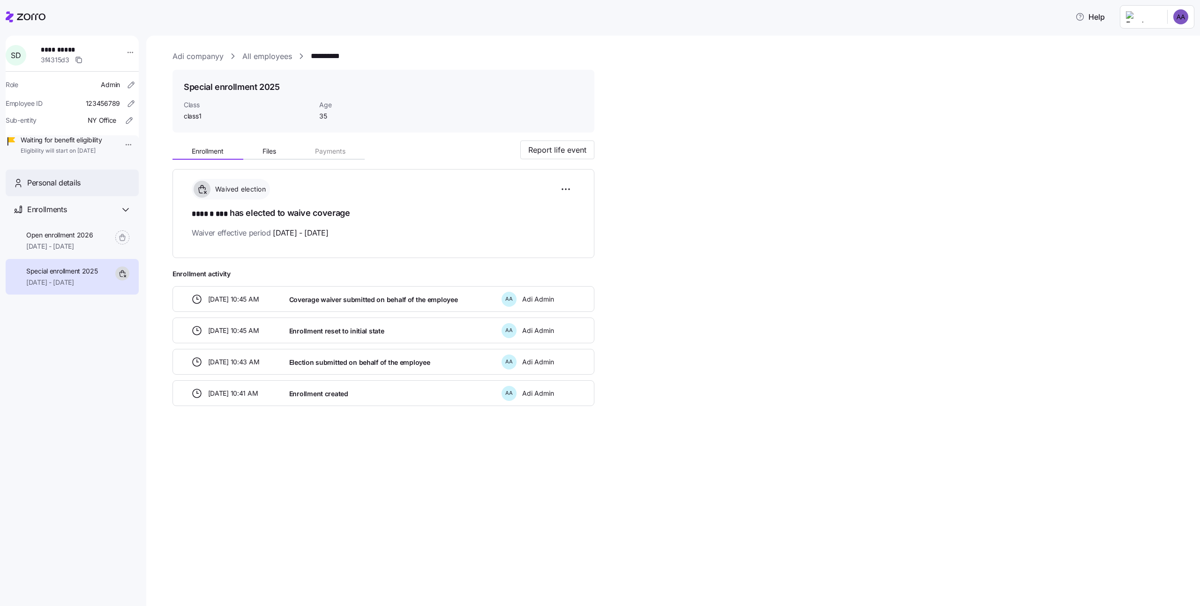
click at [50, 196] on div "Personal details" at bounding box center [72, 183] width 133 height 27
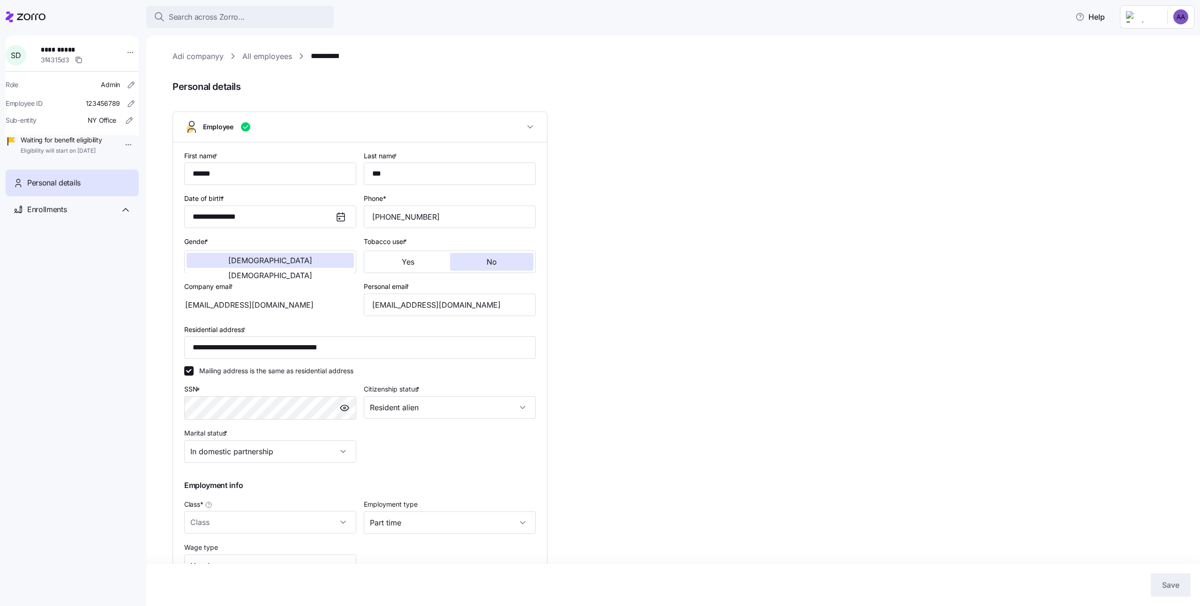
type input "class1"
click at [316, 215] on input "**********" at bounding box center [270, 217] width 172 height 22
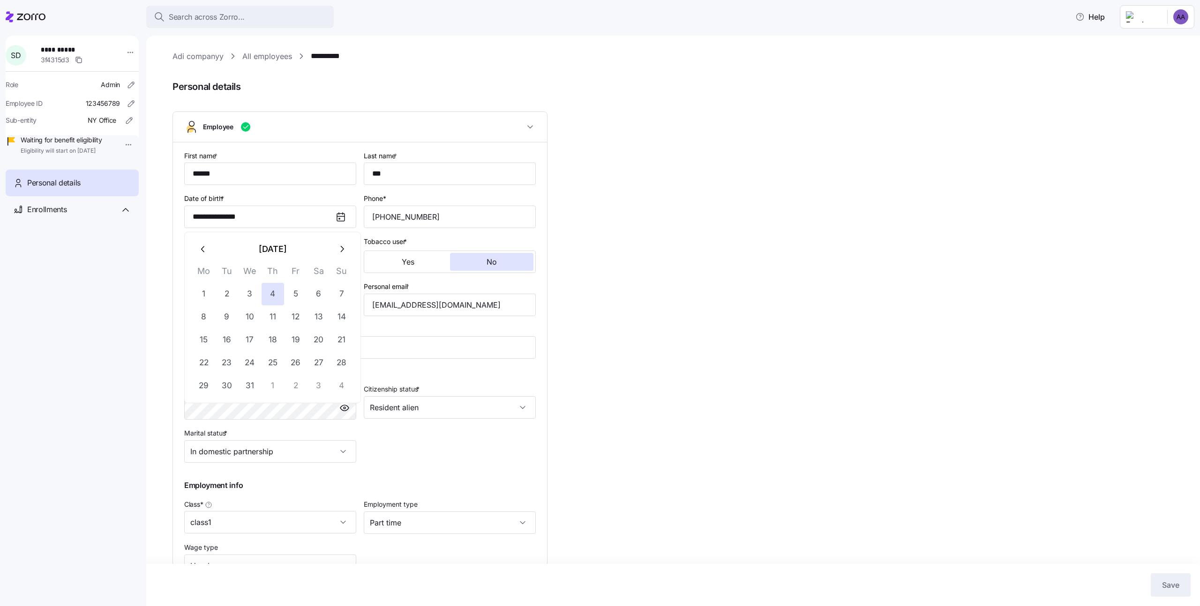
click at [300, 247] on button "January 1990" at bounding box center [273, 249] width 116 height 22
click at [309, 329] on button "Sep" at bounding box center [326, 322] width 53 height 22
click at [316, 320] on button "8" at bounding box center [318, 317] width 22 height 22
type input "**********"
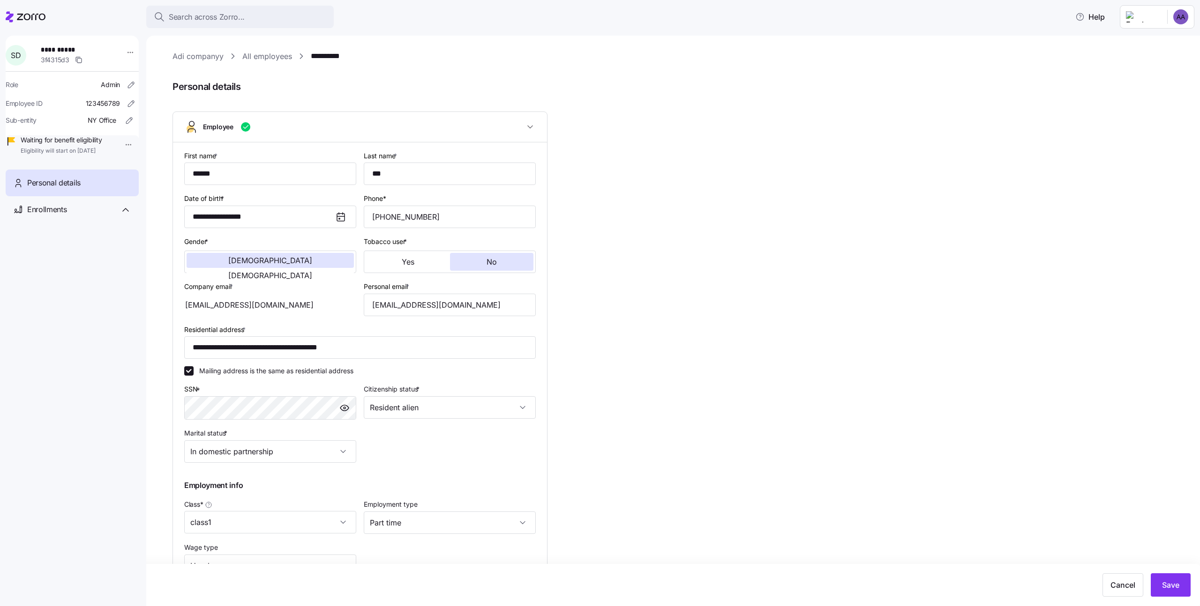
scroll to position [96, 0]
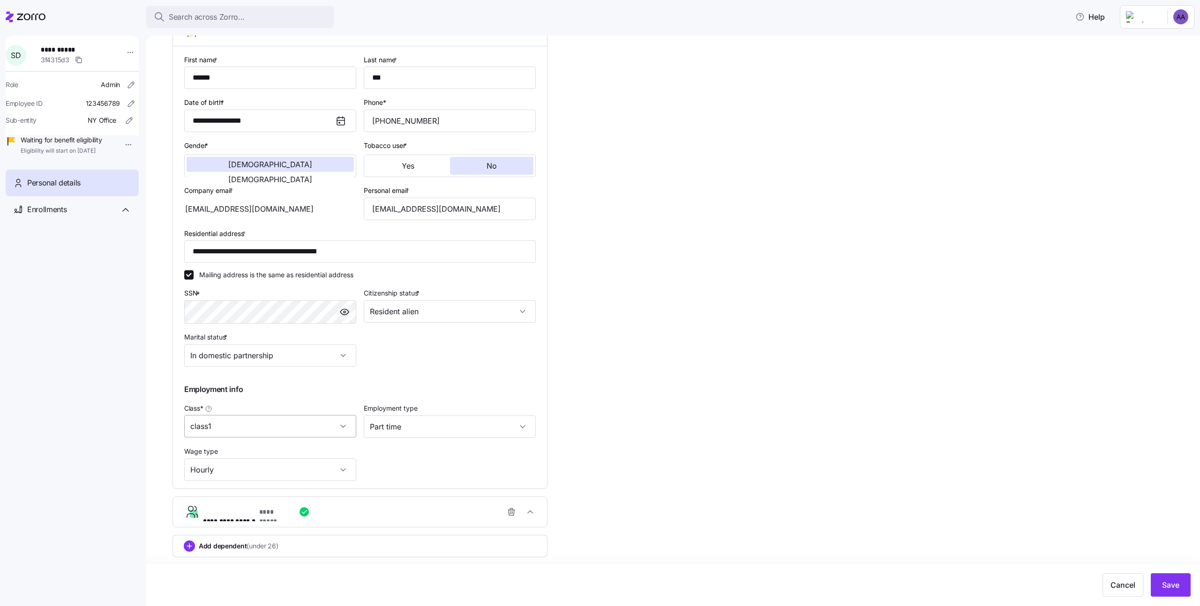
click at [259, 418] on input "class1" at bounding box center [270, 426] width 172 height 22
click at [258, 489] on div "class2" at bounding box center [270, 495] width 164 height 20
type input "class2"
click at [1156, 582] on button "Save" at bounding box center [1170, 585] width 40 height 23
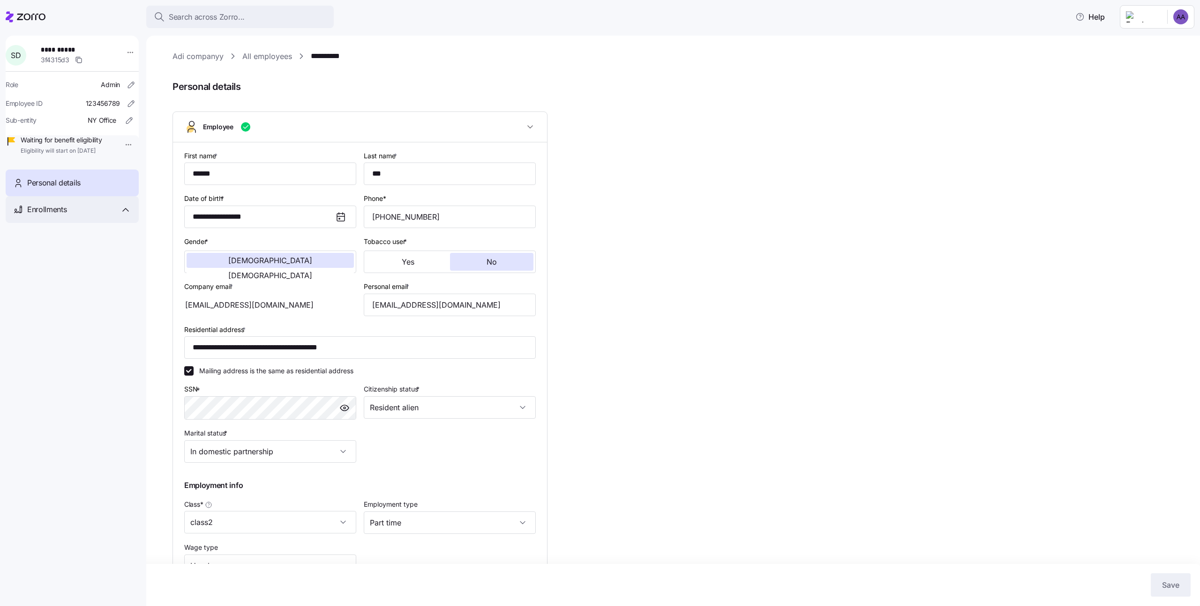
click at [85, 216] on div "Enrollments" at bounding box center [79, 210] width 104 height 12
click at [85, 252] on div "Open enrollment 2026 01/01/2026 - 12/31/2026" at bounding box center [59, 241] width 67 height 21
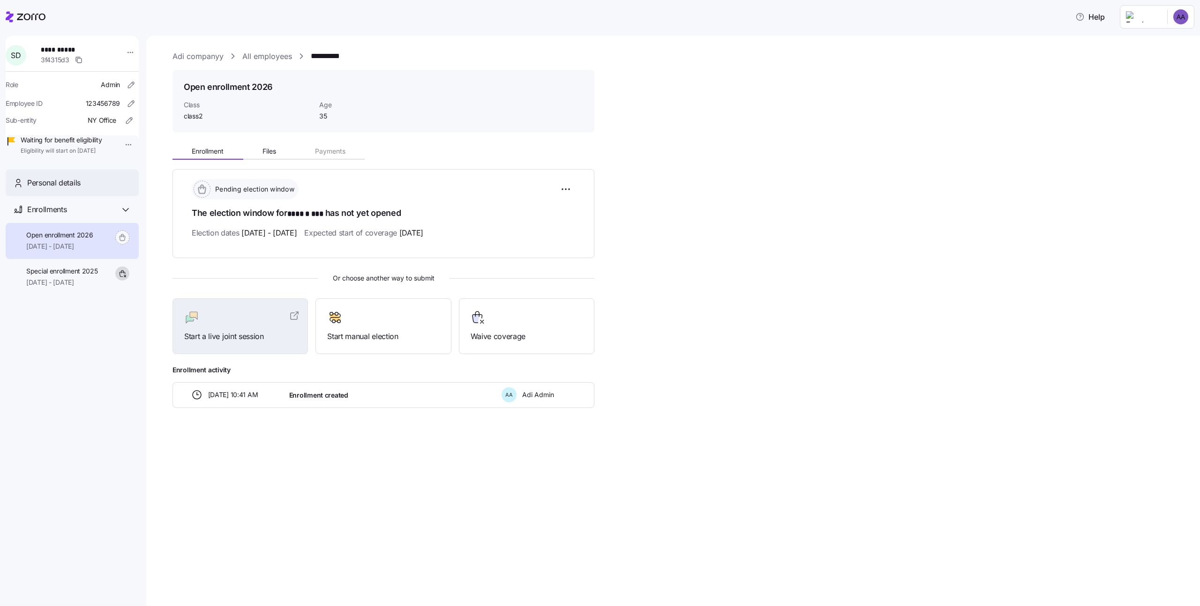
click at [104, 189] on div "Personal details" at bounding box center [79, 183] width 104 height 12
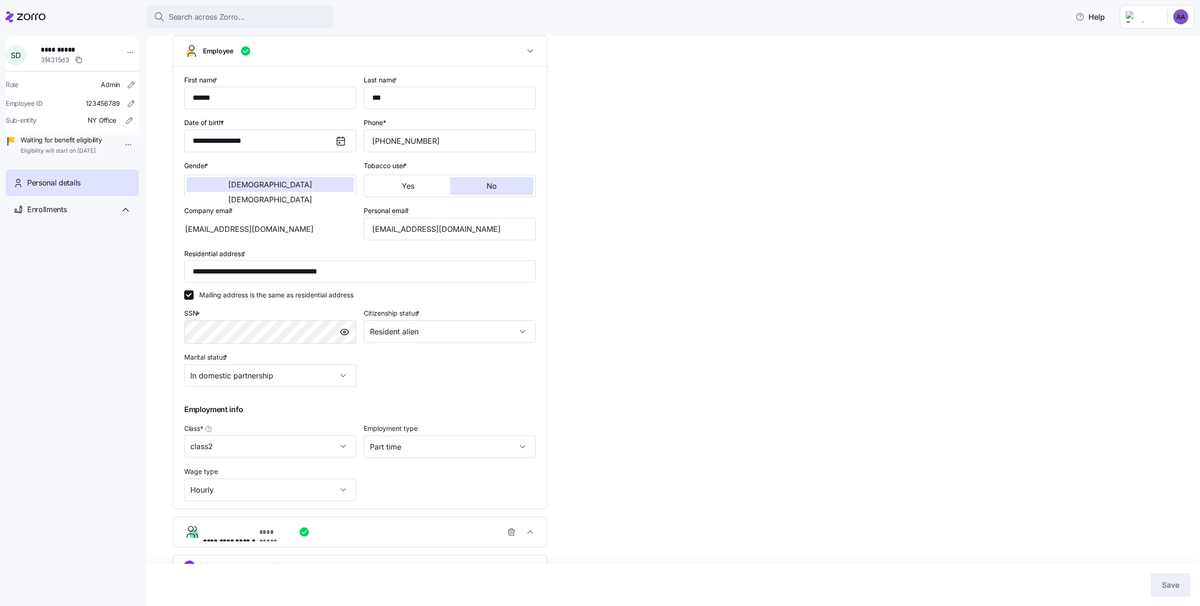
scroll to position [96, 0]
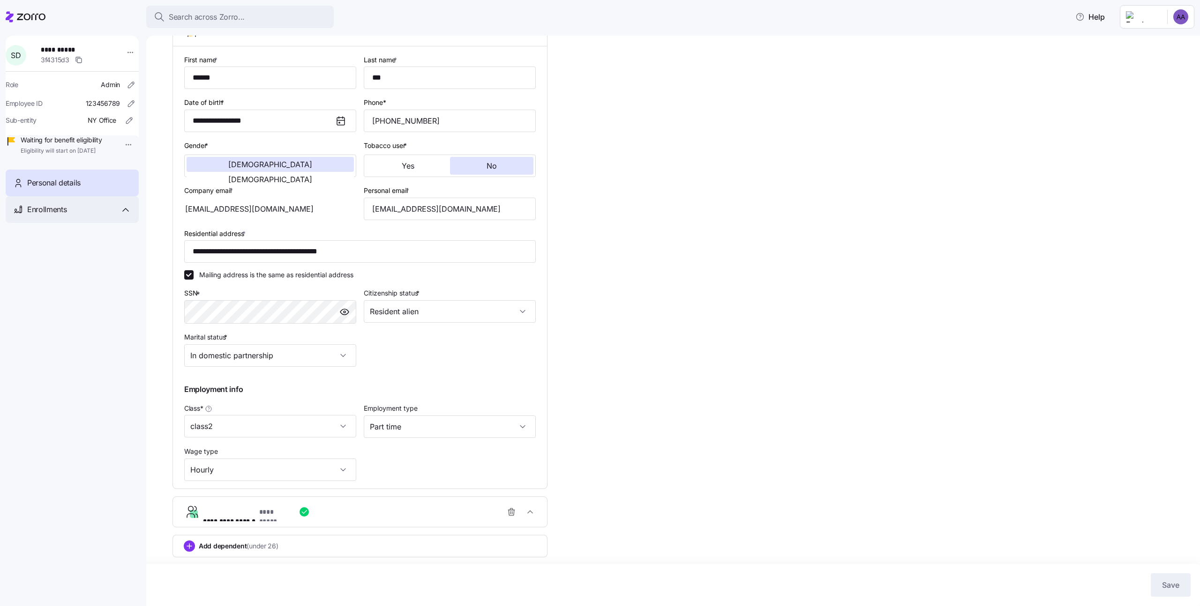
click at [84, 223] on div "Enrollments" at bounding box center [72, 209] width 133 height 27
click at [84, 276] on span "Special enrollment 2025" at bounding box center [62, 271] width 72 height 9
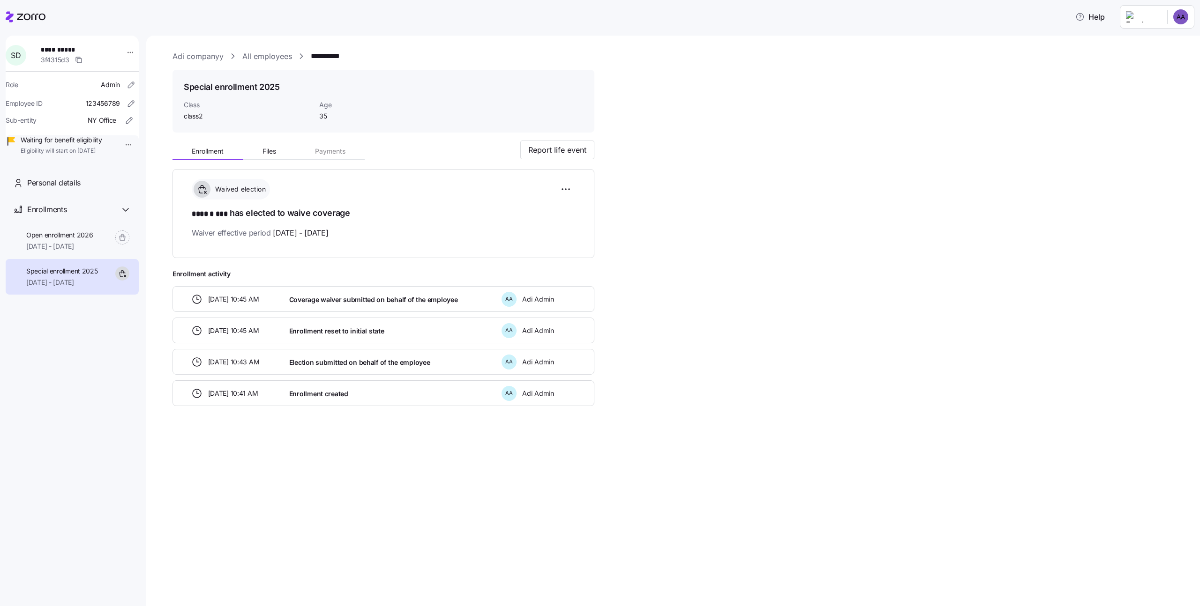
click at [577, 186] on div "Waived election ****** *** has elected to waive coverage Waiver effective perio…" at bounding box center [383, 214] width 422 height 90
click at [571, 186] on html "**********" at bounding box center [600, 300] width 1200 height 601
click at [536, 245] on div "Reset election" at bounding box center [519, 242] width 99 height 15
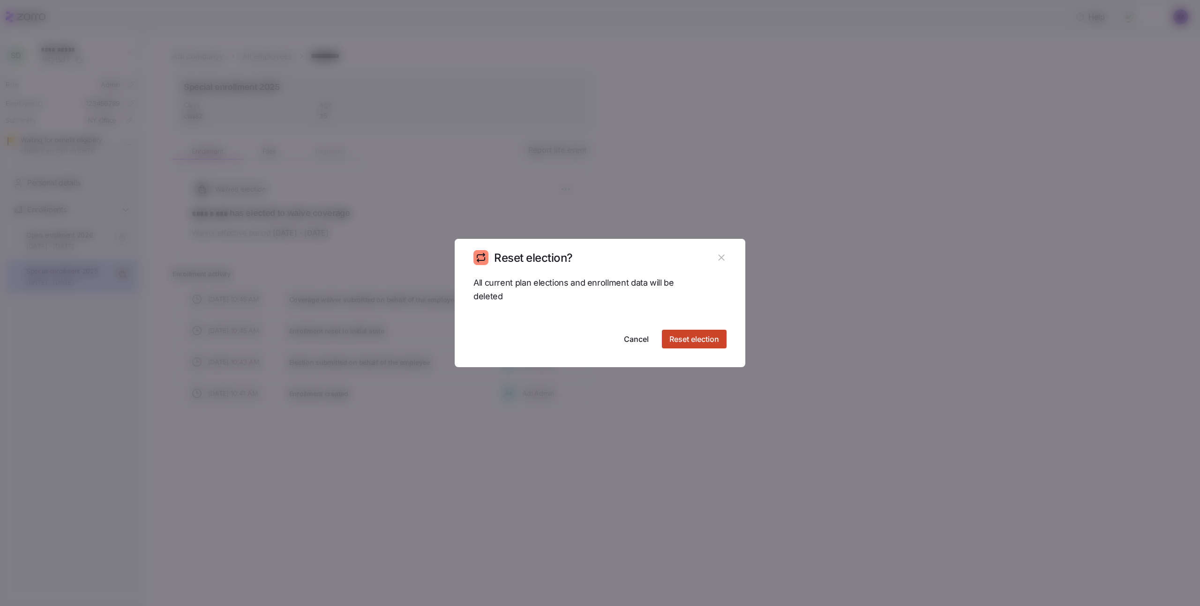
click at [699, 348] on div "All current plan elections and enrollment data will be deleted Cancel Reset ele…" at bounding box center [600, 321] width 291 height 91
click at [694, 339] on span "Reset election" at bounding box center [694, 339] width 50 height 11
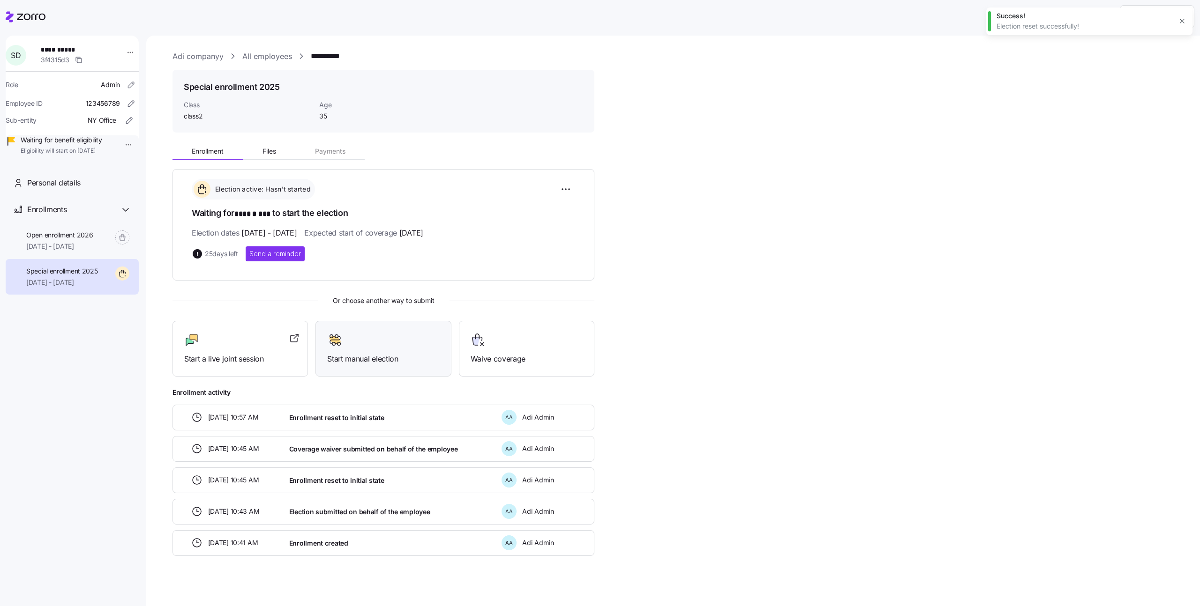
click at [362, 359] on span "Start manual election" at bounding box center [383, 359] width 112 height 12
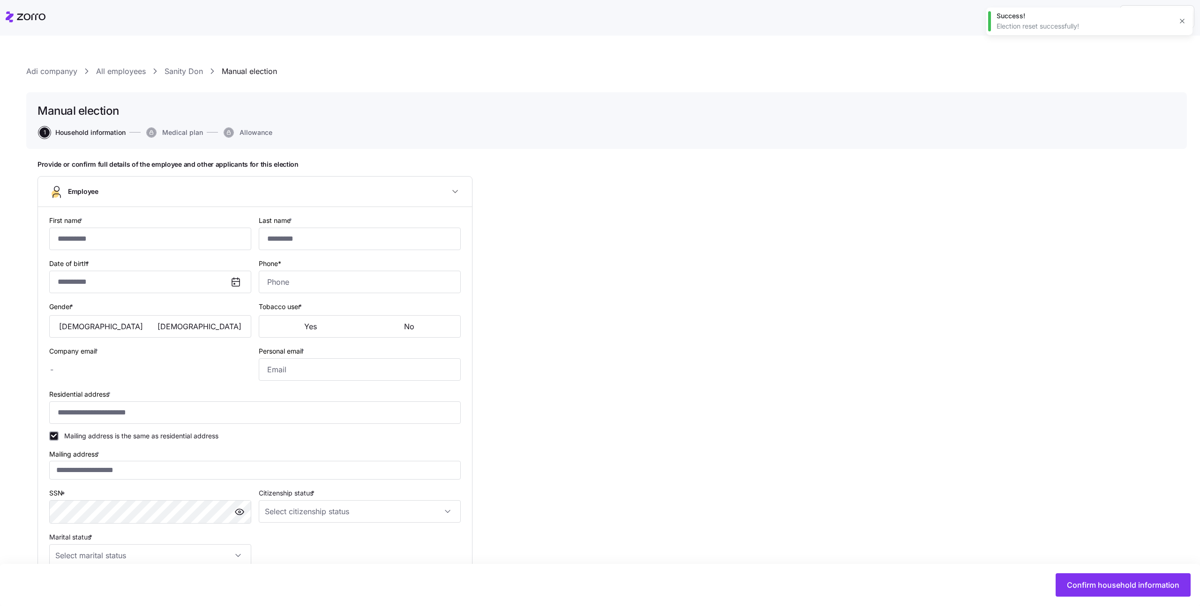
type input "******"
type input "***"
type input "adi.s+sanitydon@myzorro.co"
type input "**********"
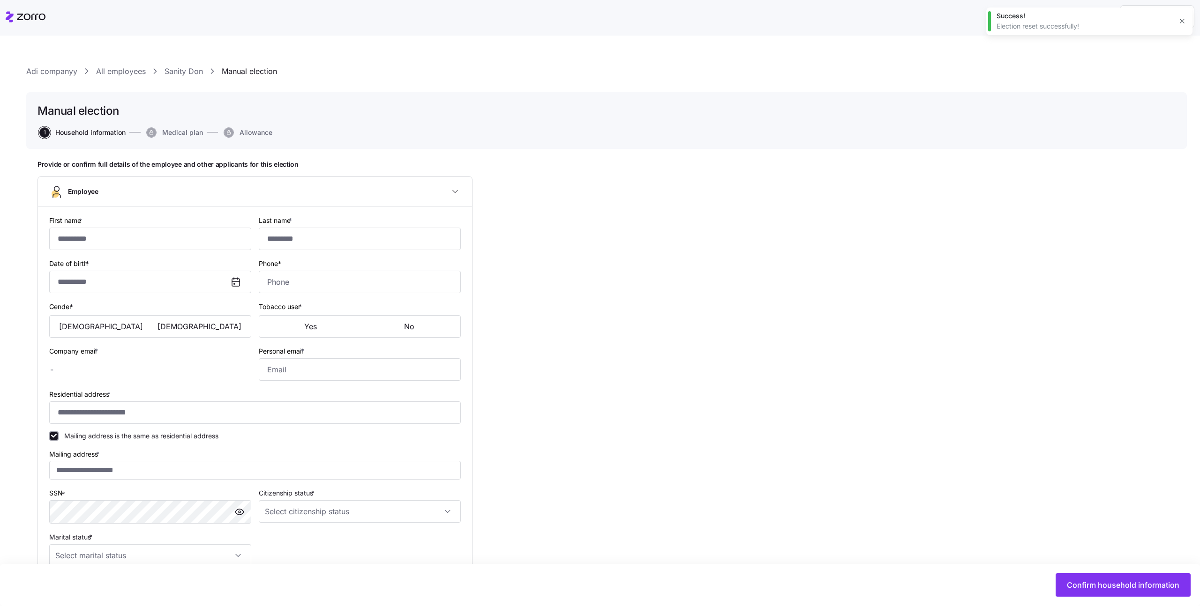
checkbox input "true"
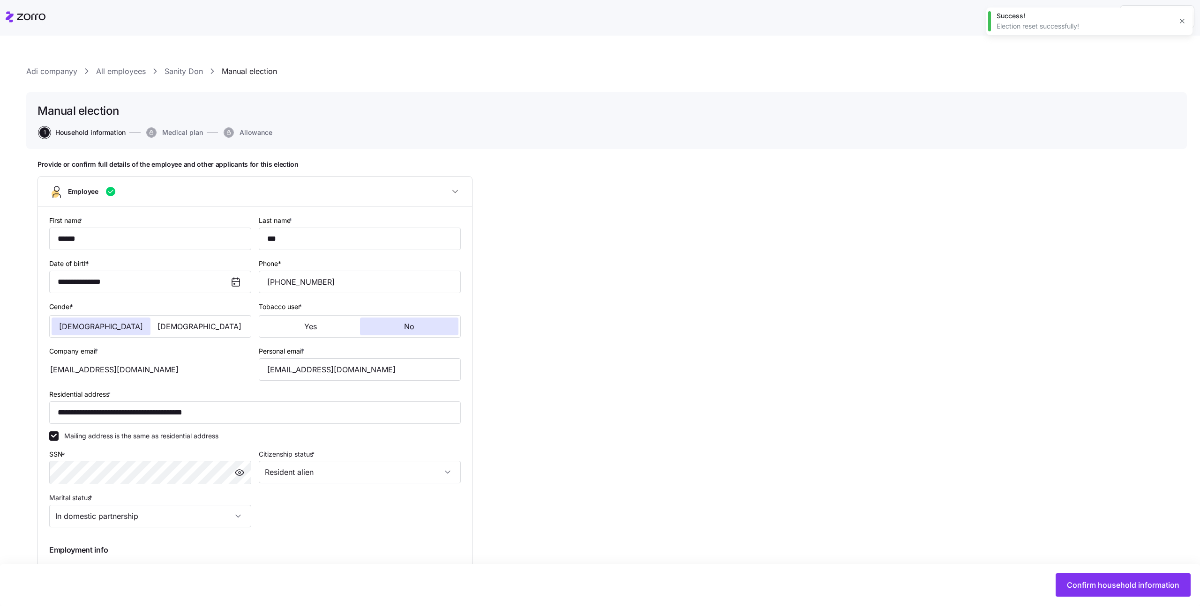
type input "**********"
type input "(562) 313-1111"
type input "Resident alien"
type input "In domestic partnership"
type input "class2"
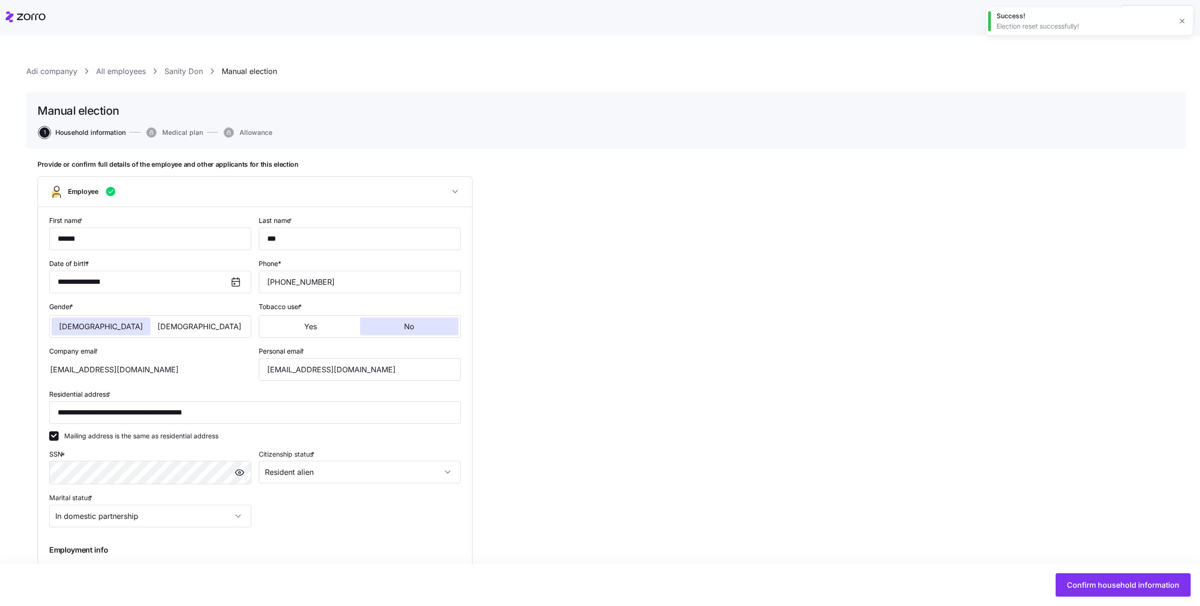
type input "Part time"
type input "Hourly"
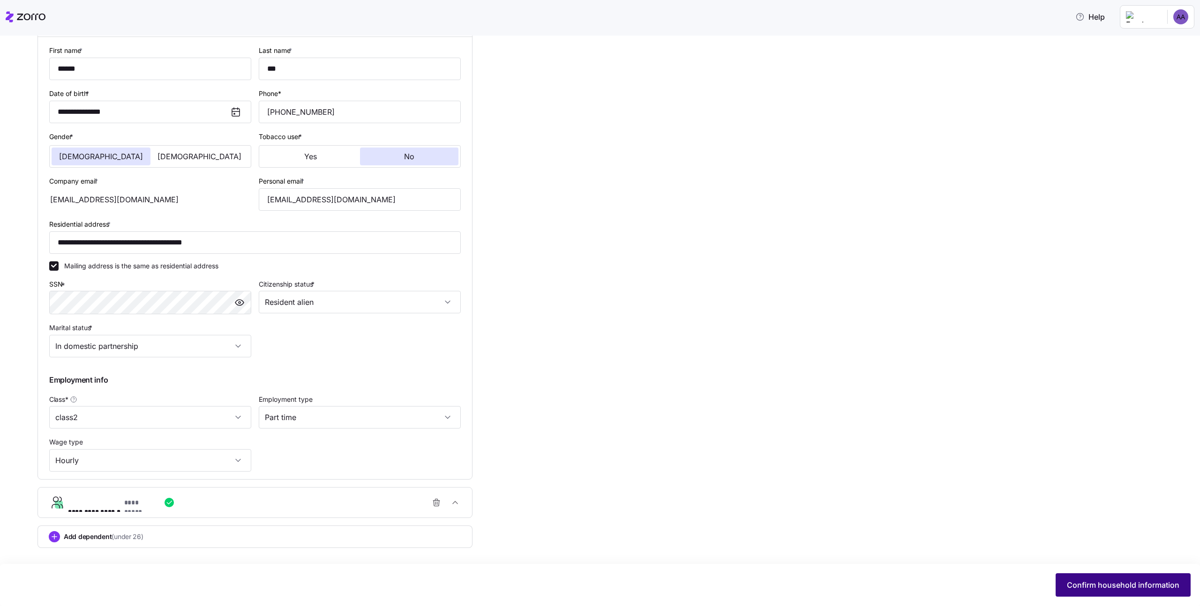
click at [1082, 584] on span "Confirm household information" at bounding box center [1123, 585] width 112 height 11
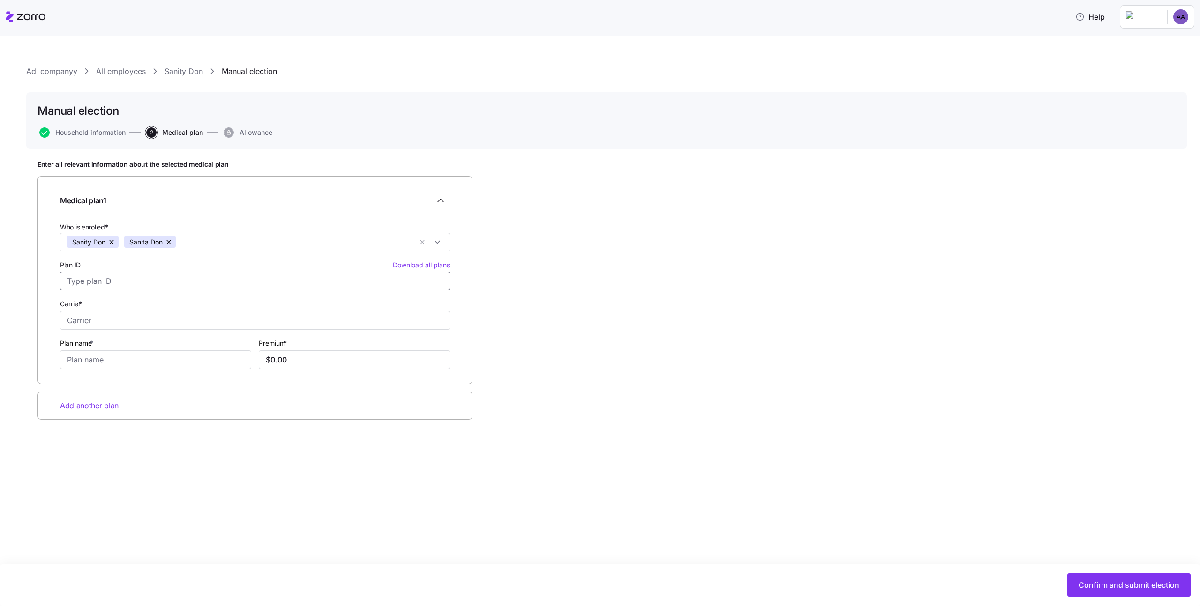
click at [178, 288] on input "Plan ID Download all plans" at bounding box center [255, 281] width 390 height 19
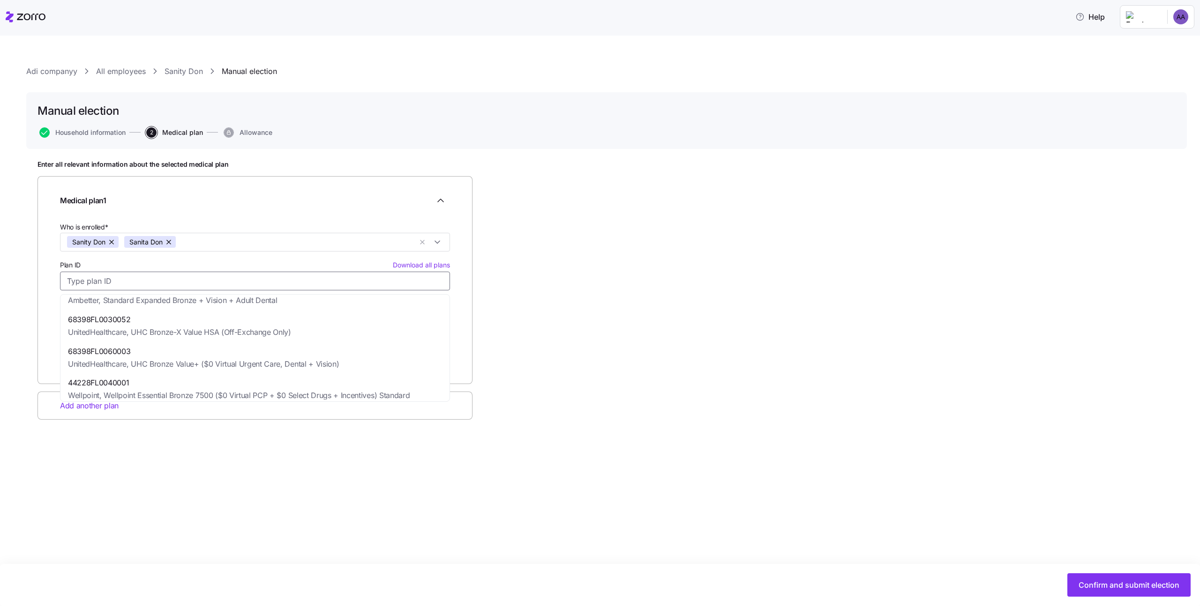
scroll to position [337, 0]
click at [214, 358] on span "Wellpoint, Wellpoint Essential Bronze 7500 ($0 Virtual PCP + $0 Select Drugs + …" at bounding box center [239, 362] width 342 height 12
type input "44228FL0040001"
type input "Wellpoint"
type input "Wellpoint Essential Bronze 7500 ($0 Virtual PCP + $0 Select Drugs + Incentives)…"
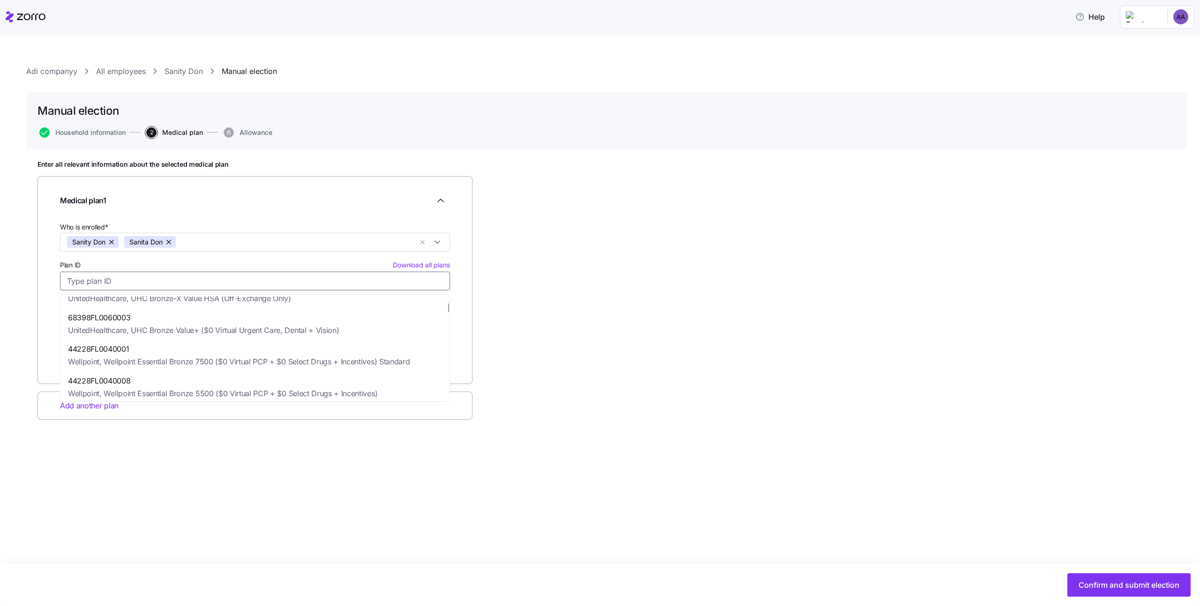
type input "$821.36"
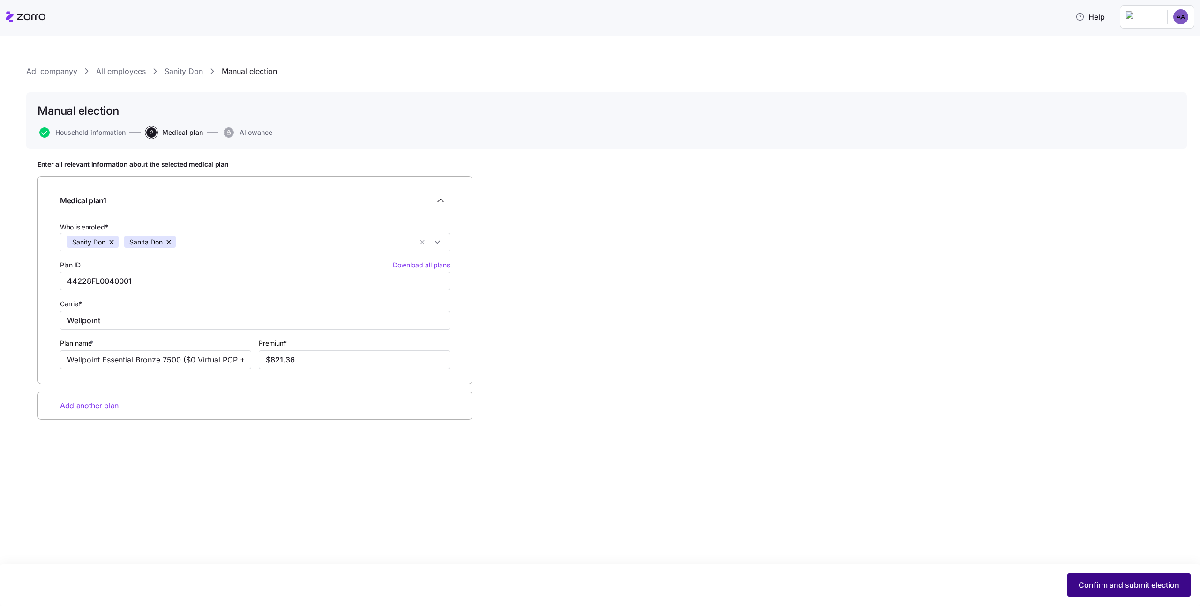
click at [1114, 576] on button "Confirm and submit election" at bounding box center [1128, 585] width 123 height 23
click at [143, 280] on input "44228FL0040001" at bounding box center [255, 281] width 390 height 19
click at [199, 258] on div "Plan ID Download all plans 44228FL0040001" at bounding box center [254, 274] width 397 height 39
click at [95, 408] on span "Add another plan" at bounding box center [89, 406] width 59 height 12
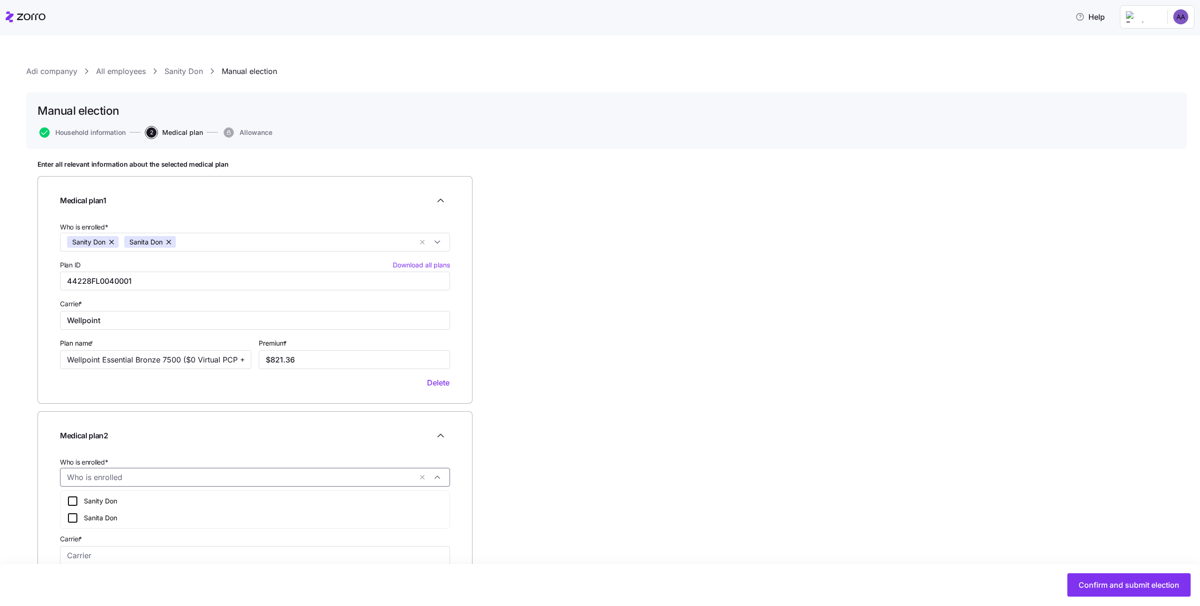
click at [127, 483] on input "Who is enrolled*" at bounding box center [239, 477] width 345 height 12
click at [126, 498] on div "Sanity Don" at bounding box center [255, 501] width 376 height 11
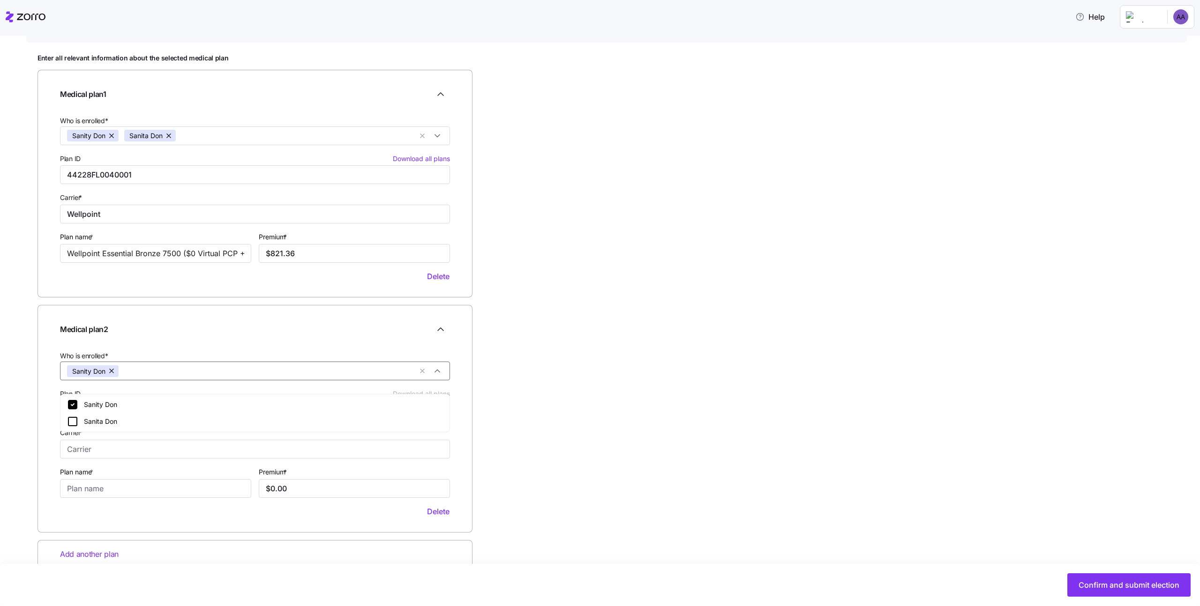
scroll to position [127, 0]
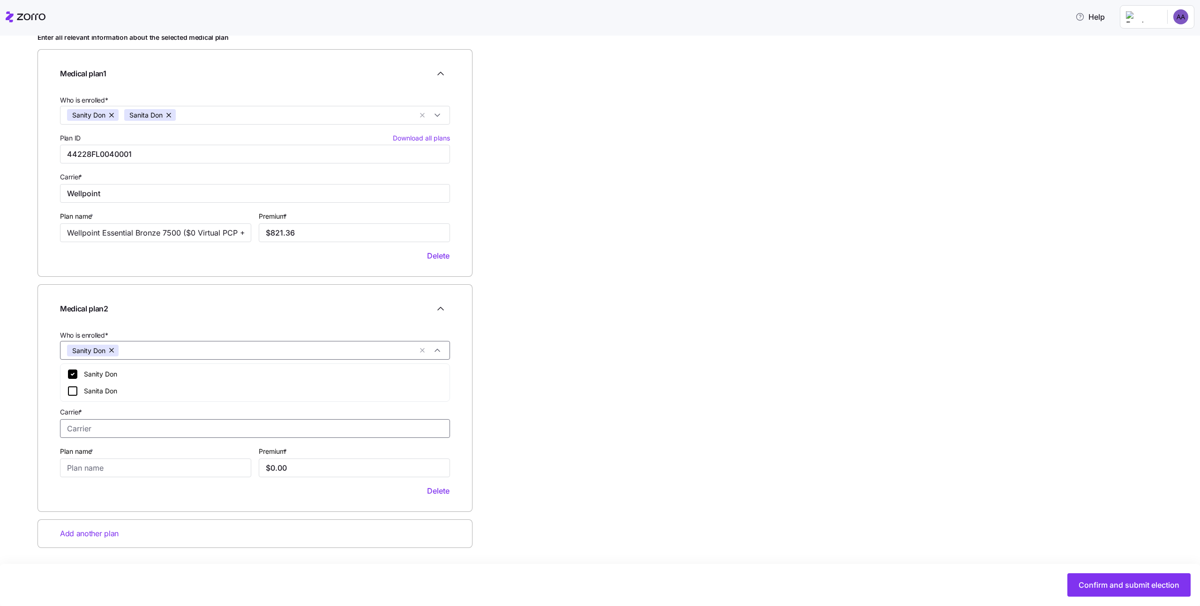
click at [283, 428] on input "Carrier *" at bounding box center [255, 428] width 390 height 19
click at [187, 386] on input "Plan ID Download all plans" at bounding box center [255, 389] width 390 height 19
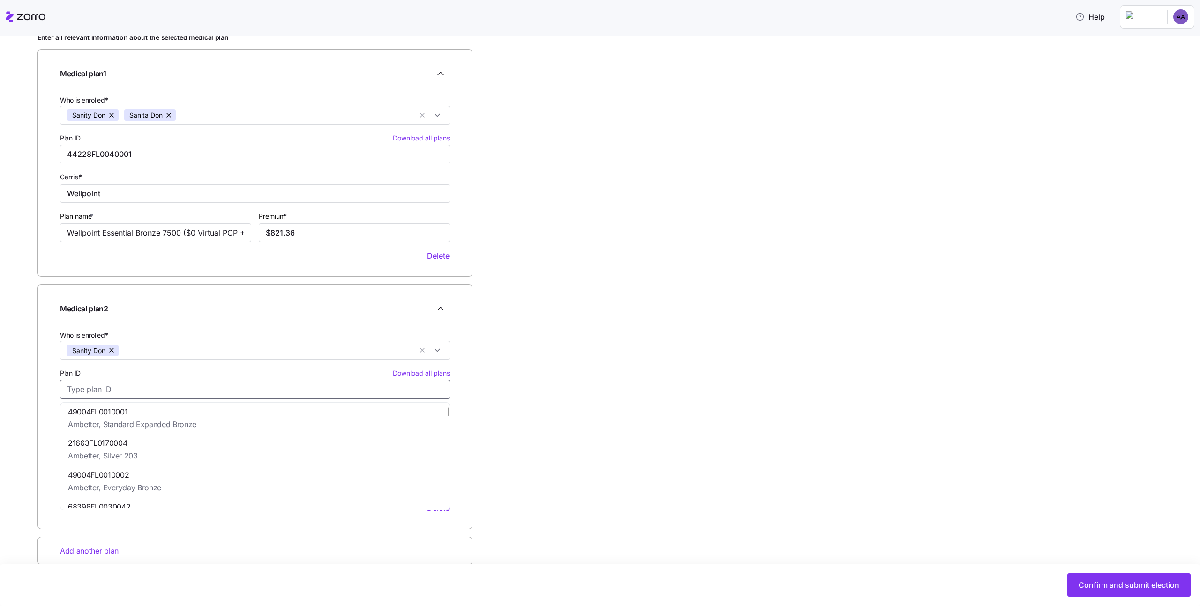
click at [185, 458] on div "21663FL0170004 Ambetter, Silver 203" at bounding box center [254, 450] width 385 height 32
type input "21663FL0170004"
type input "Ambetter"
type input "Silver 203"
type input "$414.91"
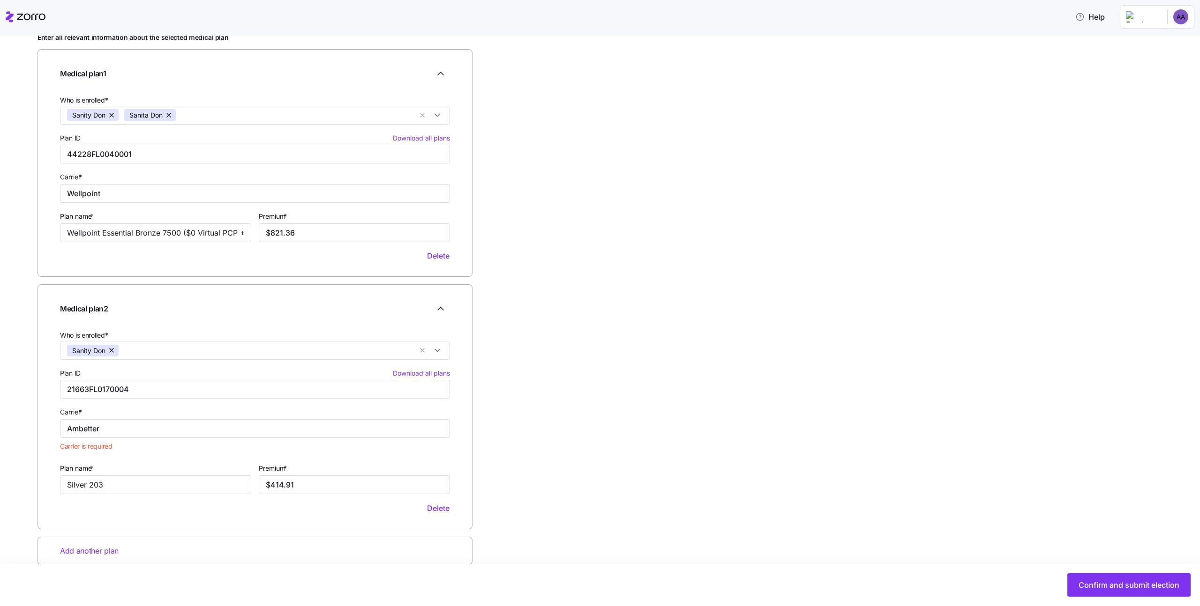
click at [687, 430] on div "Enter all relevant information about the selected medical plan Medical plan 1 W…" at bounding box center [606, 322] width 1138 height 579
click at [242, 451] on div "Carrier * Ambetter Carrier is required" at bounding box center [254, 431] width 397 height 56
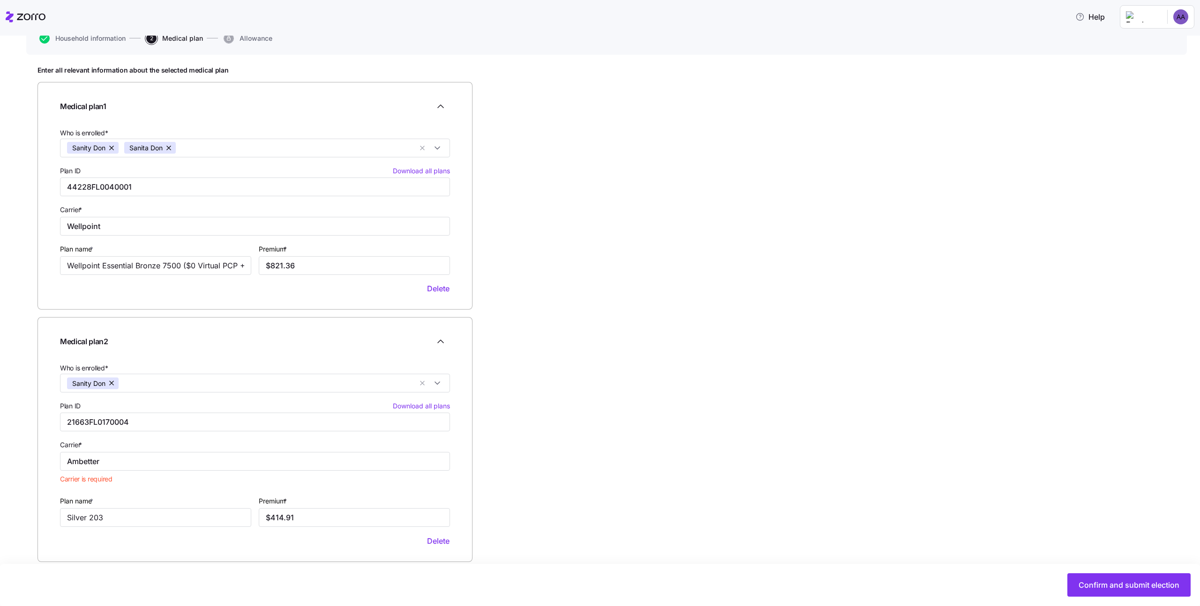
scroll to position [96, 0]
click at [48, 449] on div "Medical plan 2 Who is enrolled* Sanity Don Plan ID Download all plans 21663FL01…" at bounding box center [254, 438] width 435 height 245
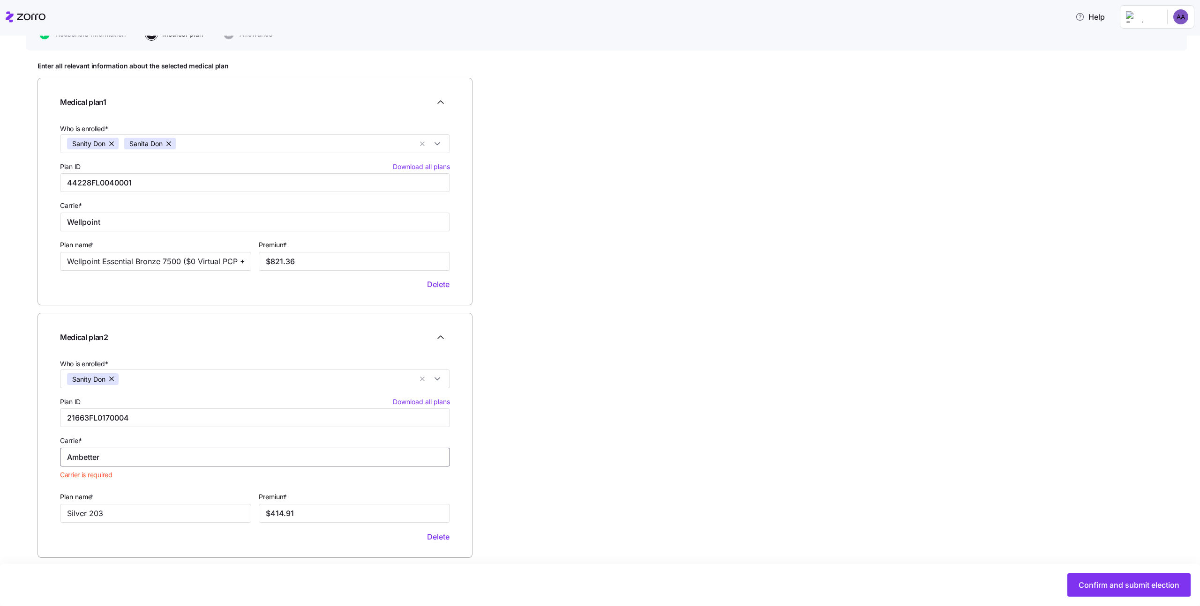
click at [138, 448] on input "Ambetter" at bounding box center [255, 457] width 390 height 19
click at [112, 480] on div "Ambetter" at bounding box center [254, 482] width 385 height 19
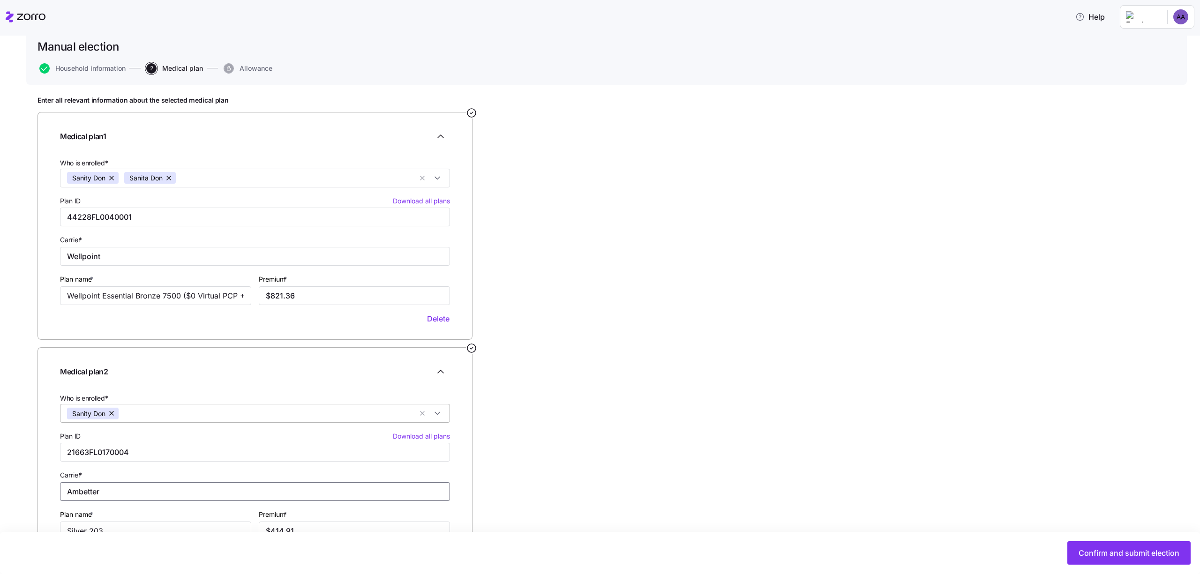
scroll to position [159, 0]
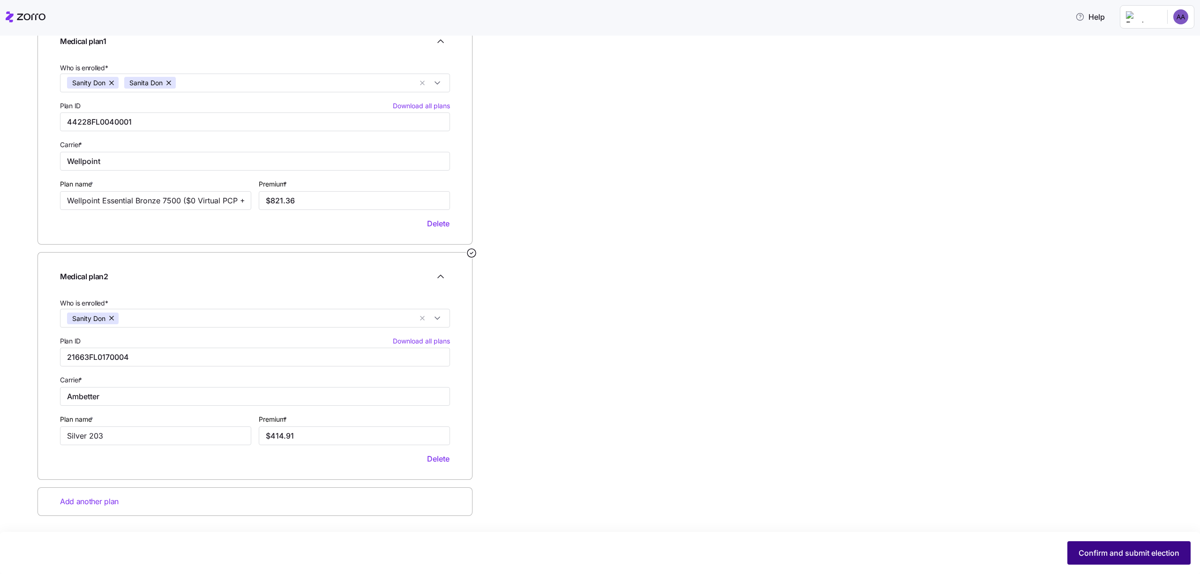
click at [1089, 548] on span "Confirm and submit election" at bounding box center [1128, 552] width 101 height 11
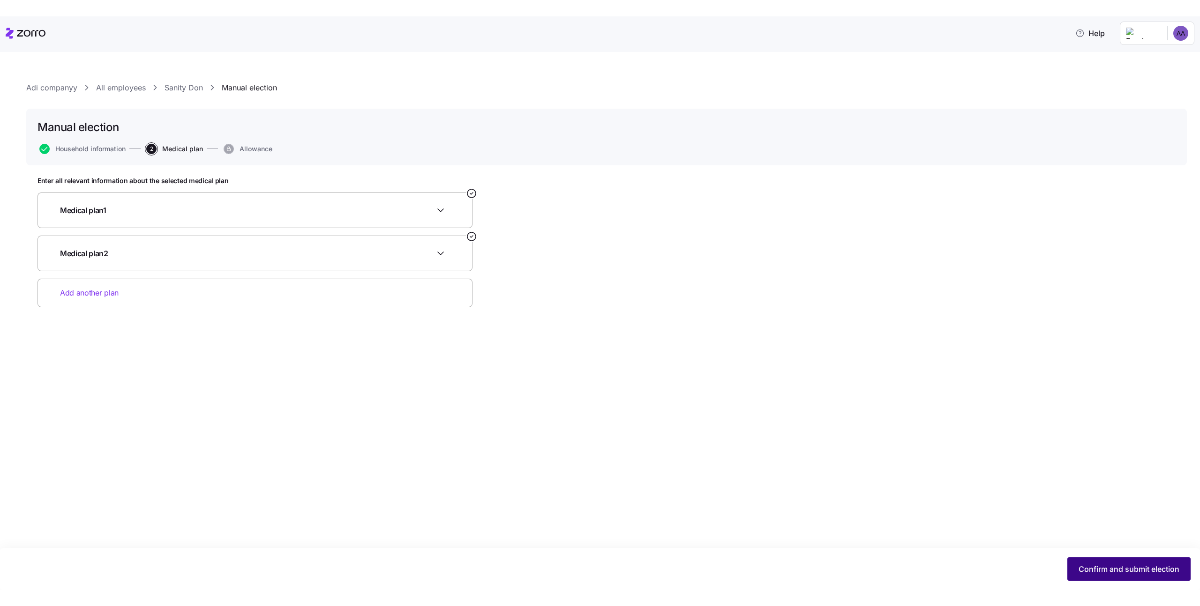
scroll to position [0, 0]
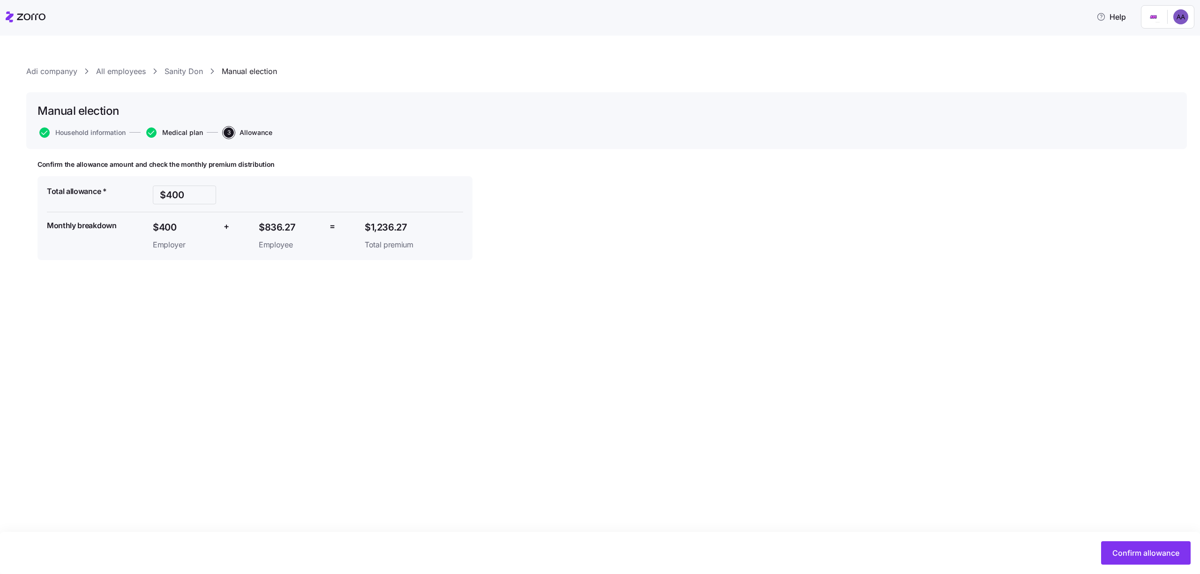
click at [192, 131] on span "Medical plan" at bounding box center [182, 132] width 41 height 7
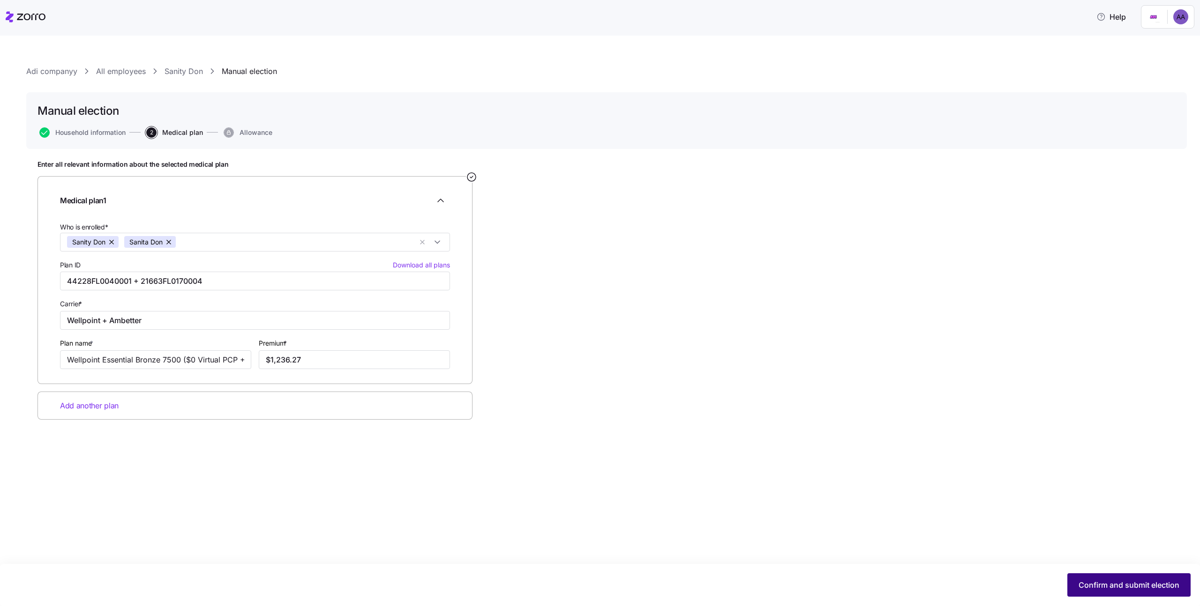
click at [1089, 595] on button "Confirm and submit election" at bounding box center [1128, 585] width 123 height 23
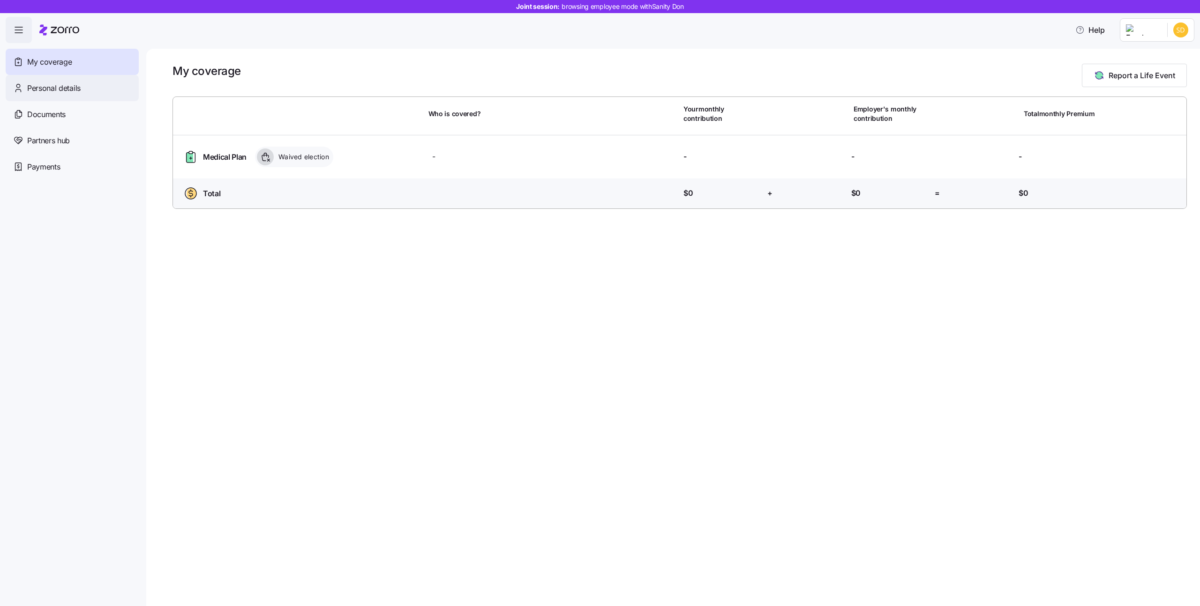
click at [70, 81] on div "Personal details" at bounding box center [72, 88] width 133 height 26
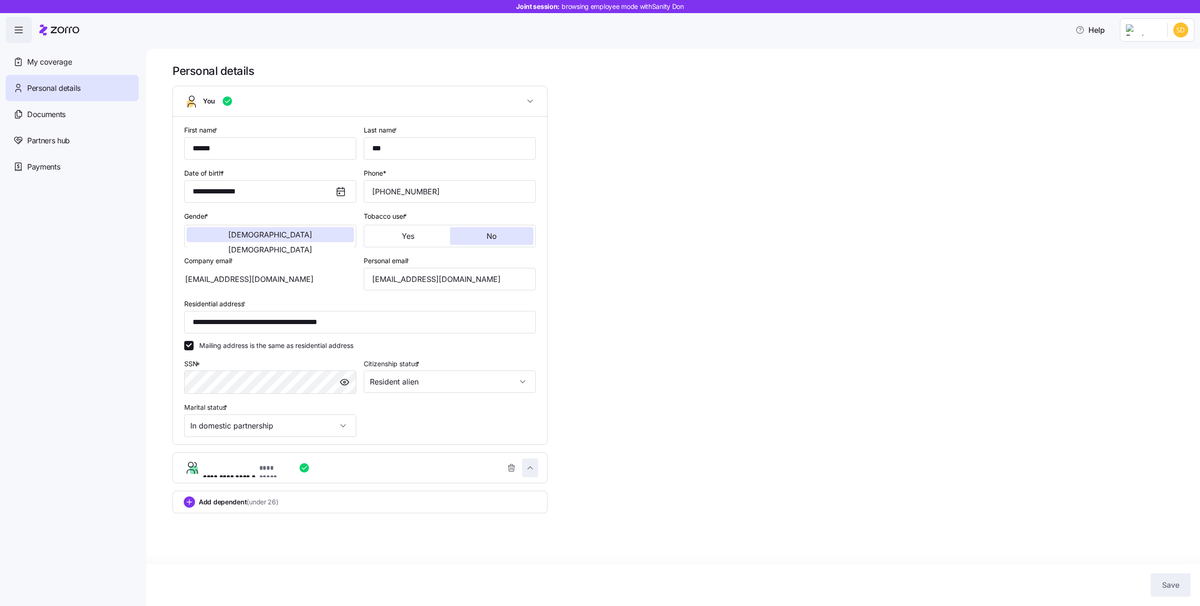
click at [529, 471] on icon "button" at bounding box center [529, 467] width 9 height 9
click at [536, 475] on span "button" at bounding box center [529, 468] width 15 height 18
click at [524, 470] on span "button" at bounding box center [529, 468] width 15 height 18
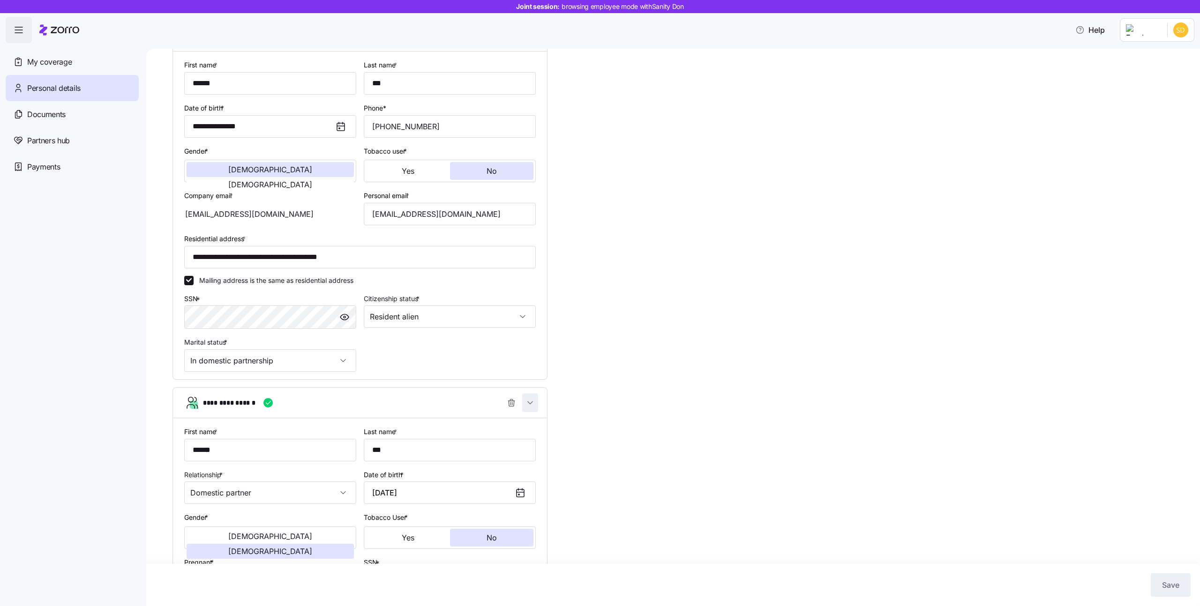
scroll to position [225, 0]
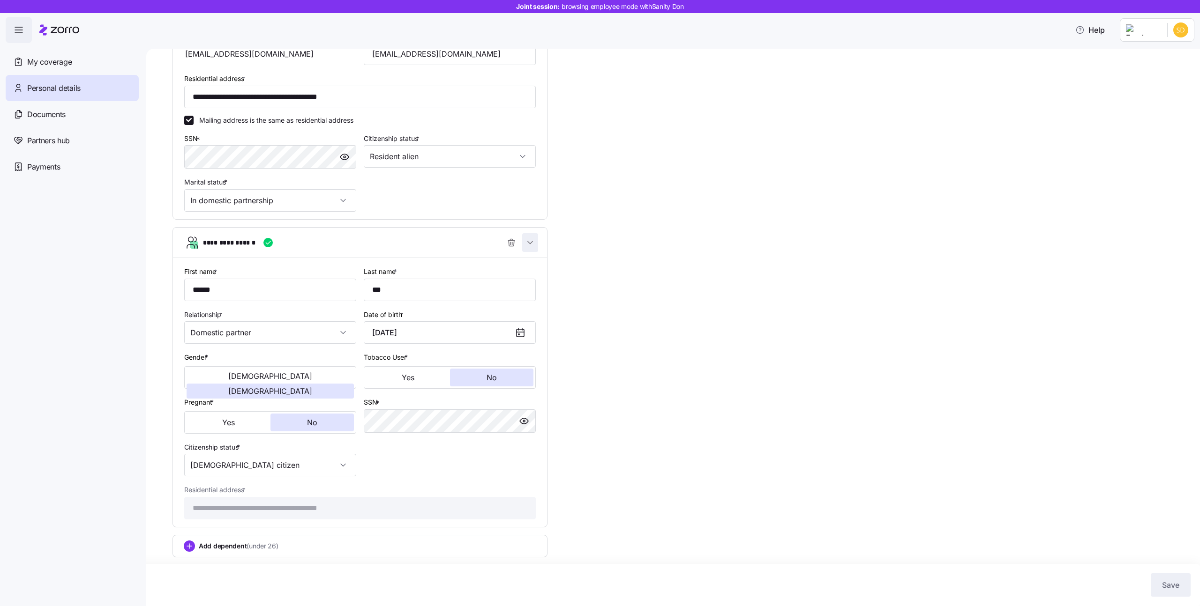
click at [524, 247] on span "button" at bounding box center [529, 243] width 15 height 18
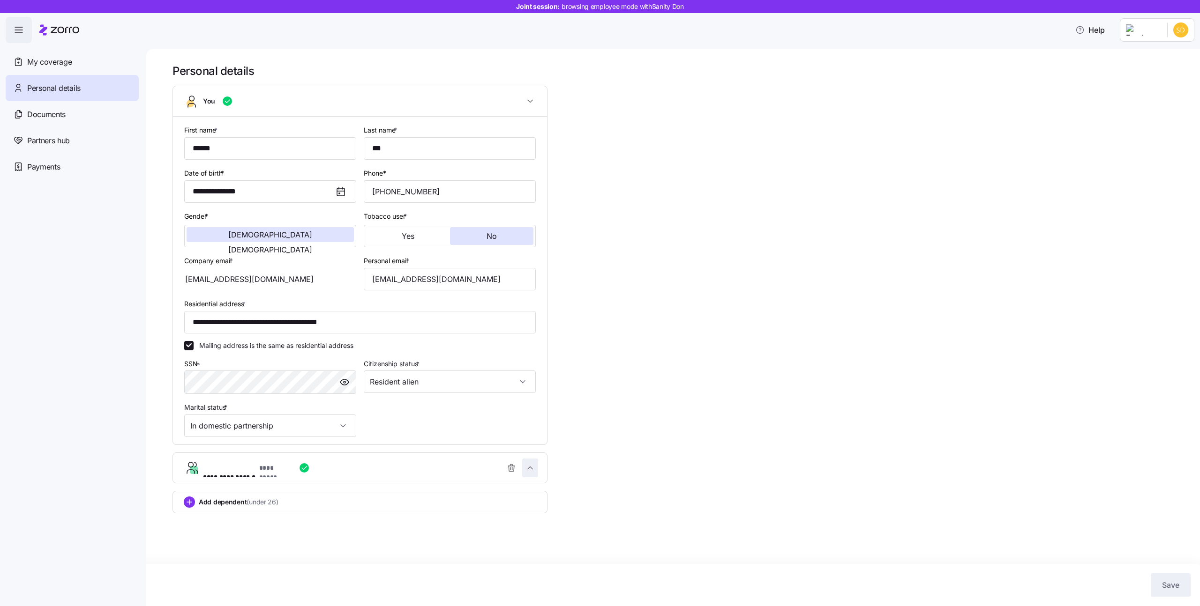
scroll to position [0, 0]
click at [527, 472] on icon "button" at bounding box center [529, 467] width 9 height 9
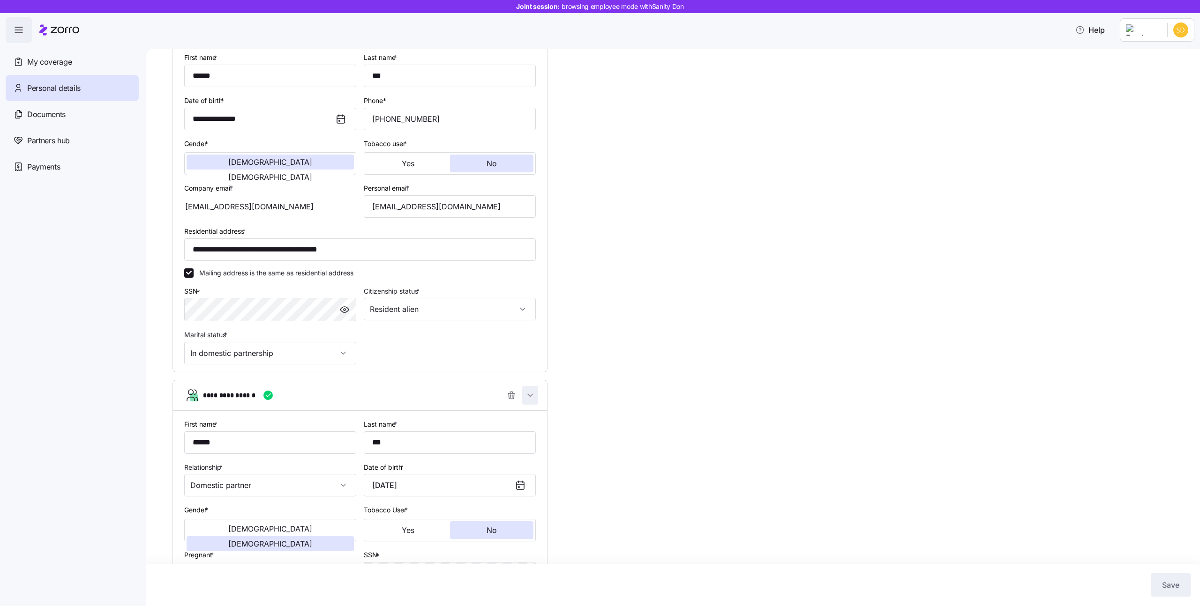
scroll to position [225, 0]
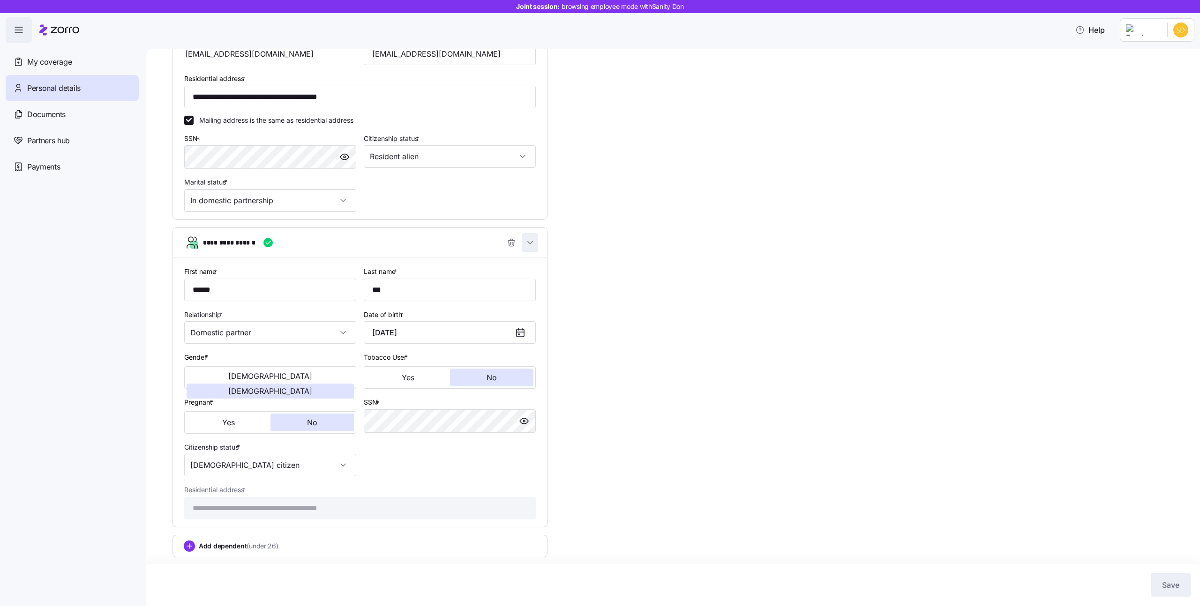
click at [537, 246] on span "button" at bounding box center [529, 243] width 15 height 18
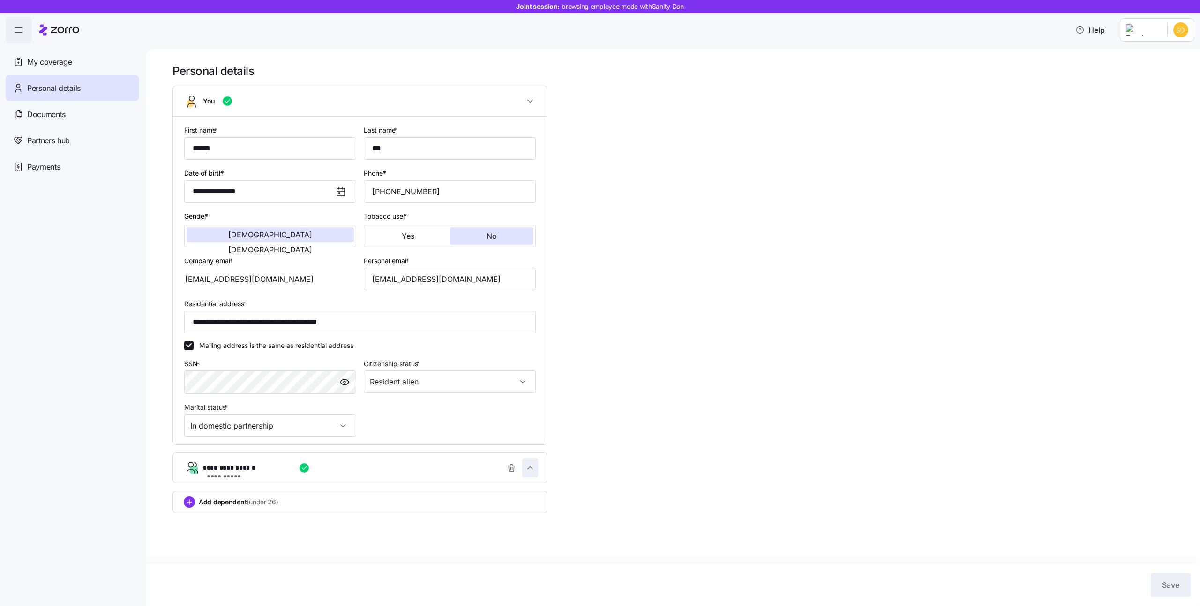
scroll to position [0, 0]
click at [112, 114] on div "Documents" at bounding box center [72, 114] width 133 height 26
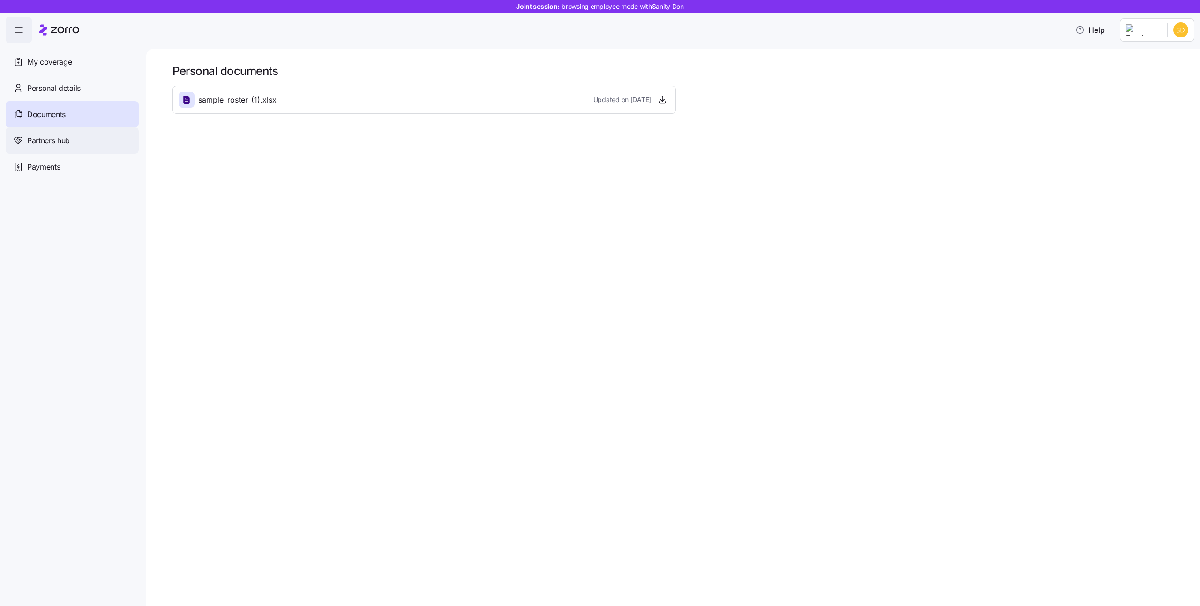
click at [52, 149] on div "Partners hub" at bounding box center [72, 140] width 133 height 26
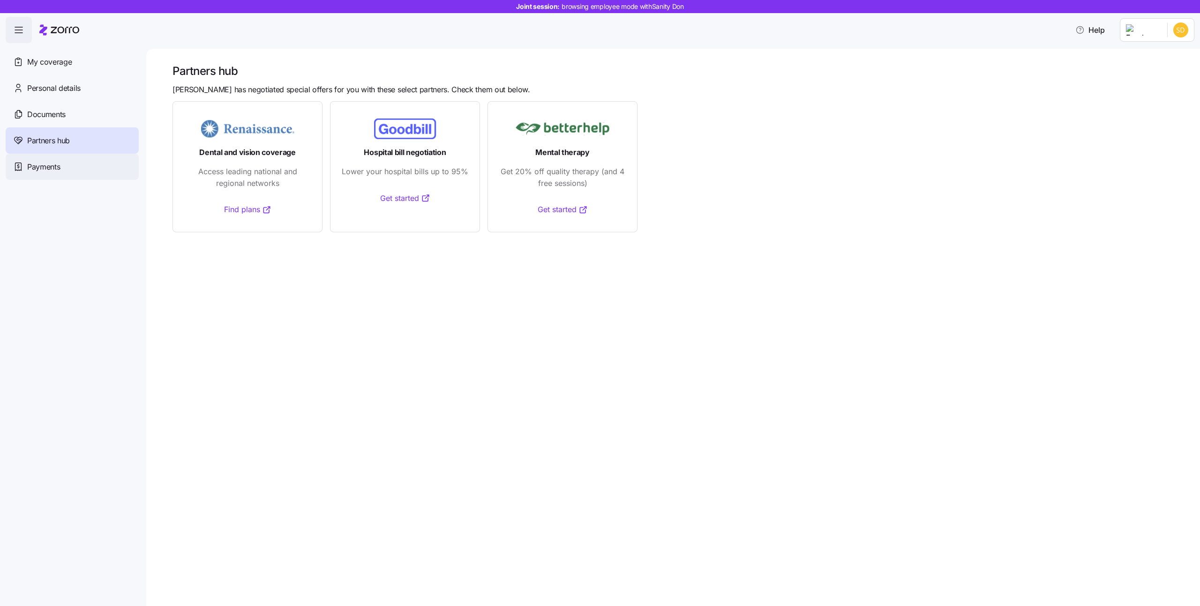
click at [50, 164] on span "Payments" at bounding box center [43, 167] width 33 height 12
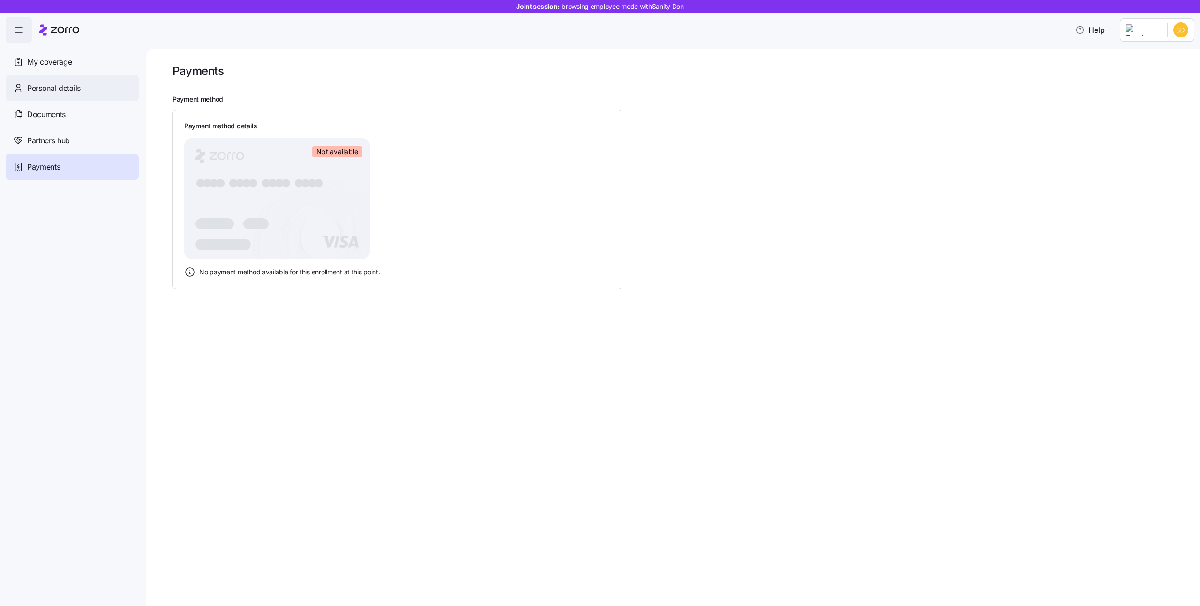
click at [90, 82] on div "Personal details" at bounding box center [72, 88] width 133 height 26
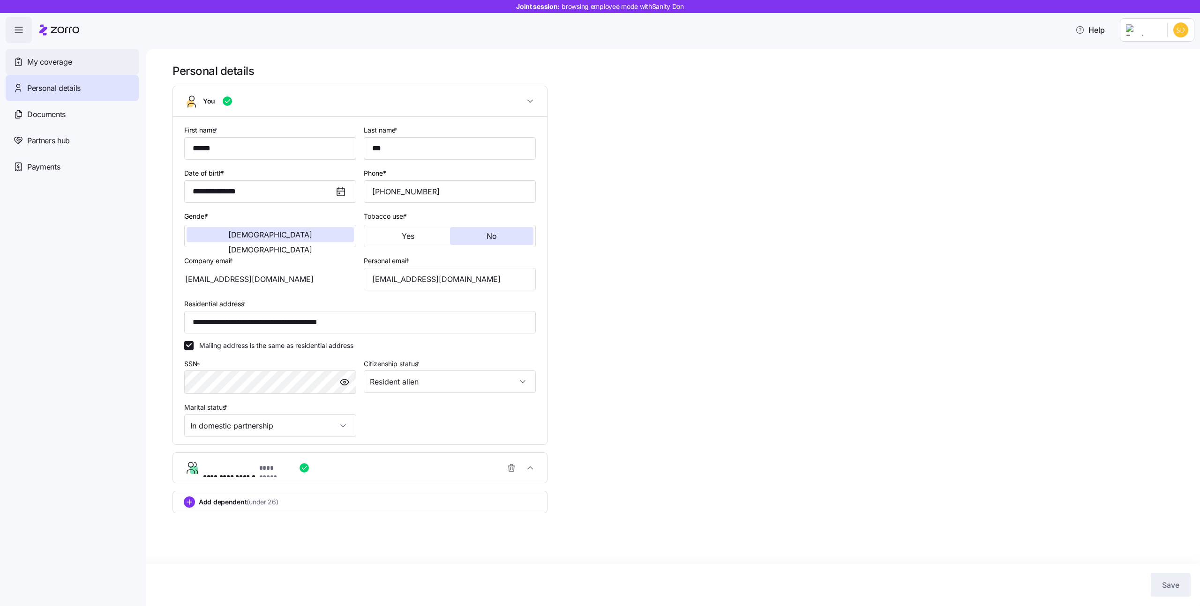
click at [92, 67] on div "My coverage" at bounding box center [72, 62] width 133 height 26
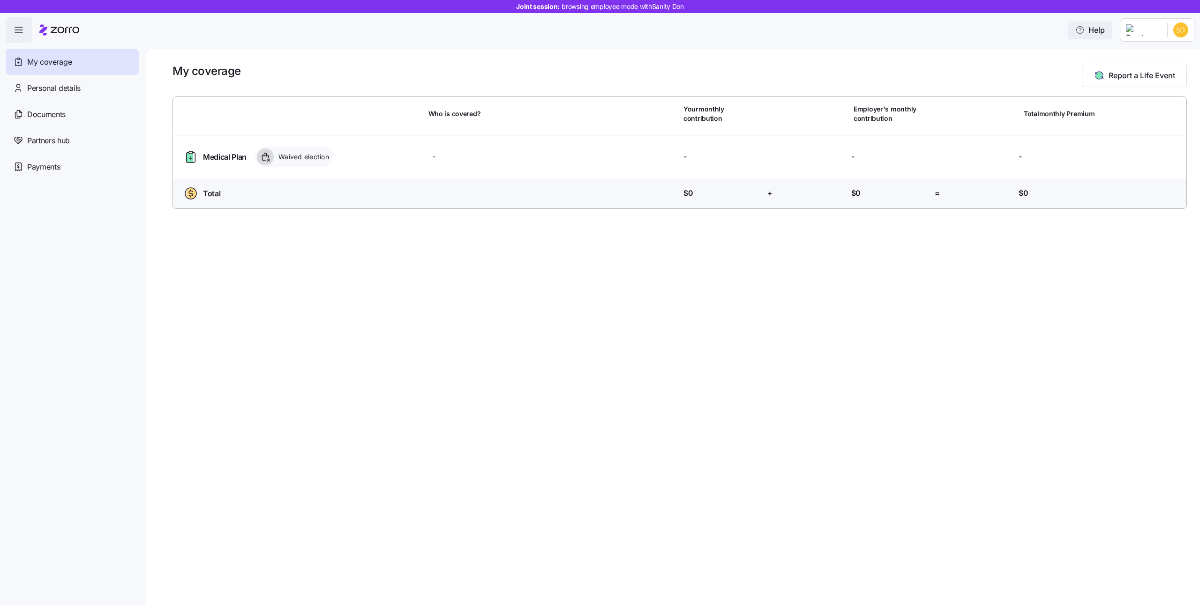
click at [1104, 30] on span "Help" at bounding box center [1090, 29] width 30 height 11
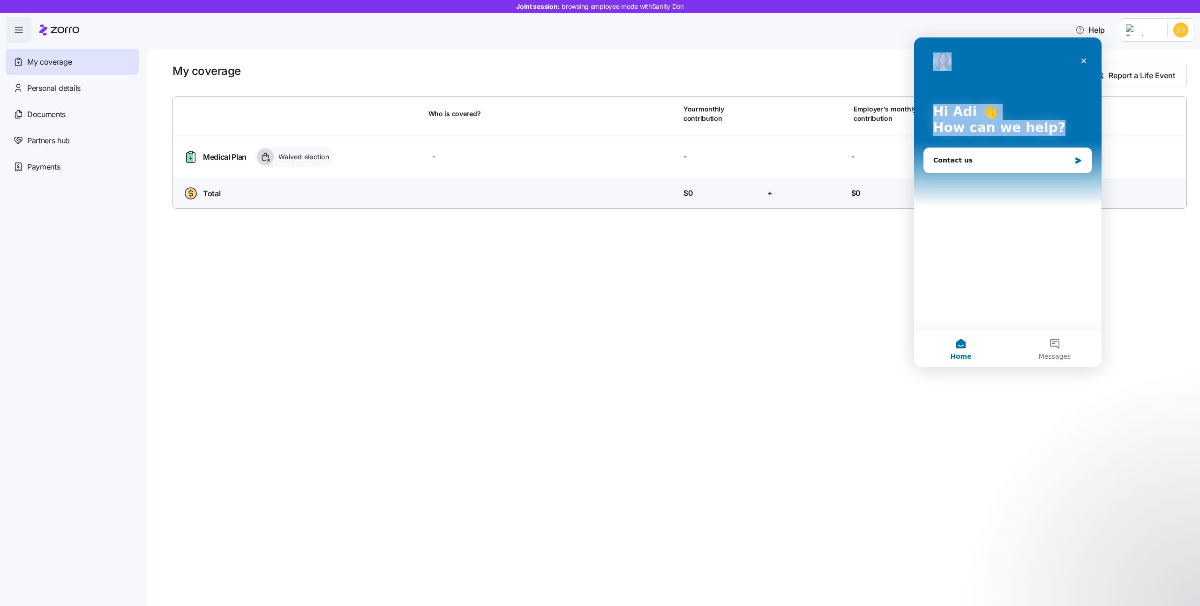
drag, startPoint x: 1037, startPoint y: 62, endPoint x: 1099, endPoint y: 191, distance: 142.9
click at [1099, 191] on div "Hi Adi 👋 How can we help? Contact us" at bounding box center [1007, 183] width 187 height 292
click at [1083, 192] on div "Hi Adi 👋 How can we help?" at bounding box center [1007, 121] width 169 height 169
click at [1087, 60] on icon "Close" at bounding box center [1083, 60] width 7 height 7
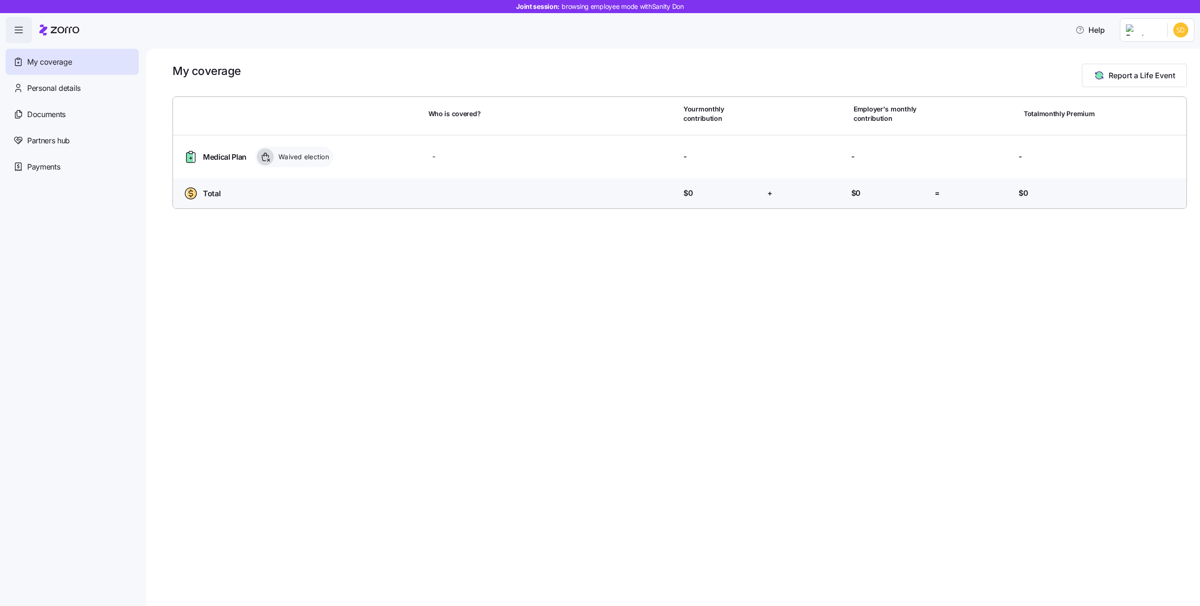
click at [1103, 40] on div "Help" at bounding box center [600, 30] width 1188 height 26
click at [1103, 36] on button "Help" at bounding box center [1089, 30] width 45 height 19
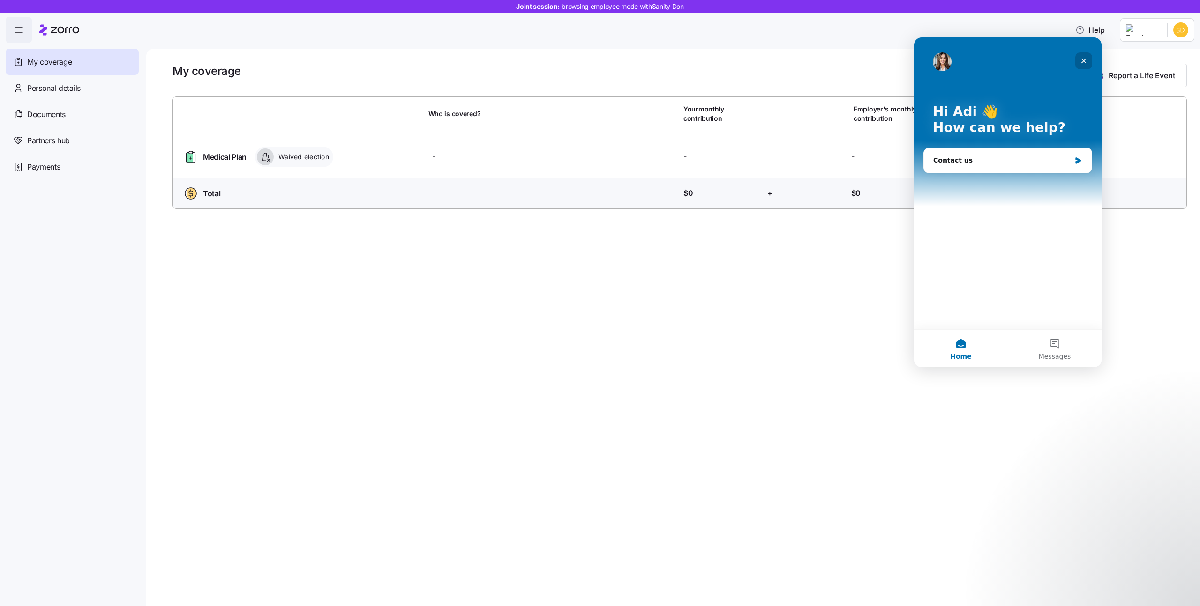
click at [1090, 59] on div "Close" at bounding box center [1083, 60] width 17 height 17
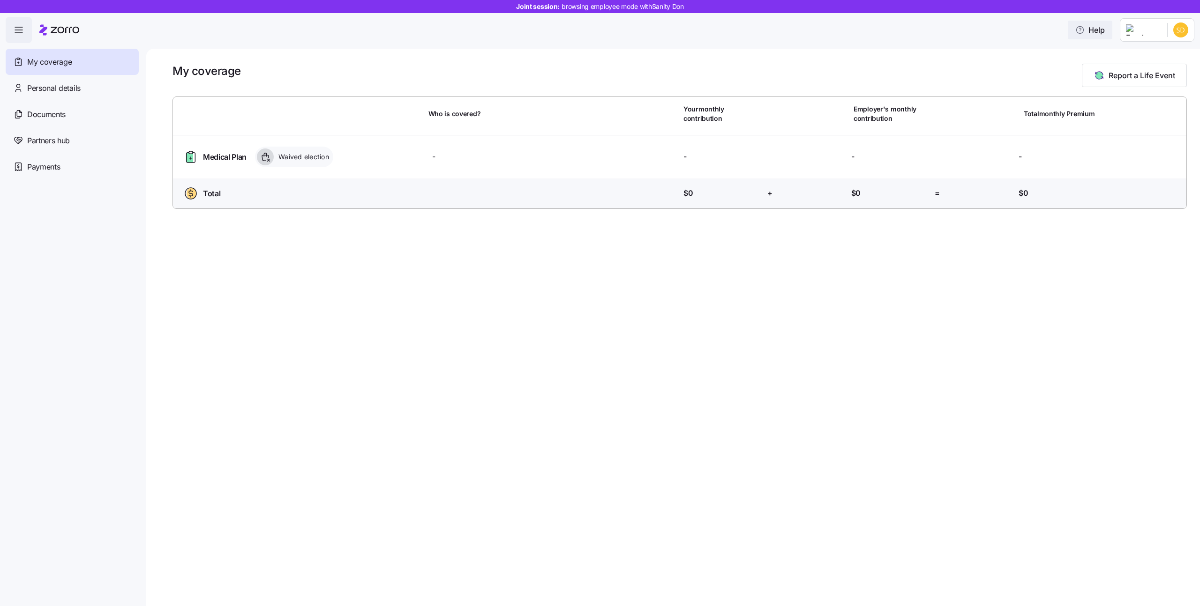
click at [1104, 31] on span "Help" at bounding box center [1090, 29] width 30 height 11
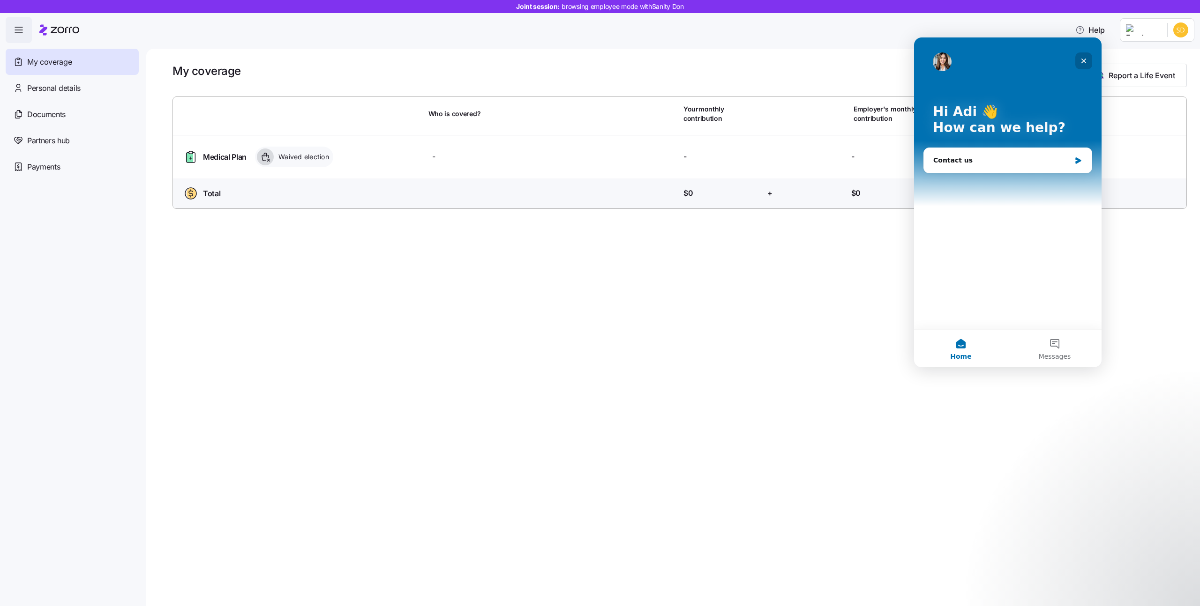
click at [1088, 62] on div "Close" at bounding box center [1083, 60] width 17 height 17
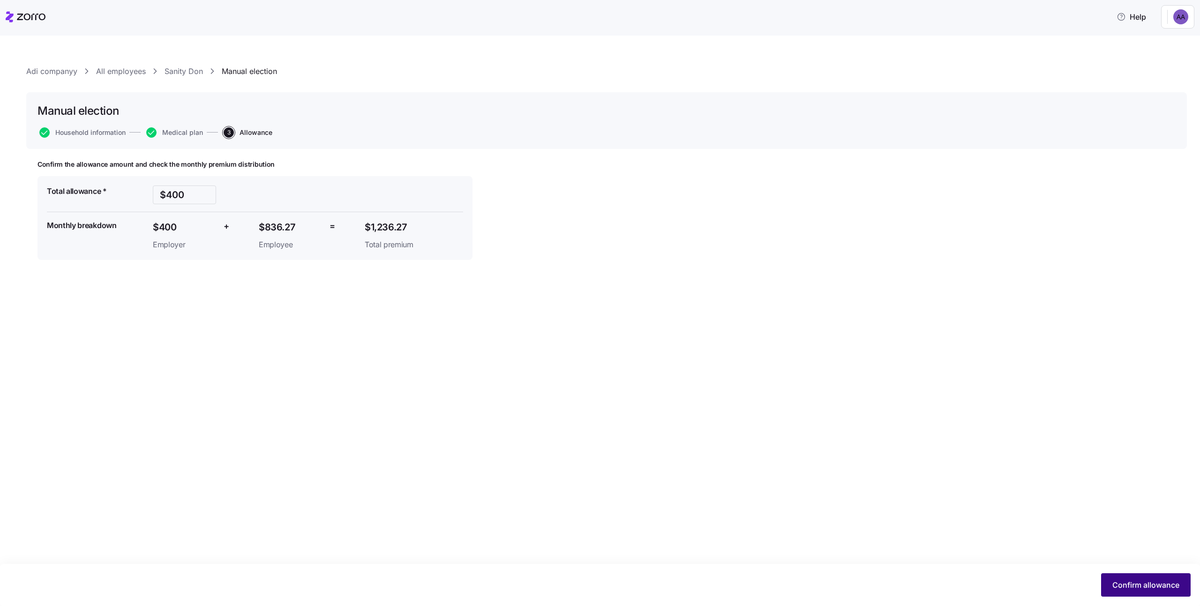
click at [1114, 575] on button "Confirm allowance" at bounding box center [1146, 585] width 90 height 23
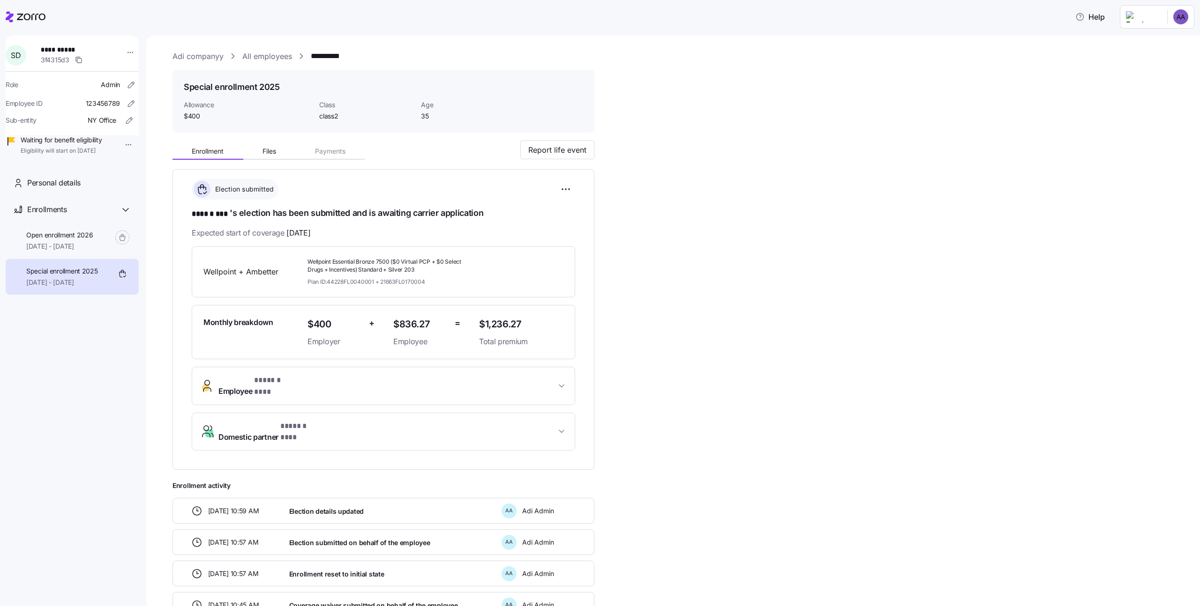
click at [346, 253] on div "Wellpoint + Ambetter Wellpoint Essential Bronze 7500 ($0 Virtual PCP + $0 Selec…" at bounding box center [383, 271] width 383 height 51
click at [1168, 18] on html "**********" at bounding box center [600, 300] width 1200 height 601
click at [1157, 78] on div "Log out" at bounding box center [1155, 72] width 69 height 15
